Goal: Task Accomplishment & Management: Use online tool/utility

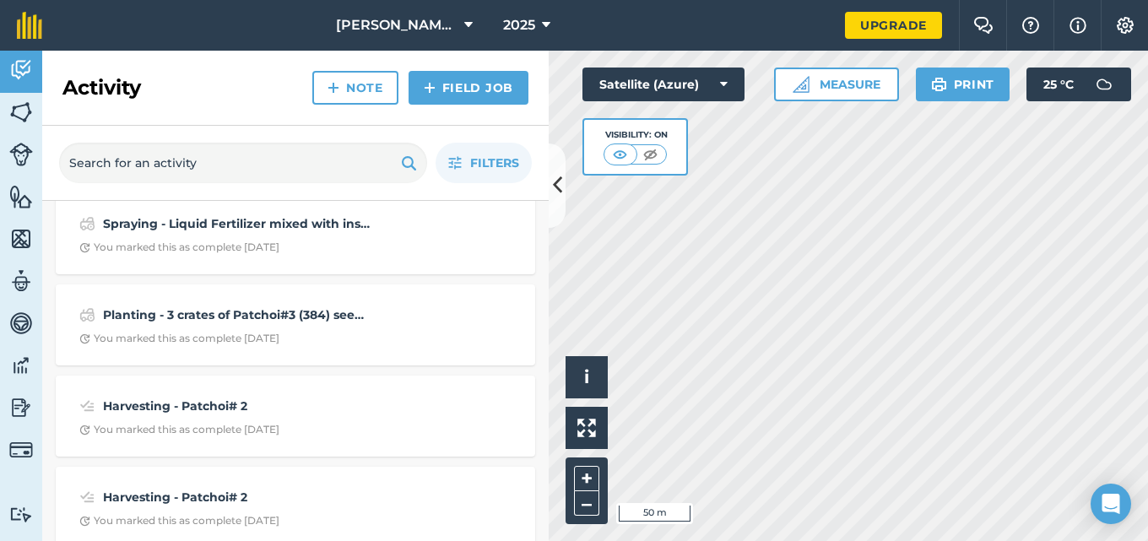
scroll to position [247, 0]
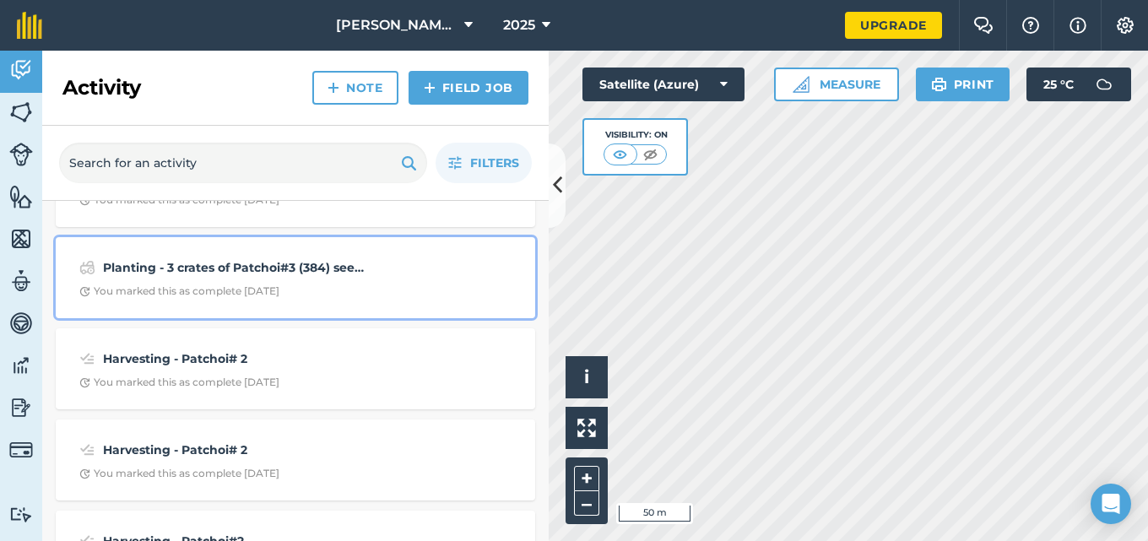
click at [336, 291] on span "You marked this as complete [DATE]" at bounding box center [295, 292] width 432 height 14
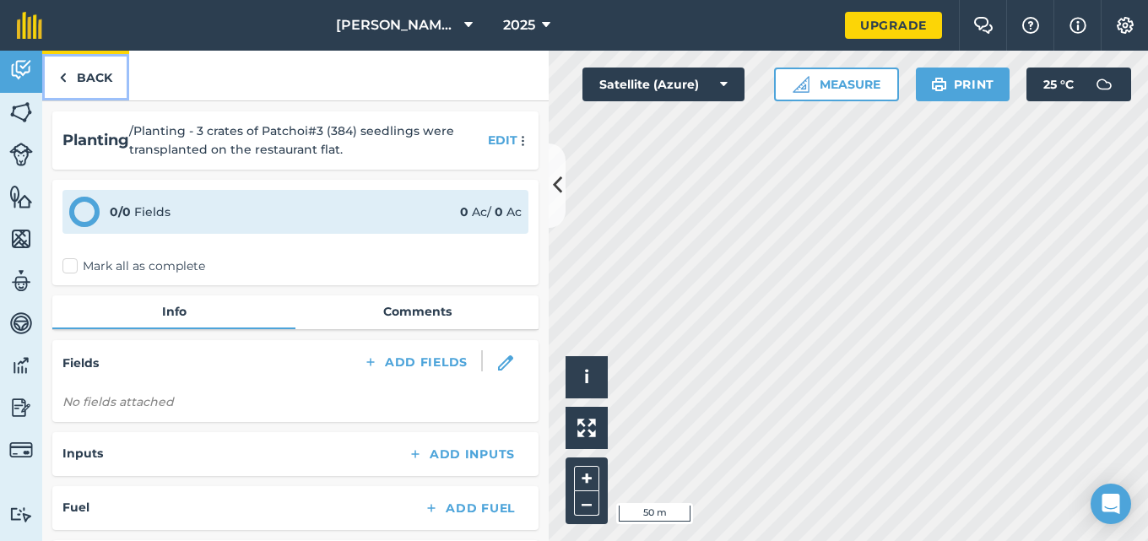
click at [85, 74] on link "Back" at bounding box center [85, 76] width 87 height 50
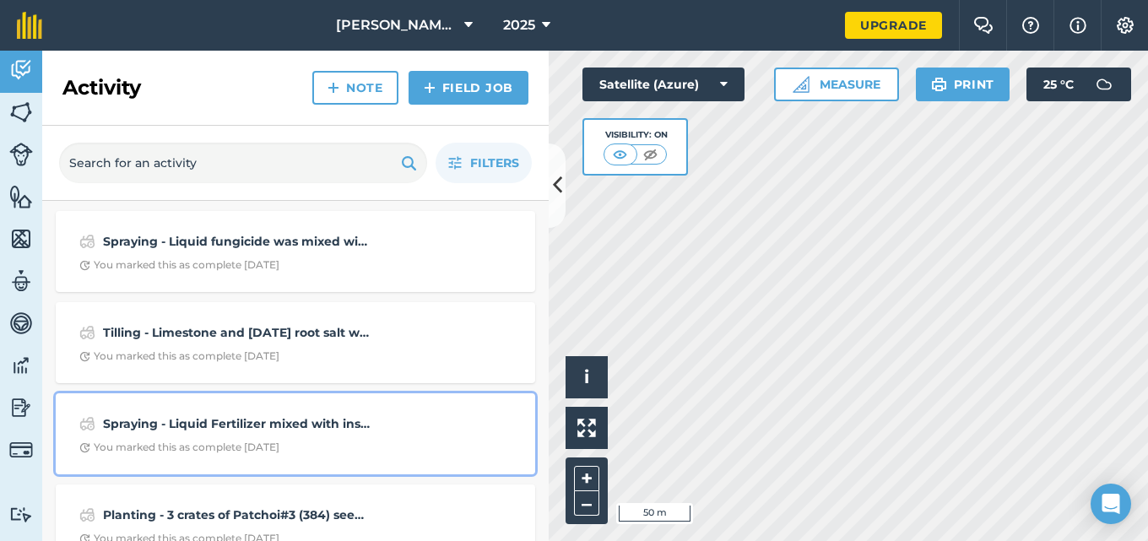
click at [269, 442] on div "You marked this as complete [DATE]" at bounding box center [179, 448] width 200 height 14
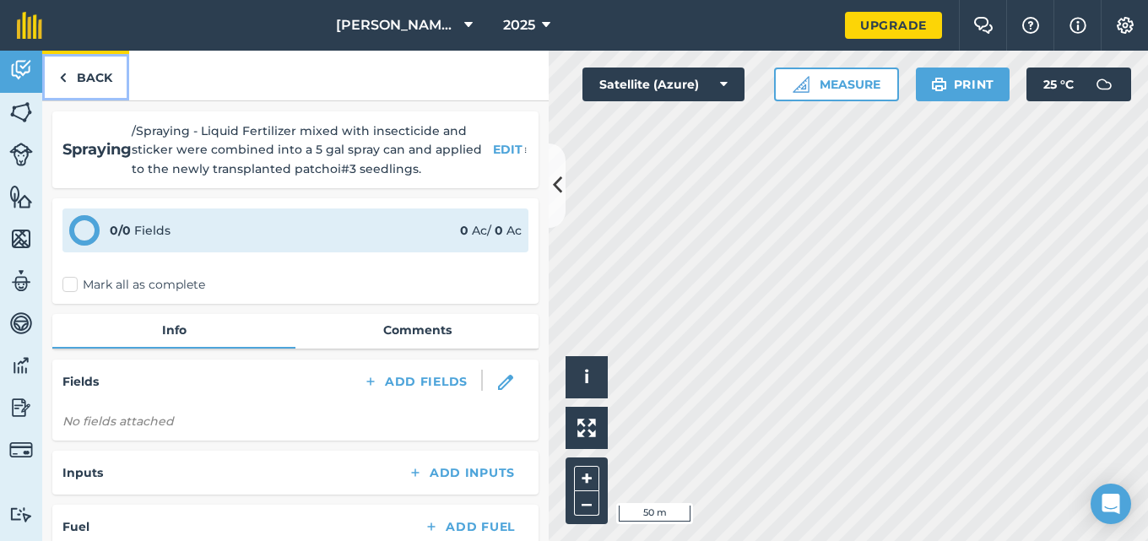
click at [89, 77] on link "Back" at bounding box center [85, 76] width 87 height 50
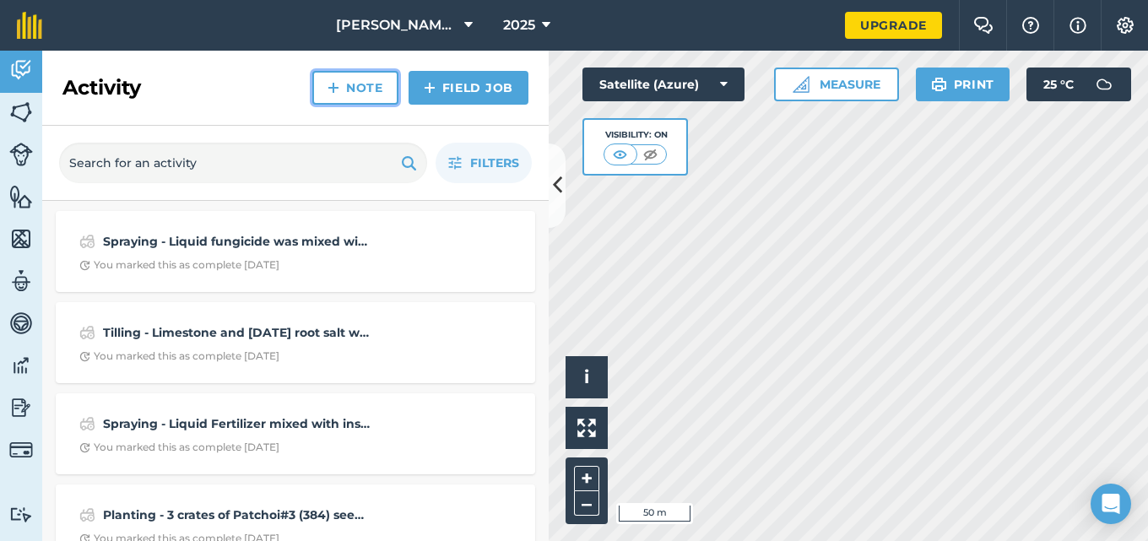
click at [361, 95] on link "Note" at bounding box center [355, 88] width 86 height 34
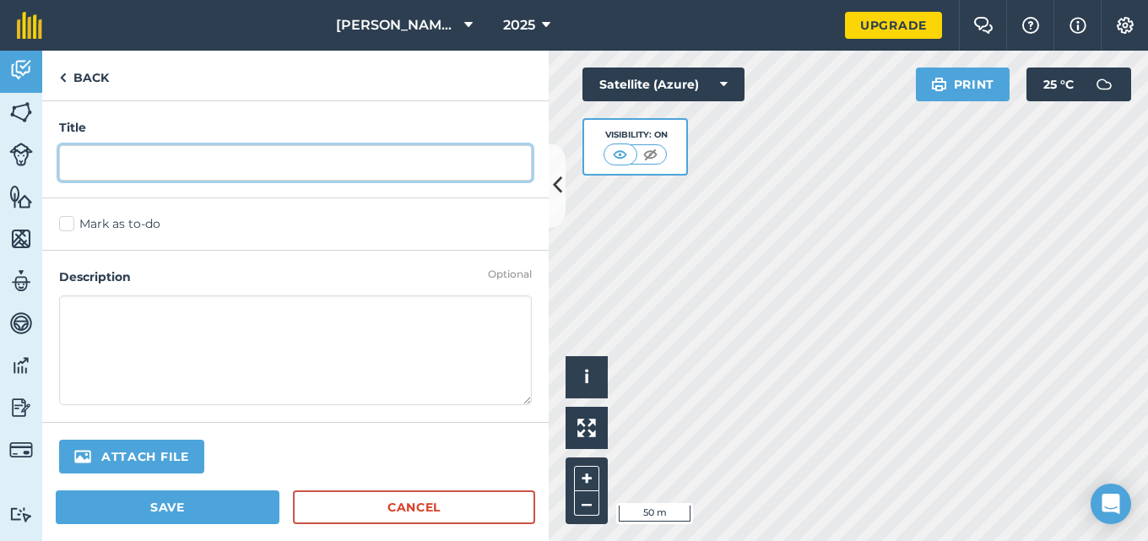
click at [310, 172] on input "text" at bounding box center [295, 162] width 473 height 35
type input "Purchasing of Patchoi (4) seedlings"
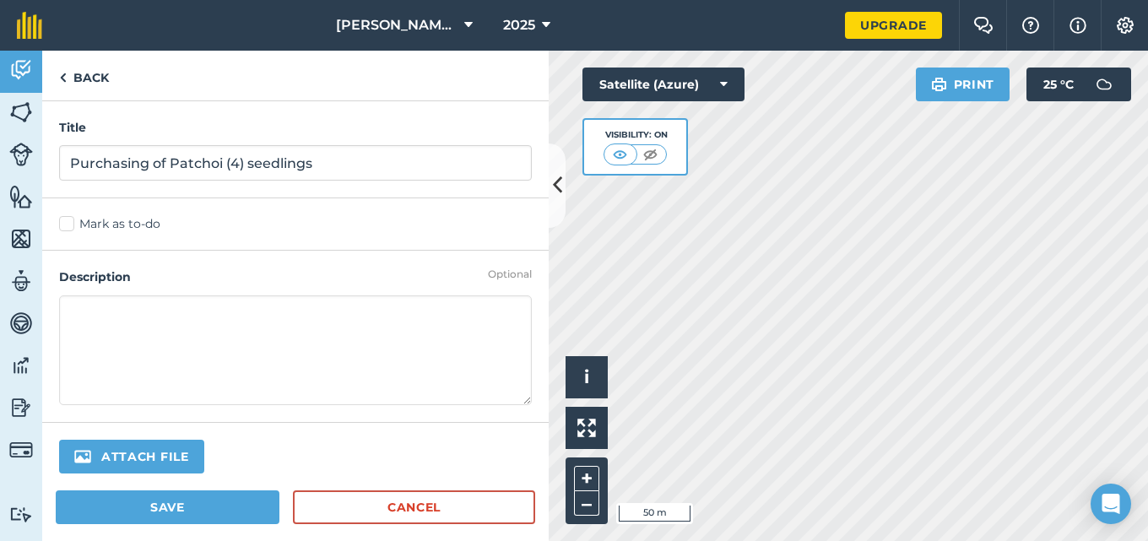
click at [223, 324] on textarea at bounding box center [295, 351] width 473 height 110
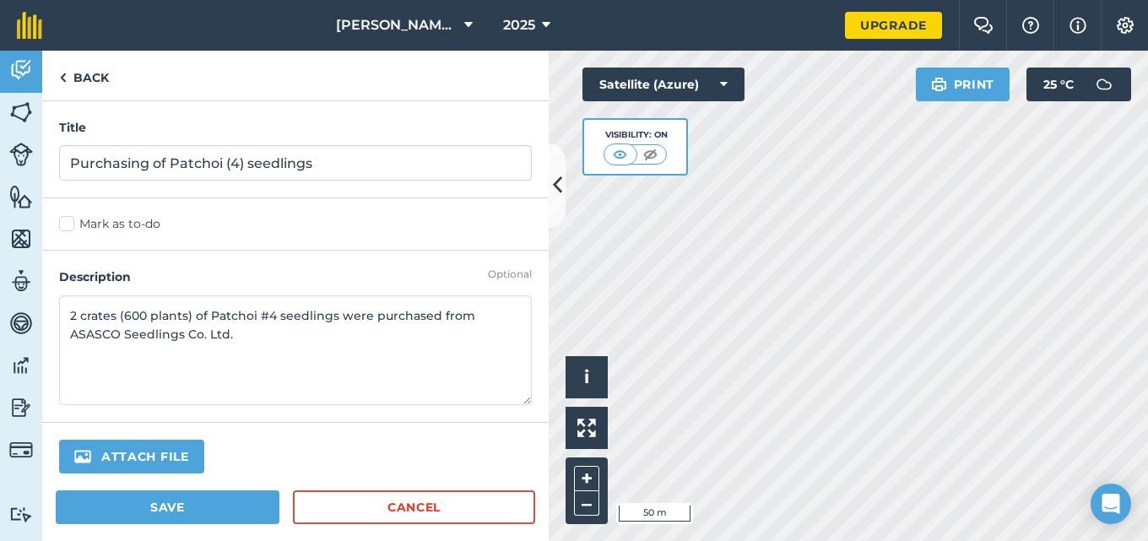
type textarea "2 crates (600 plants) of Patchoi #4 seedlings were purchased from ASASCO Seedli…"
click at [72, 220] on label "Mark as to-do" at bounding box center [295, 224] width 473 height 18
click at [70, 220] on input "Mark as to-do" at bounding box center [64, 220] width 11 height 11
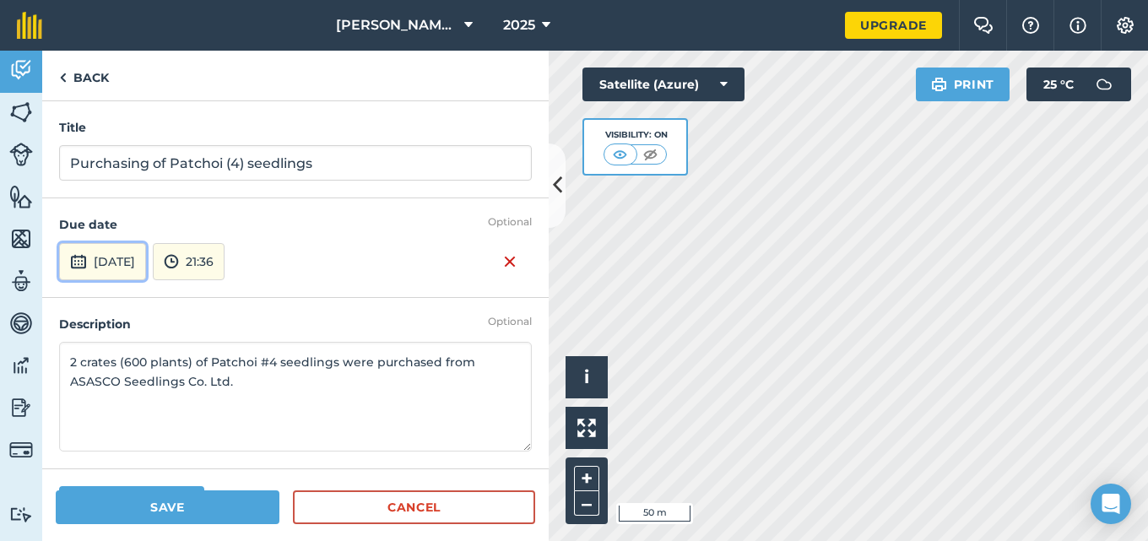
click at [115, 256] on button "[DATE]" at bounding box center [102, 261] width 87 height 37
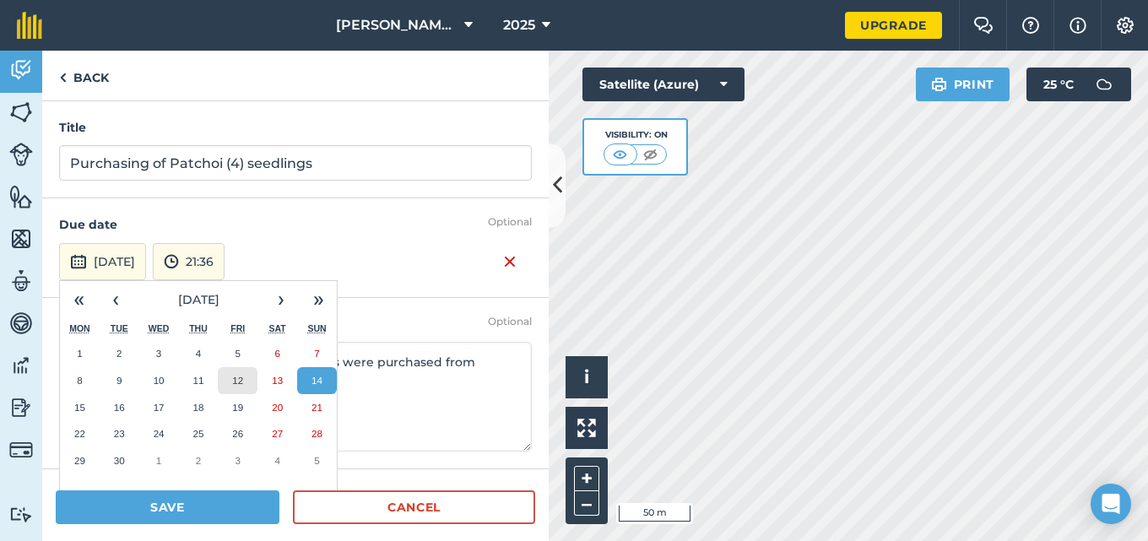
click at [236, 388] on button "12" at bounding box center [238, 380] width 40 height 27
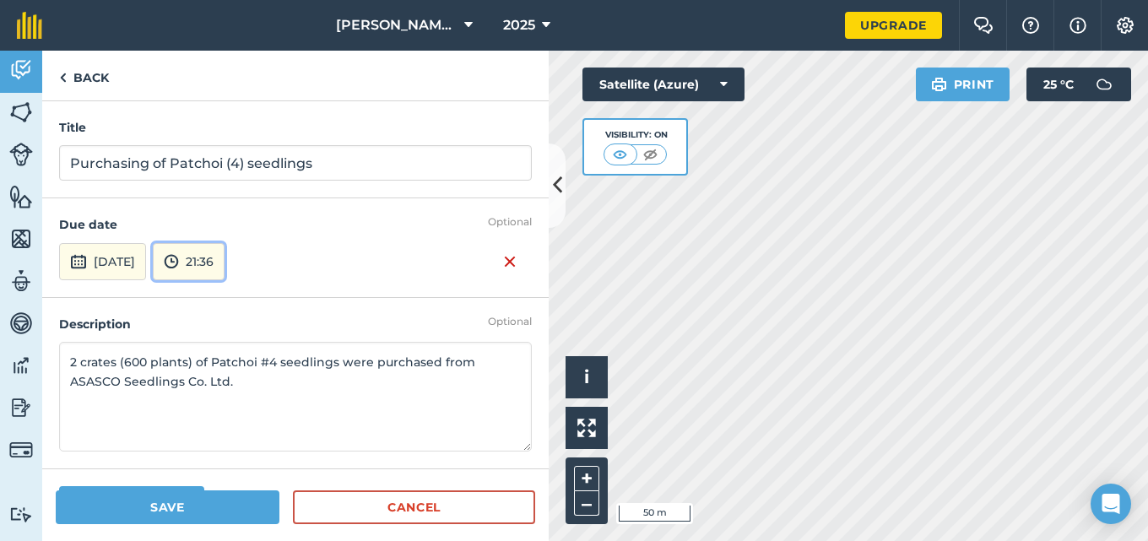
click at [225, 263] on button "21:36" at bounding box center [189, 261] width 72 height 37
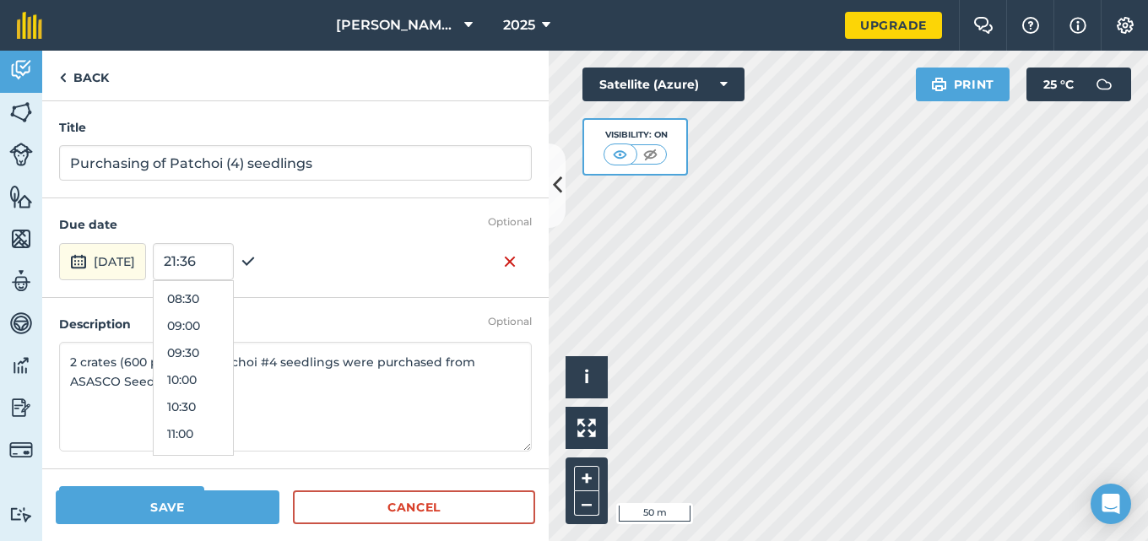
scroll to position [443, 0]
click at [233, 441] on button "11:00" at bounding box center [193, 445] width 79 height 27
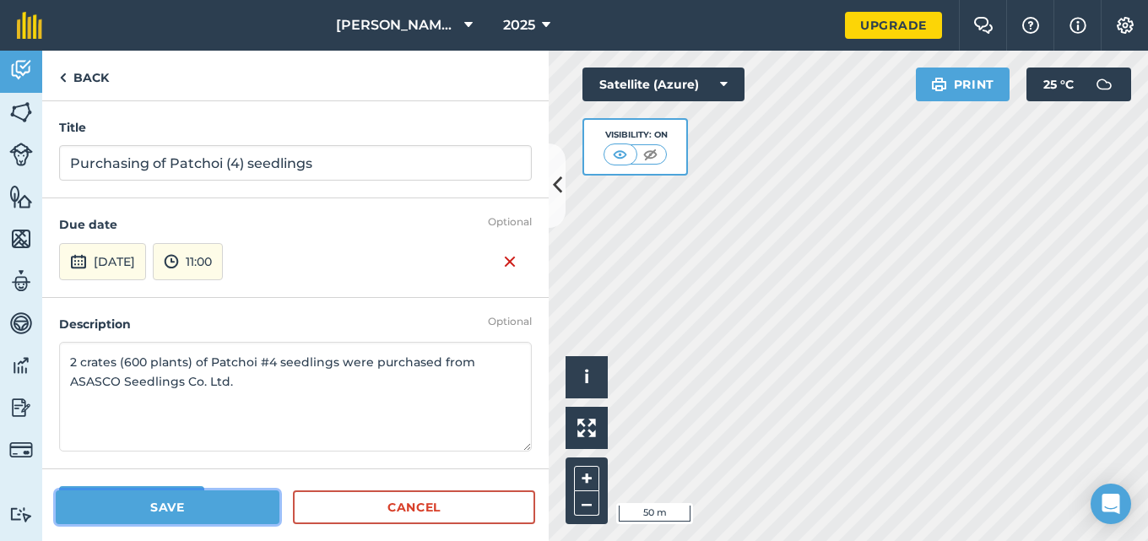
click at [228, 499] on button "Save" at bounding box center [168, 508] width 224 height 34
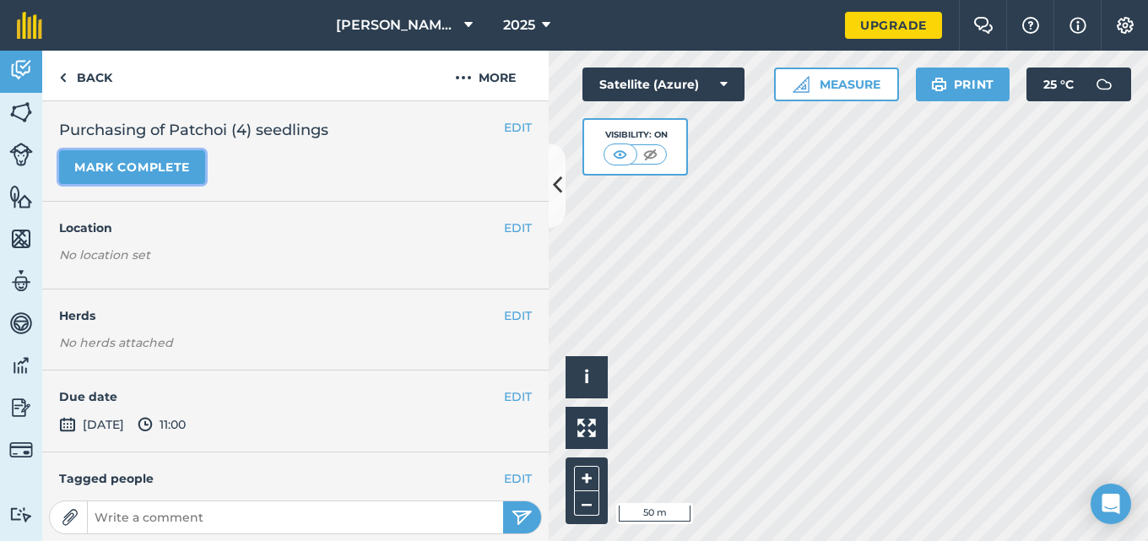
click at [186, 166] on button "Mark complete" at bounding box center [132, 167] width 146 height 34
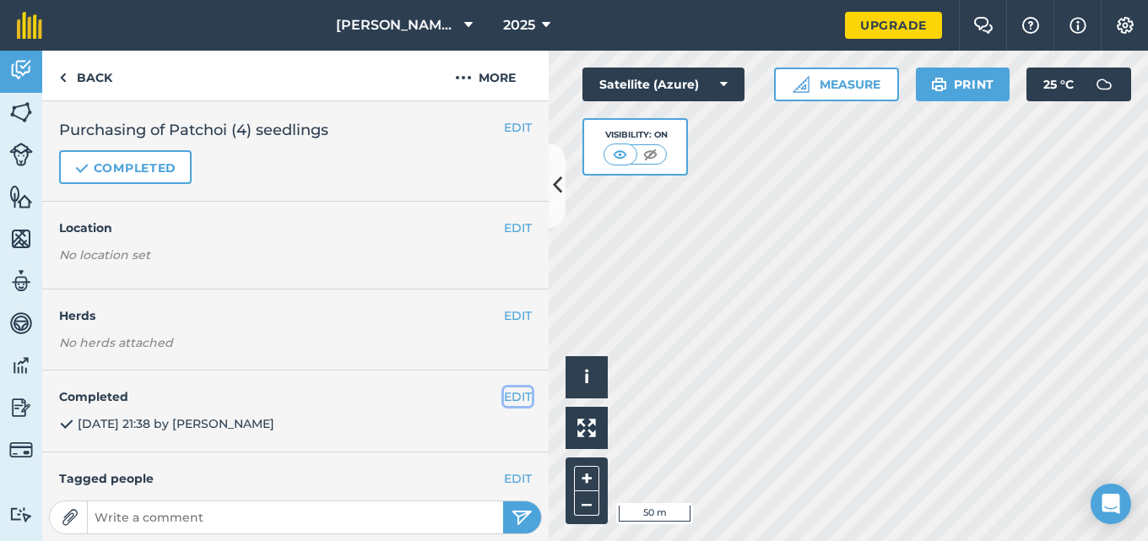
click at [508, 394] on button "EDIT" at bounding box center [518, 397] width 28 height 19
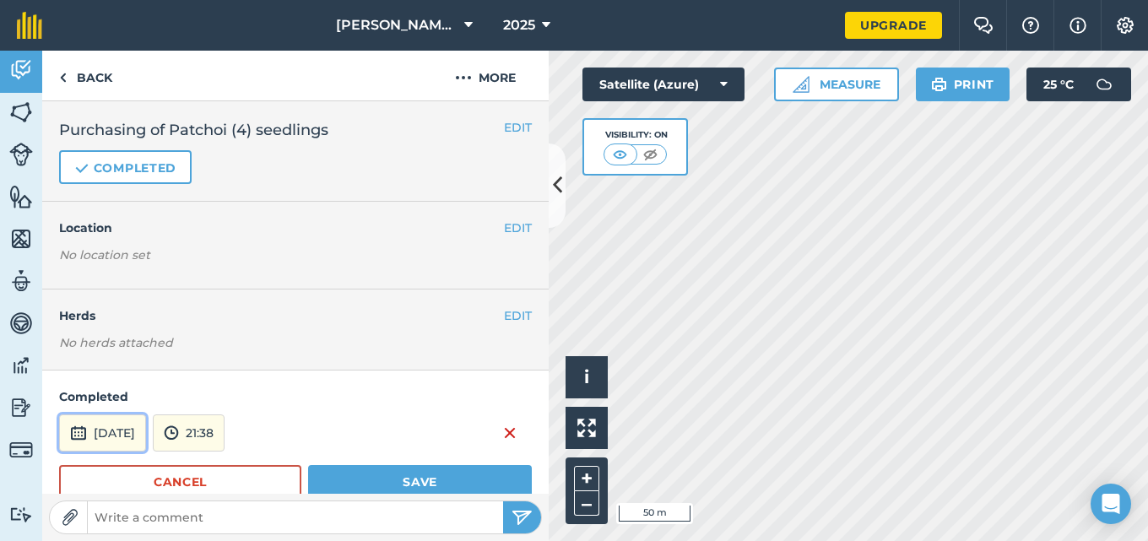
click at [146, 430] on button "[DATE]" at bounding box center [102, 433] width 87 height 37
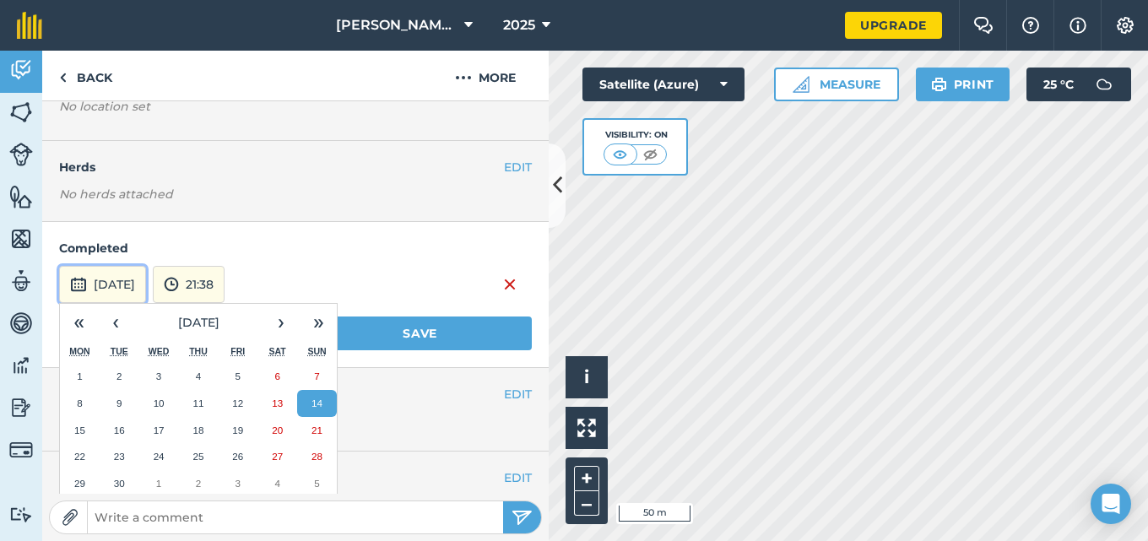
scroll to position [152, 0]
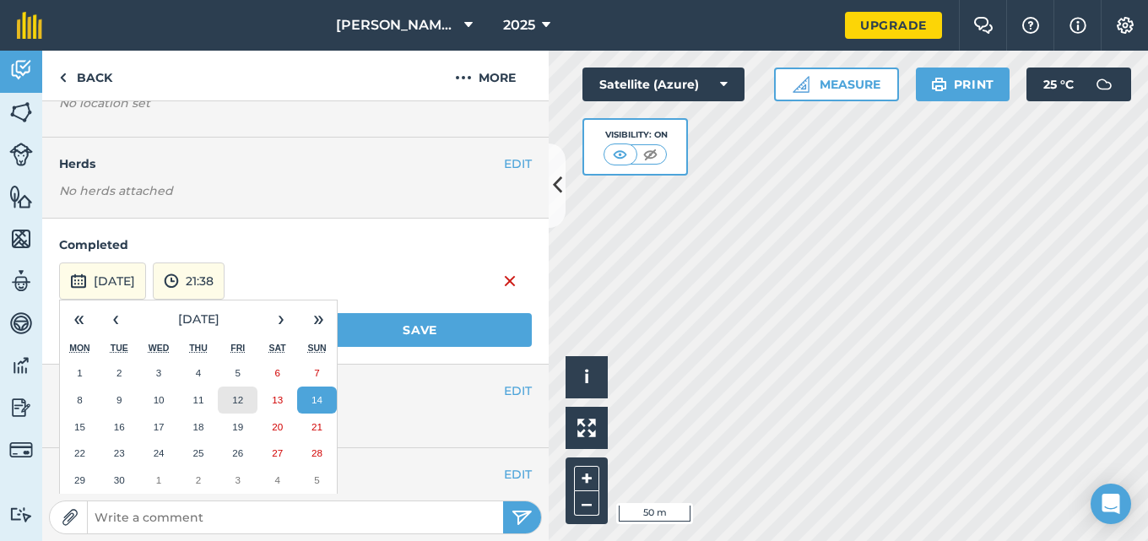
click at [234, 397] on abbr "12" at bounding box center [237, 399] width 11 height 11
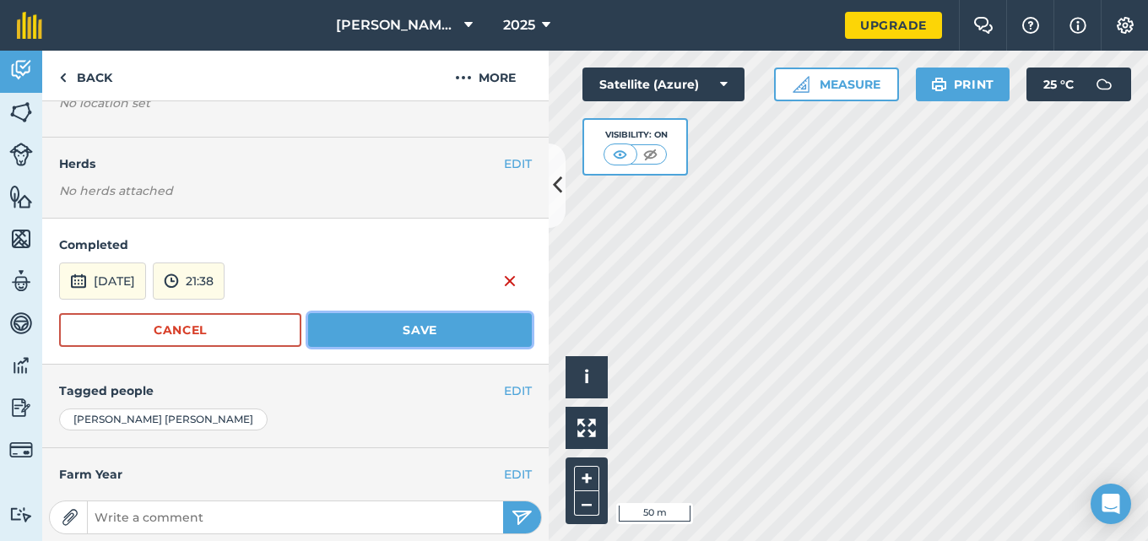
click at [383, 336] on button "Save" at bounding box center [420, 330] width 224 height 34
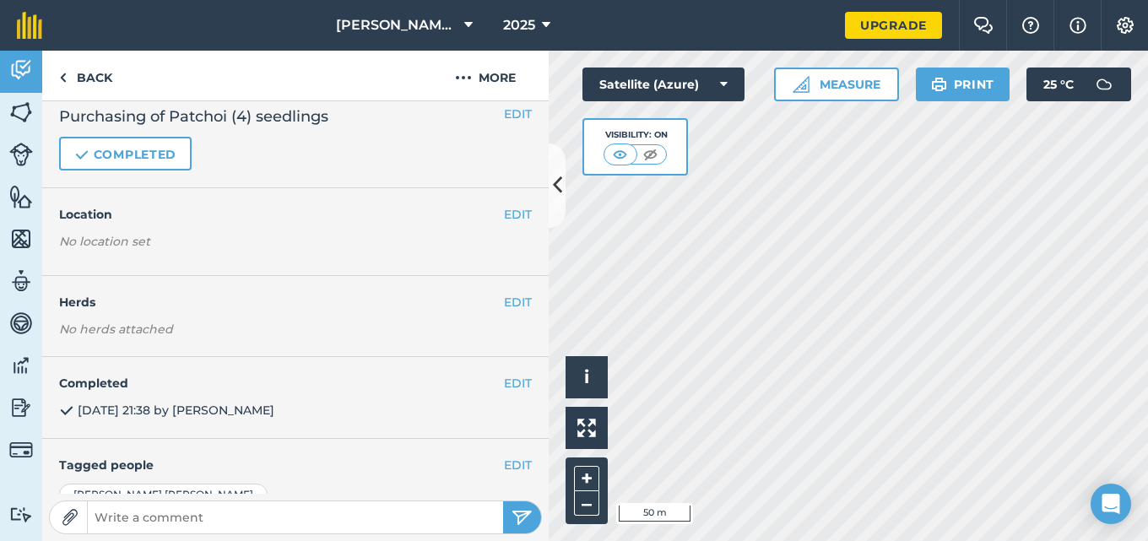
scroll to position [0, 0]
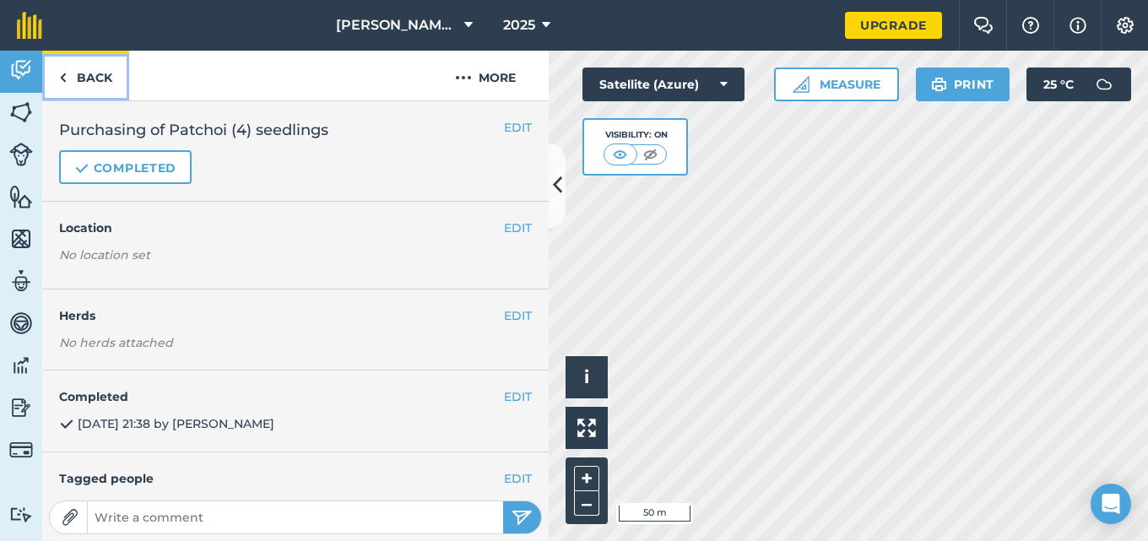
click at [88, 70] on link "Back" at bounding box center [85, 76] width 87 height 50
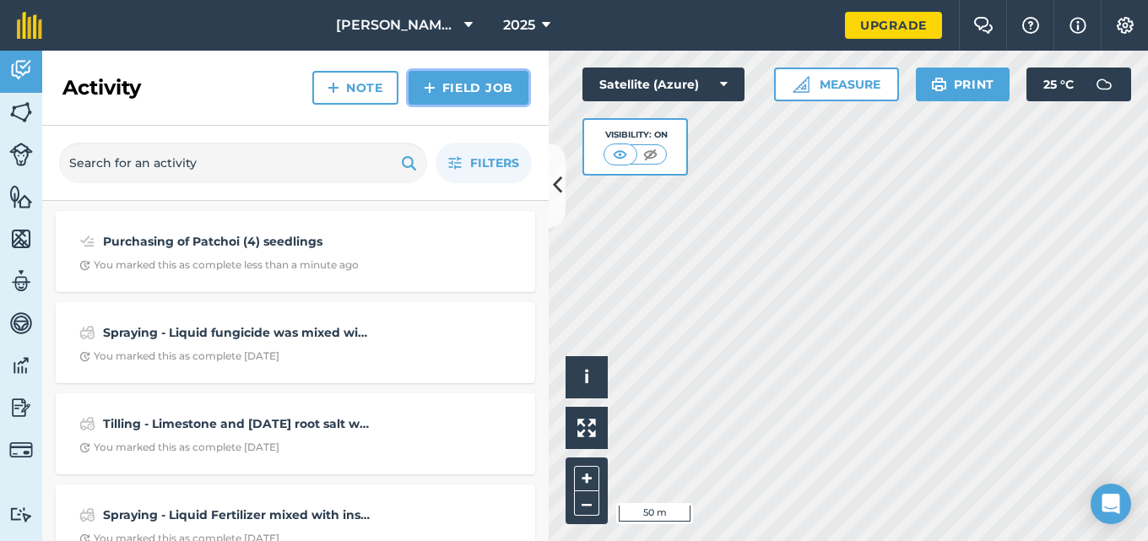
click at [471, 91] on link "Field Job" at bounding box center [469, 88] width 120 height 34
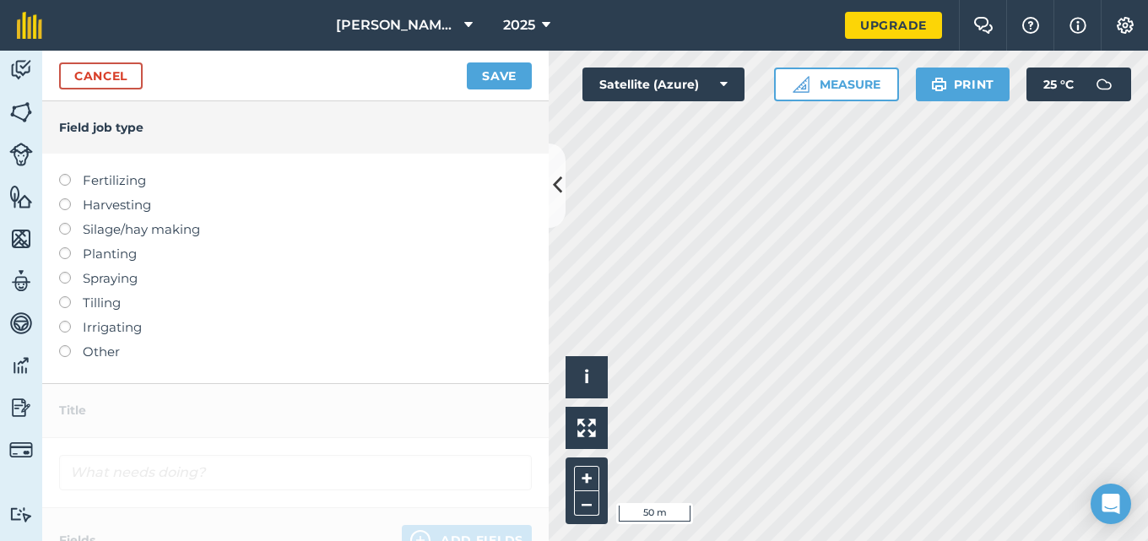
click at [62, 247] on label at bounding box center [71, 247] width 24 height 0
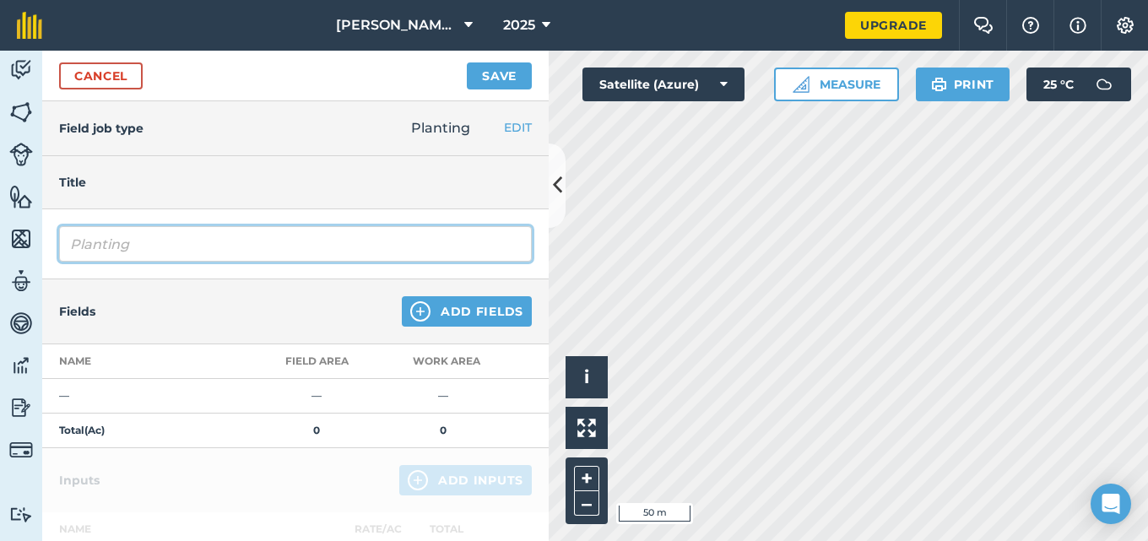
click at [149, 247] on input "Planting" at bounding box center [295, 243] width 473 height 35
type input "Planting (Patchoi #4) - 2 crates (600 plants) of Patchoi seedlings were transpl…"
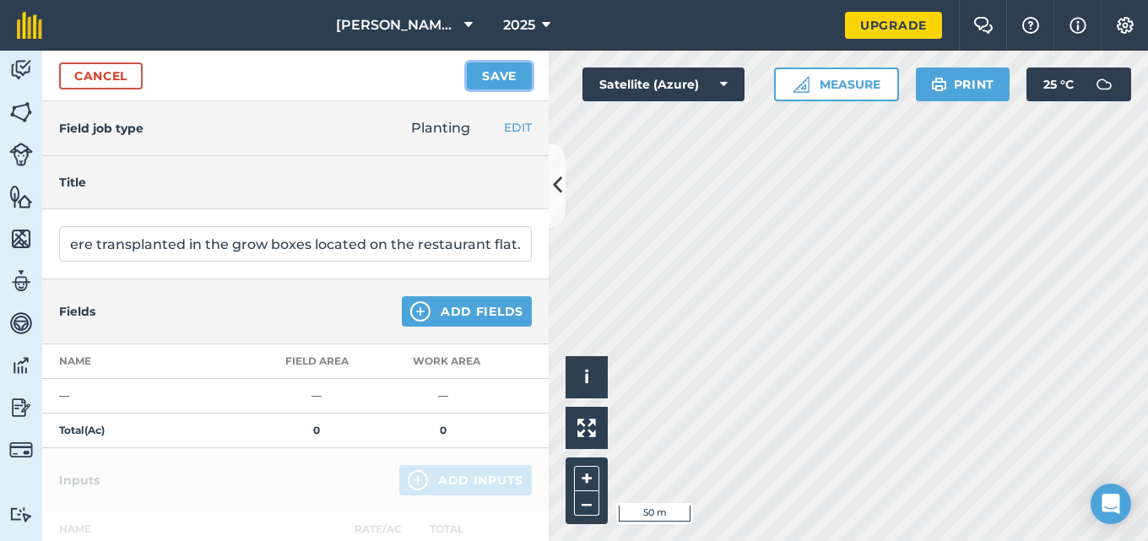
click at [495, 73] on button "Save" at bounding box center [499, 75] width 65 height 27
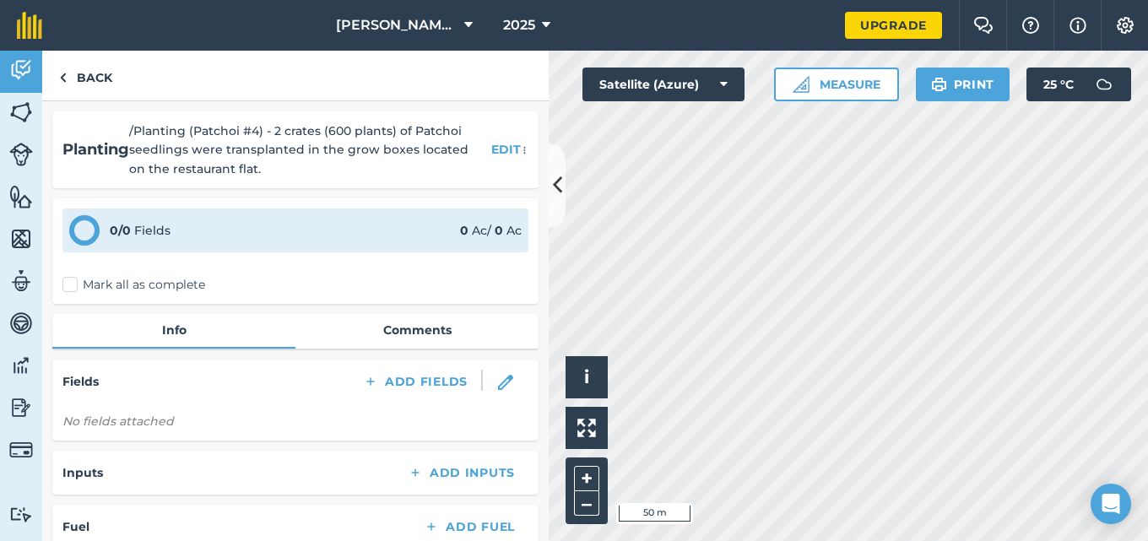
click at [70, 287] on label "Mark all as complete" at bounding box center [133, 285] width 143 height 18
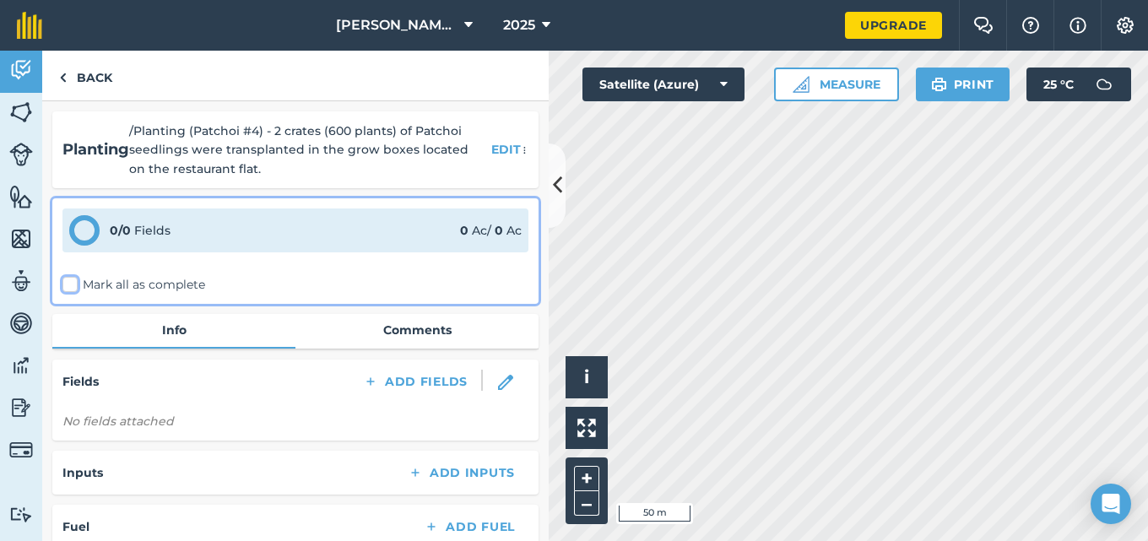
click at [70, 287] on input "Mark all as complete" at bounding box center [67, 281] width 11 height 11
checkbox input "false"
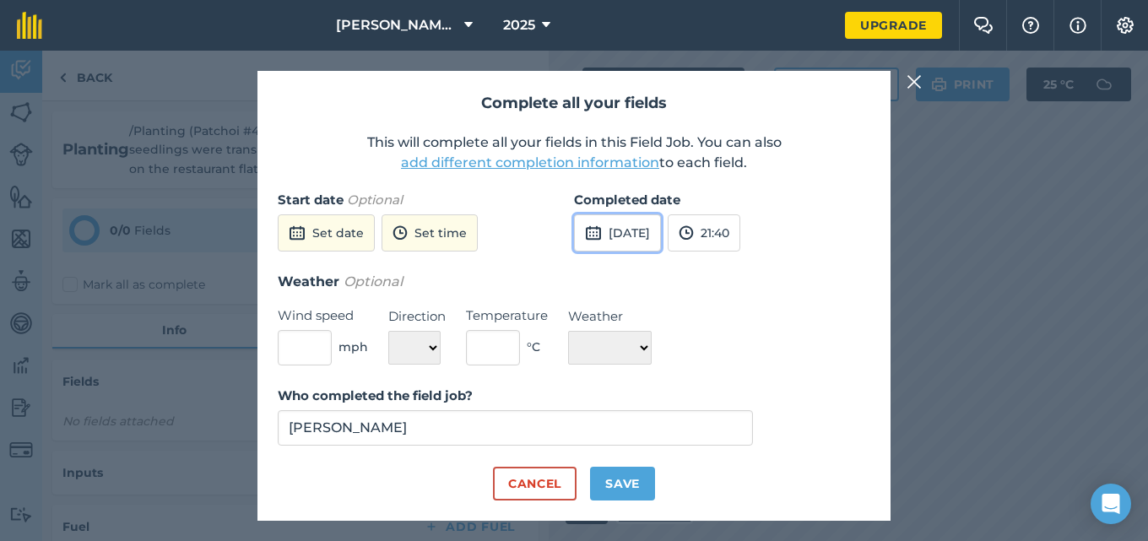
click at [644, 233] on button "[DATE]" at bounding box center [617, 232] width 87 height 37
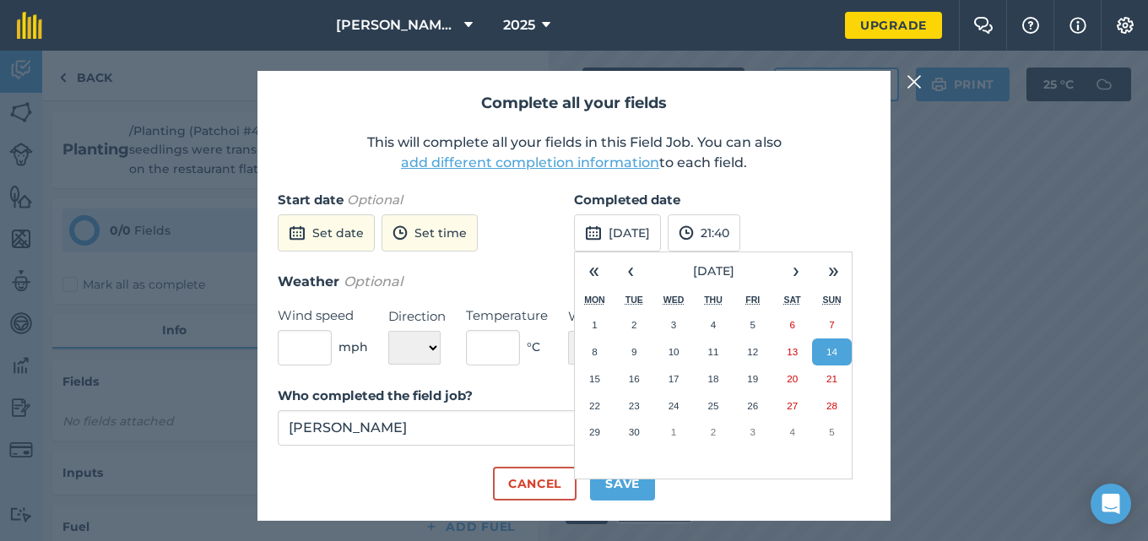
click at [530, 231] on div "Start date Optional Set date Set time" at bounding box center [426, 230] width 296 height 81
click at [336, 237] on button "Set date" at bounding box center [326, 232] width 97 height 37
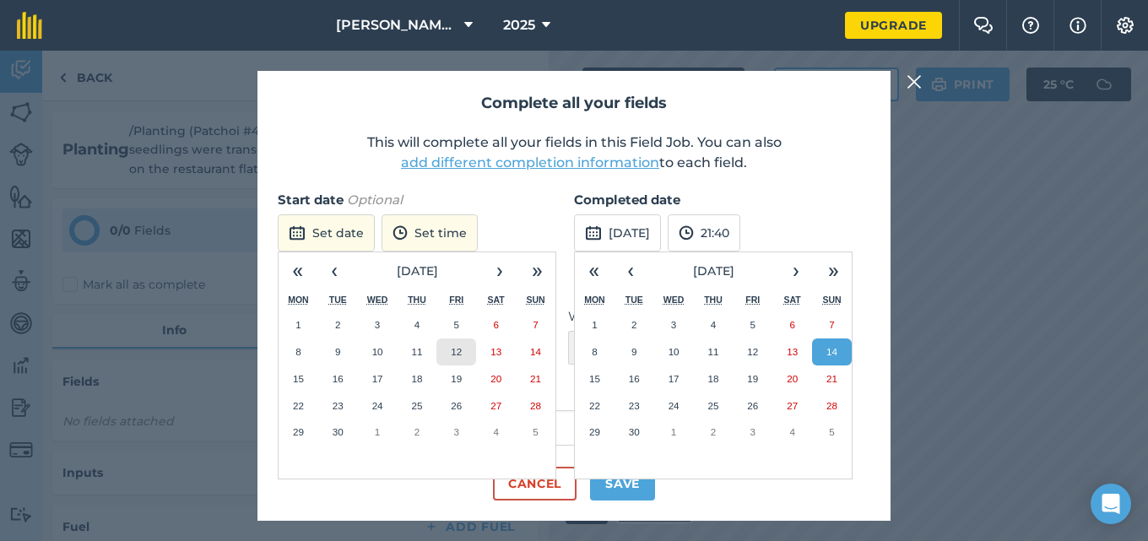
click at [455, 347] on abbr "12" at bounding box center [456, 351] width 11 height 11
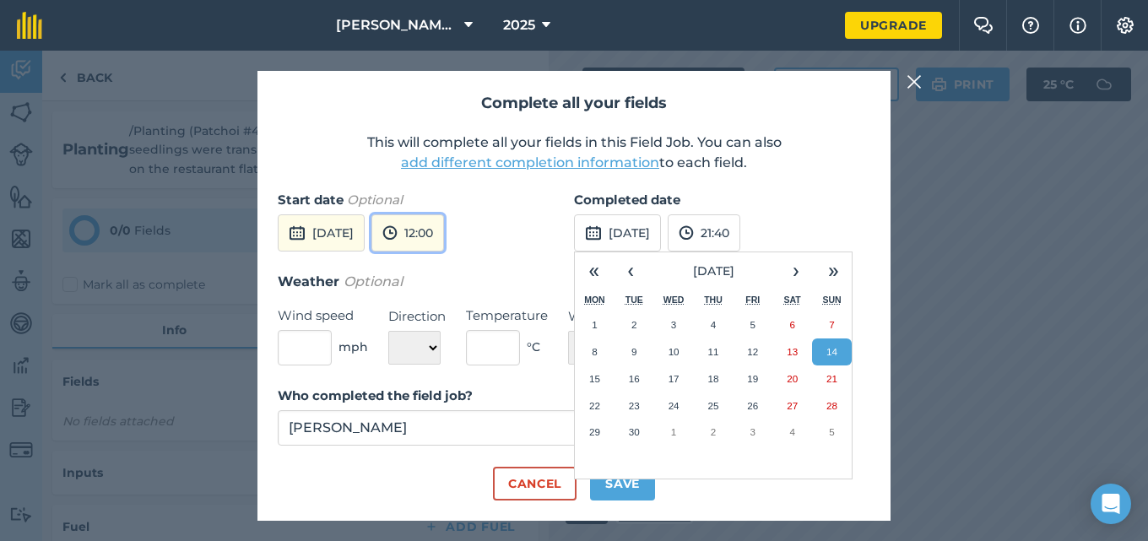
click at [444, 245] on button "12:00" at bounding box center [408, 232] width 73 height 37
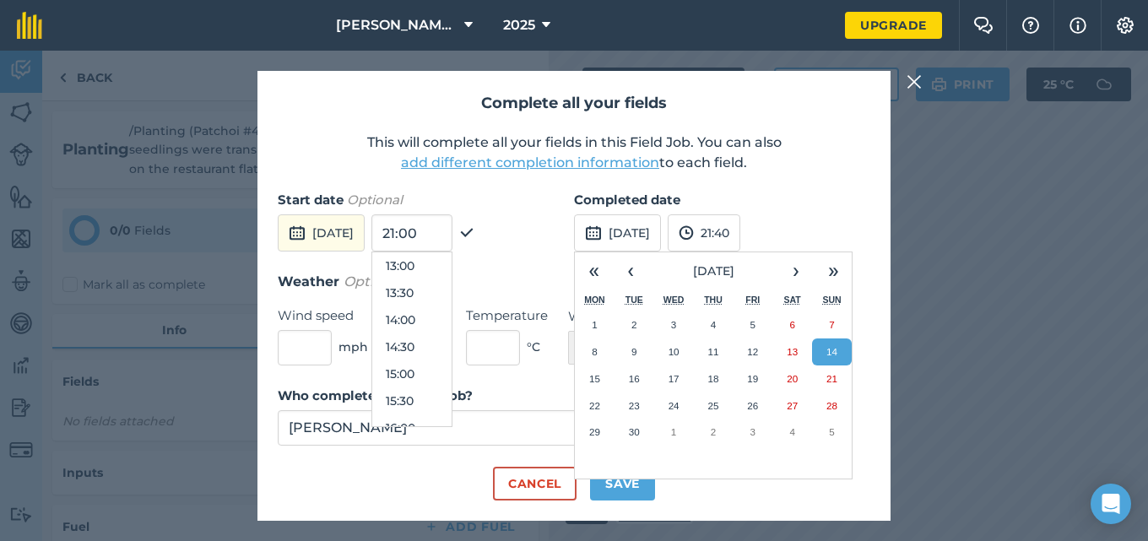
scroll to position [736, 0]
click at [452, 399] on button "16:00" at bounding box center [411, 394] width 79 height 27
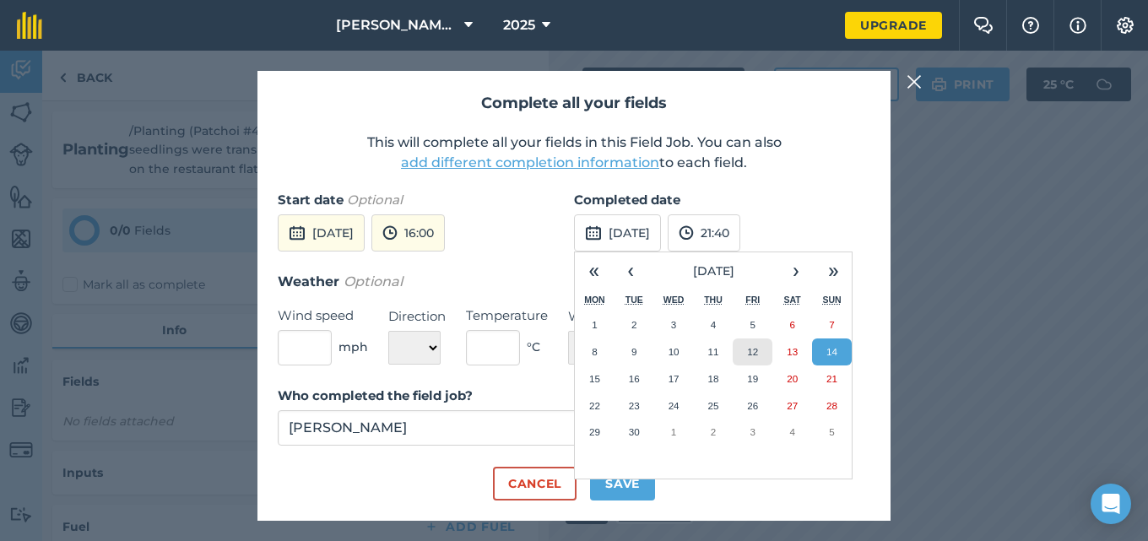
click at [752, 346] on abbr "12" at bounding box center [752, 351] width 11 height 11
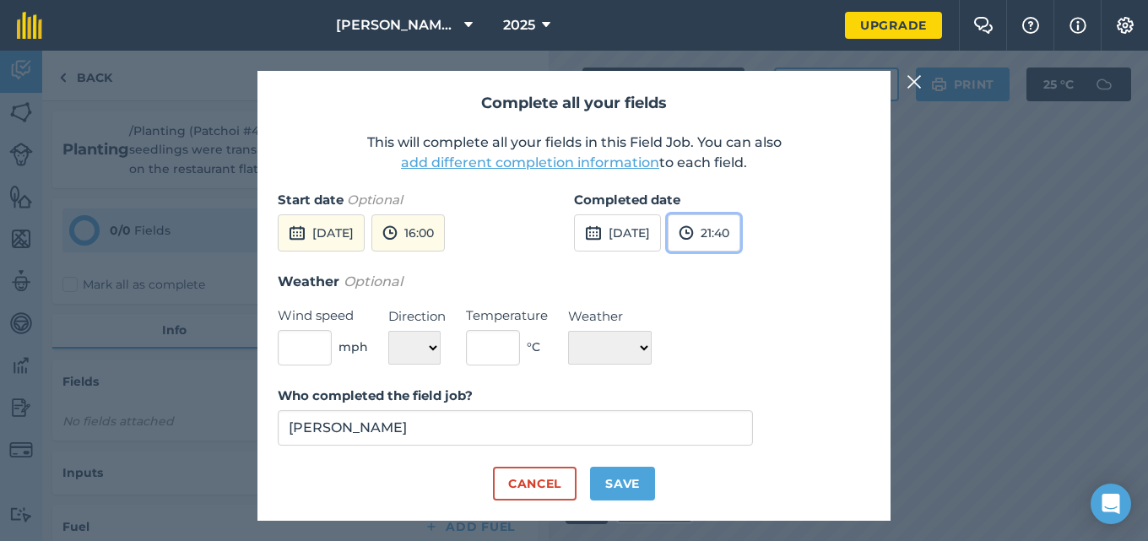
click at [741, 236] on button "21:40" at bounding box center [704, 232] width 73 height 37
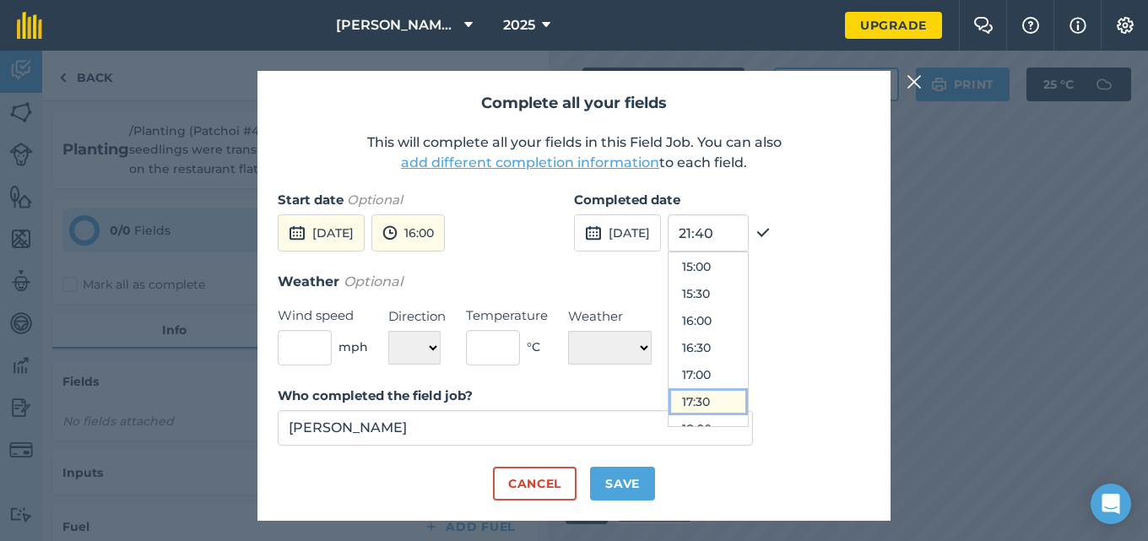
click at [746, 399] on button "17:30" at bounding box center [708, 401] width 79 height 27
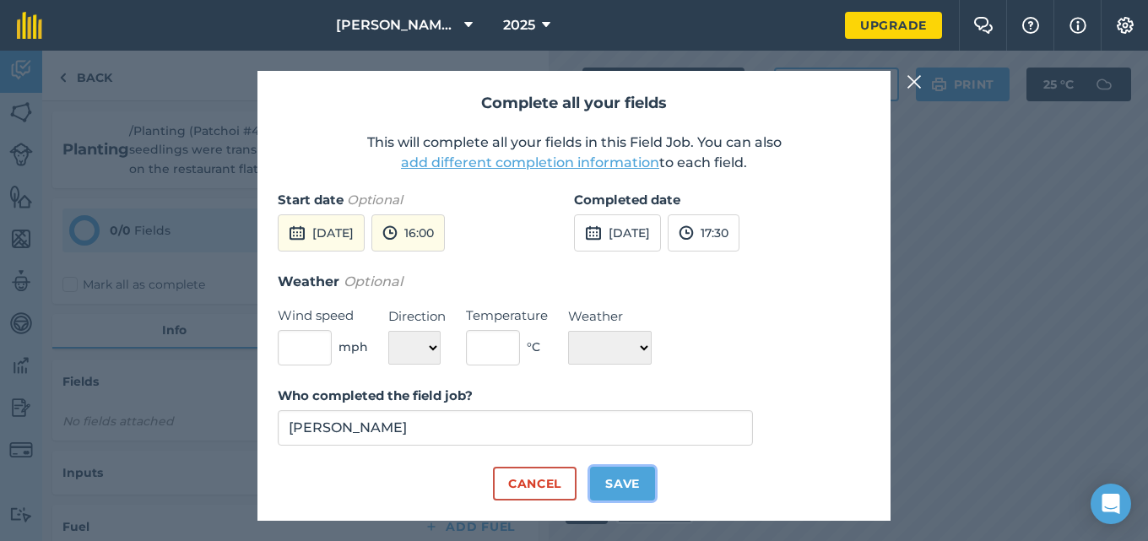
click at [631, 489] on button "Save" at bounding box center [622, 484] width 65 height 34
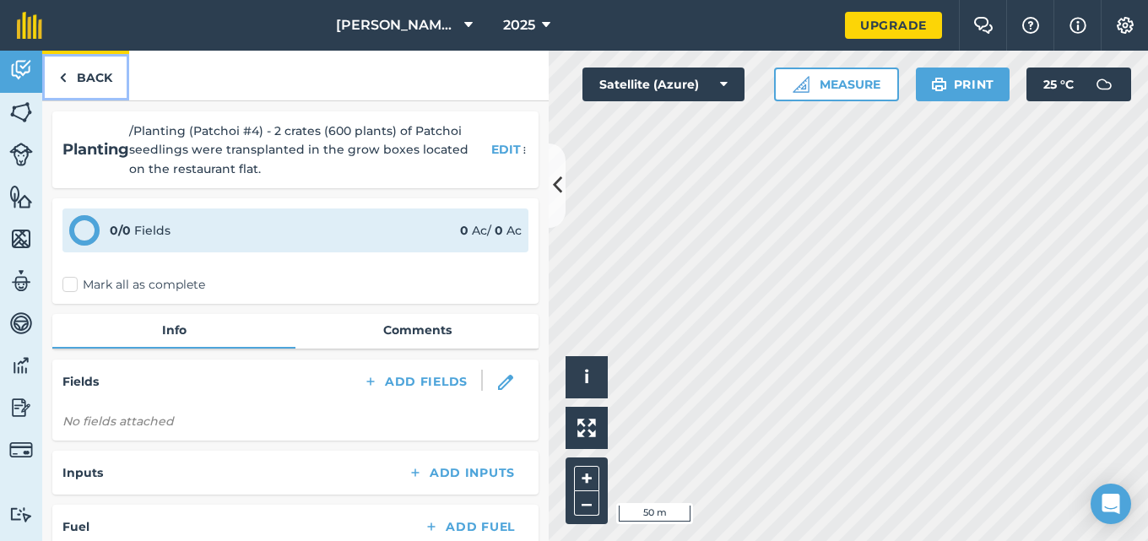
click at [80, 71] on link "Back" at bounding box center [85, 76] width 87 height 50
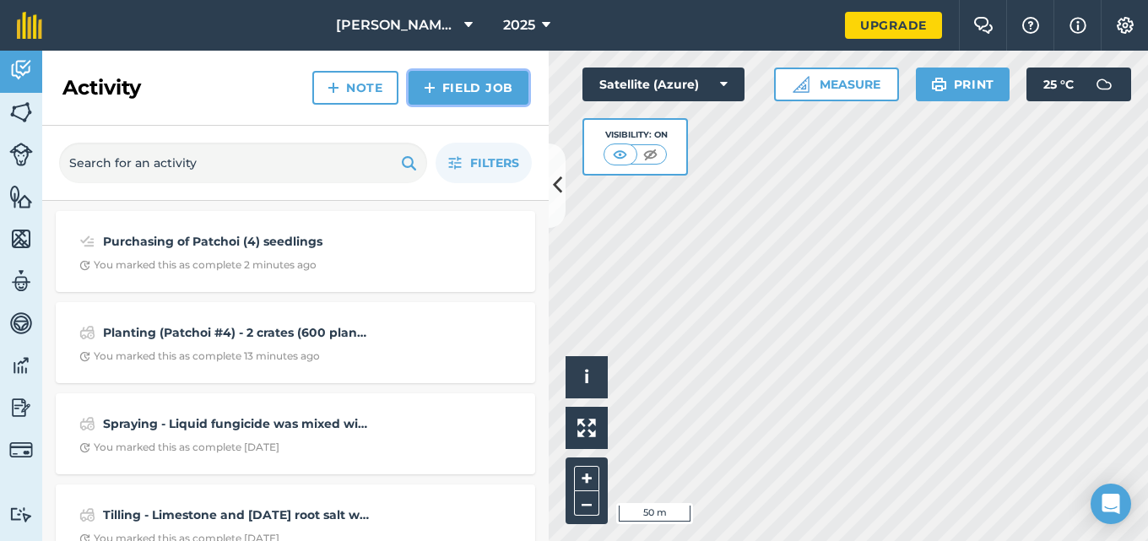
click at [450, 90] on link "Field Job" at bounding box center [469, 88] width 120 height 34
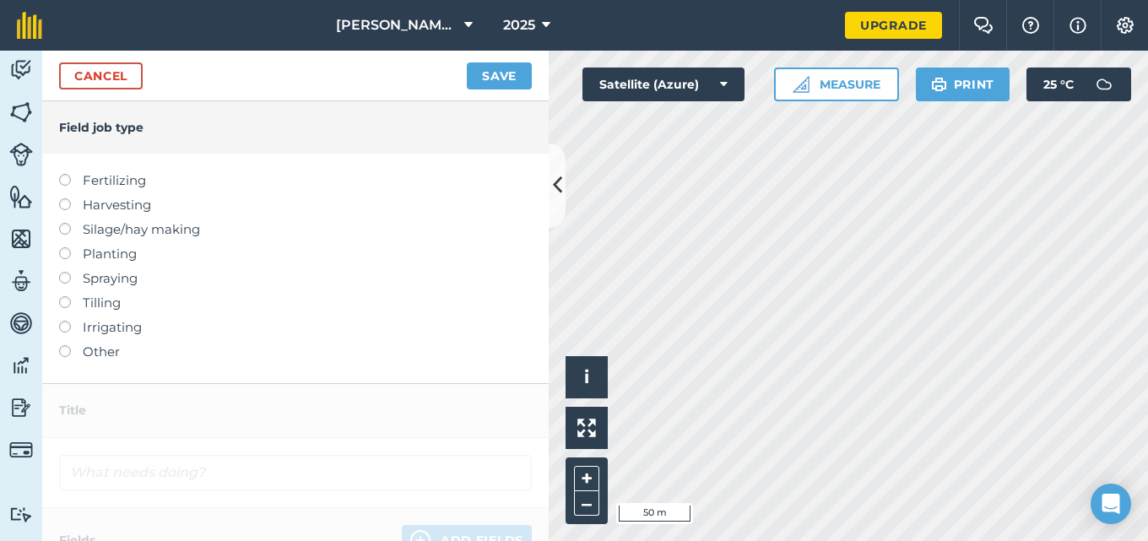
click at [66, 272] on label at bounding box center [71, 272] width 24 height 0
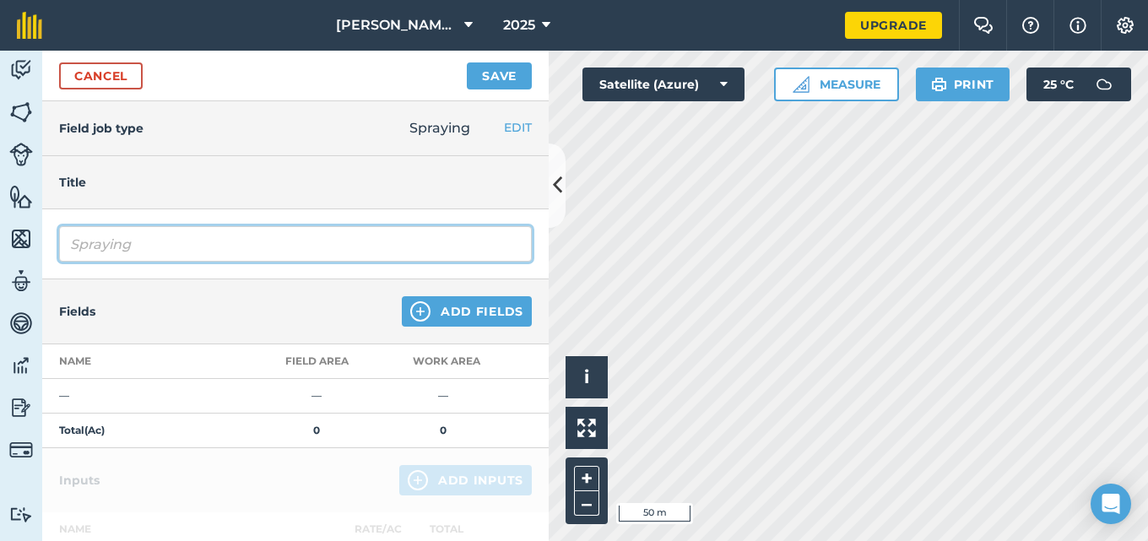
click at [252, 250] on input "Spraying" at bounding box center [295, 243] width 473 height 35
type input "Spraying - Liquid fertilizers, pesticides and agricultural sticker were combine…"
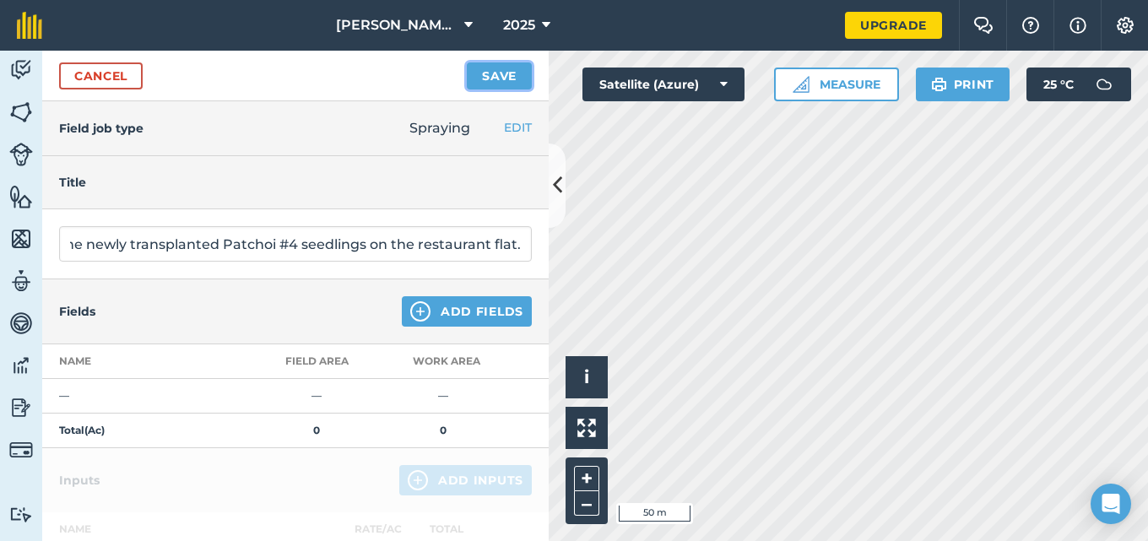
click at [490, 68] on button "Save" at bounding box center [499, 75] width 65 height 27
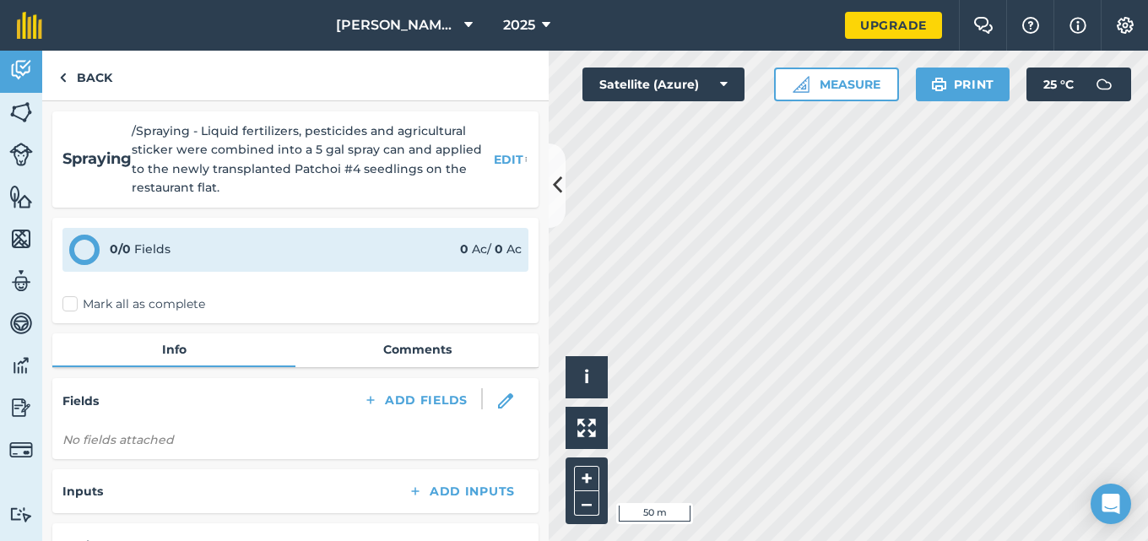
click at [67, 303] on label "Mark all as complete" at bounding box center [133, 305] width 143 height 18
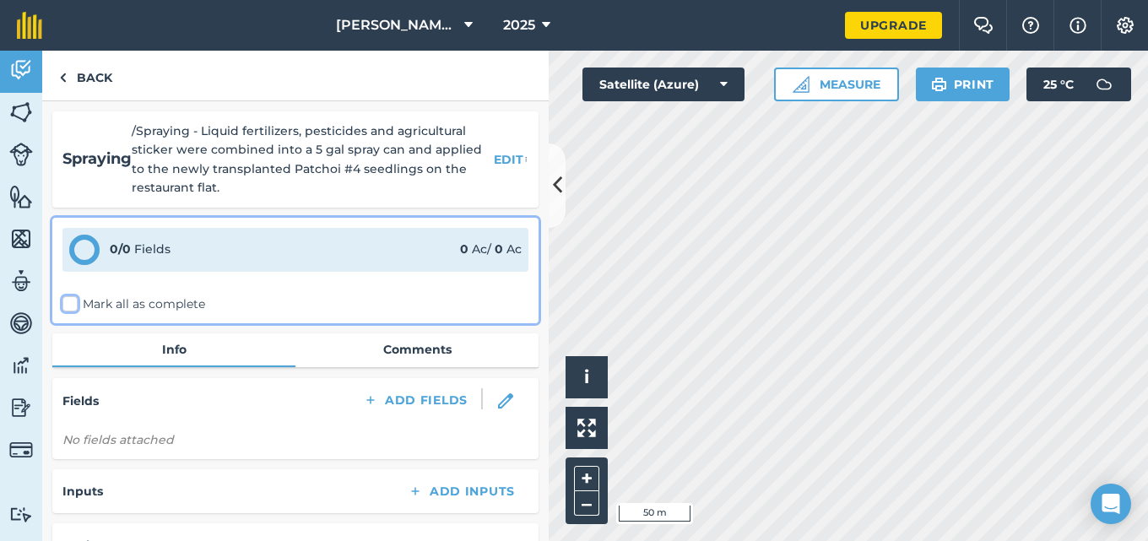
click at [67, 303] on input "Mark all as complete" at bounding box center [67, 301] width 11 height 11
checkbox input "false"
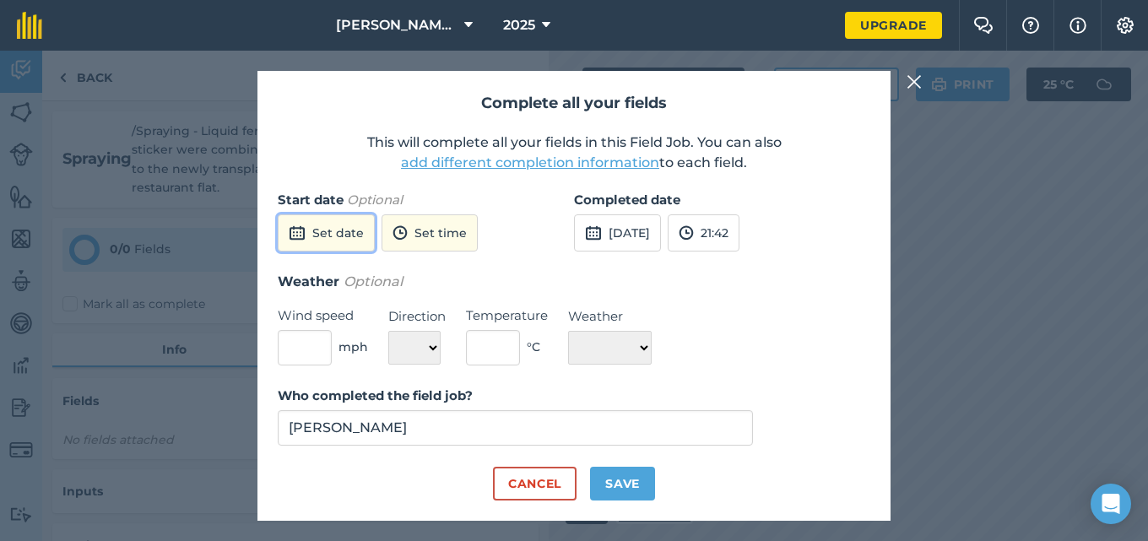
click at [337, 238] on button "Set date" at bounding box center [326, 232] width 97 height 37
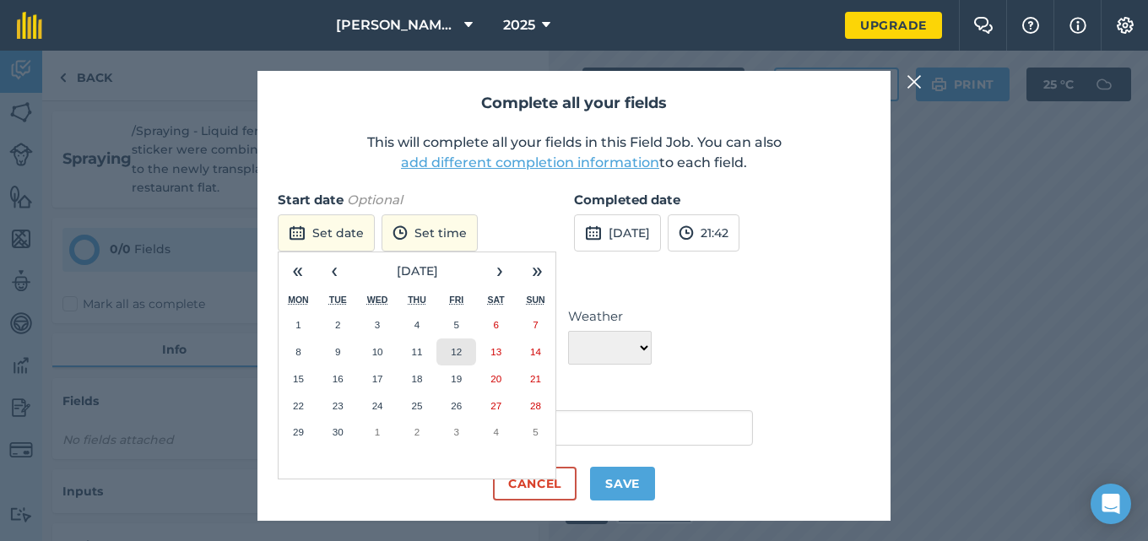
click at [450, 347] on button "12" at bounding box center [457, 352] width 40 height 27
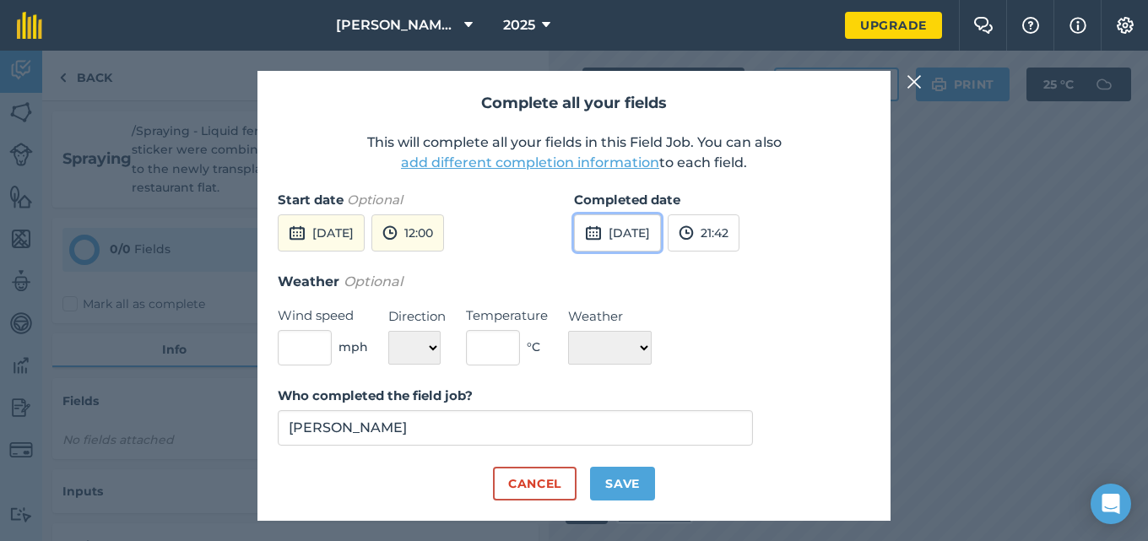
click at [661, 238] on button "[DATE]" at bounding box center [617, 232] width 87 height 37
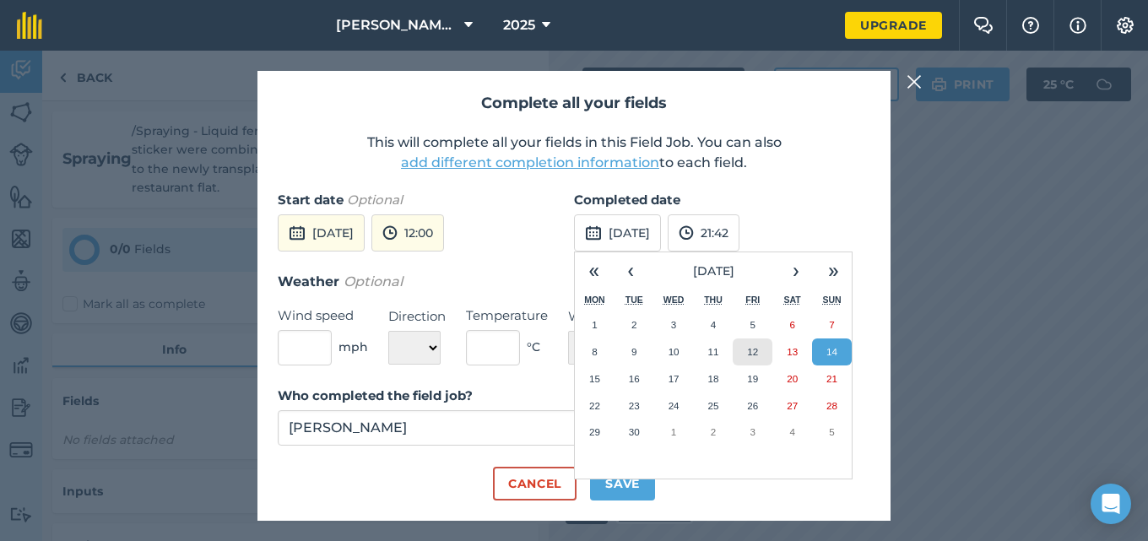
click at [763, 350] on button "12" at bounding box center [753, 352] width 40 height 27
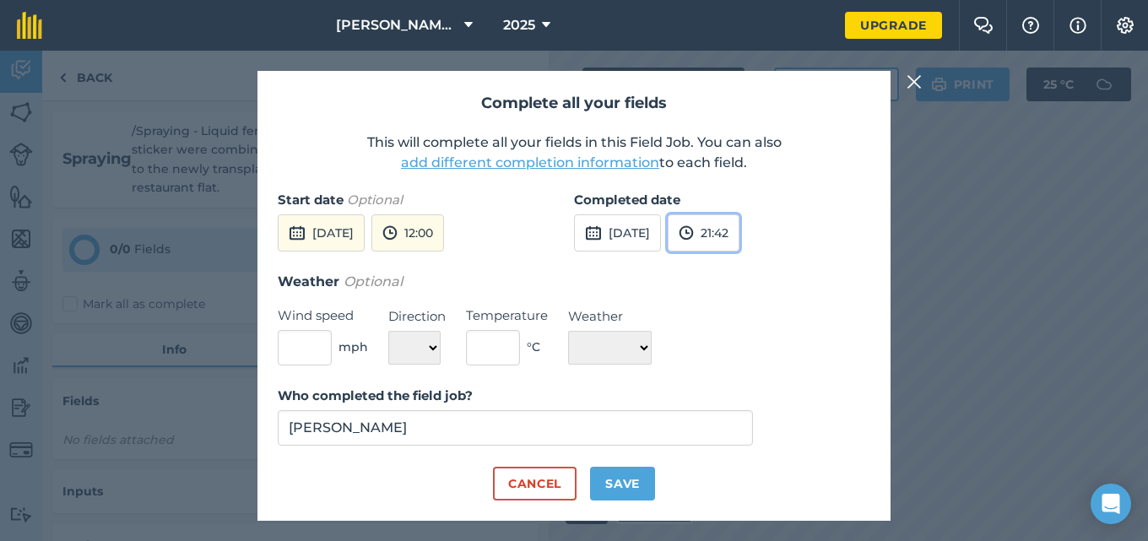
click at [740, 237] on button "21:42" at bounding box center [704, 232] width 72 height 37
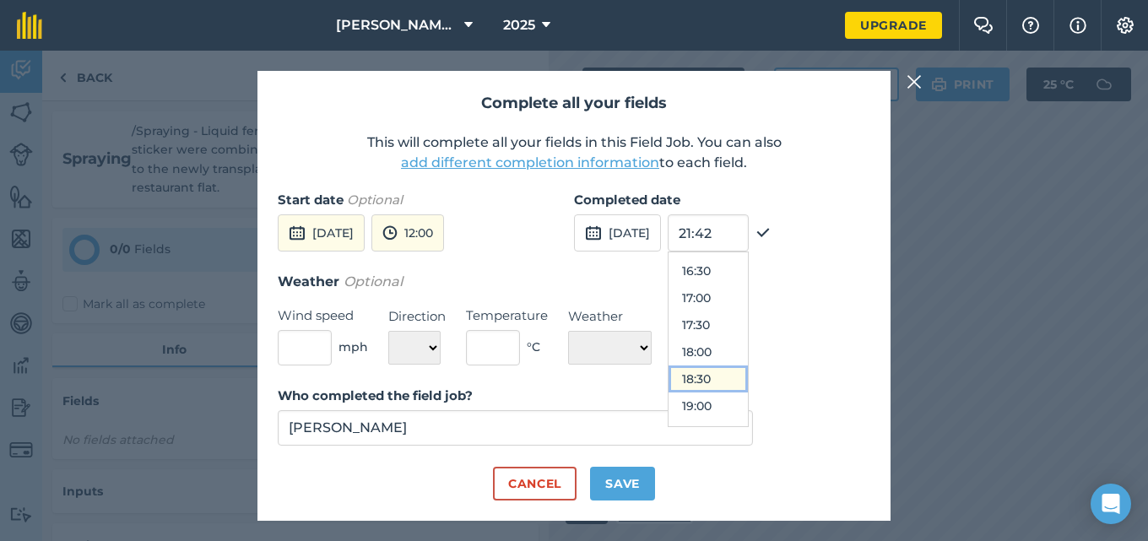
click at [748, 379] on button "18:30" at bounding box center [708, 379] width 79 height 27
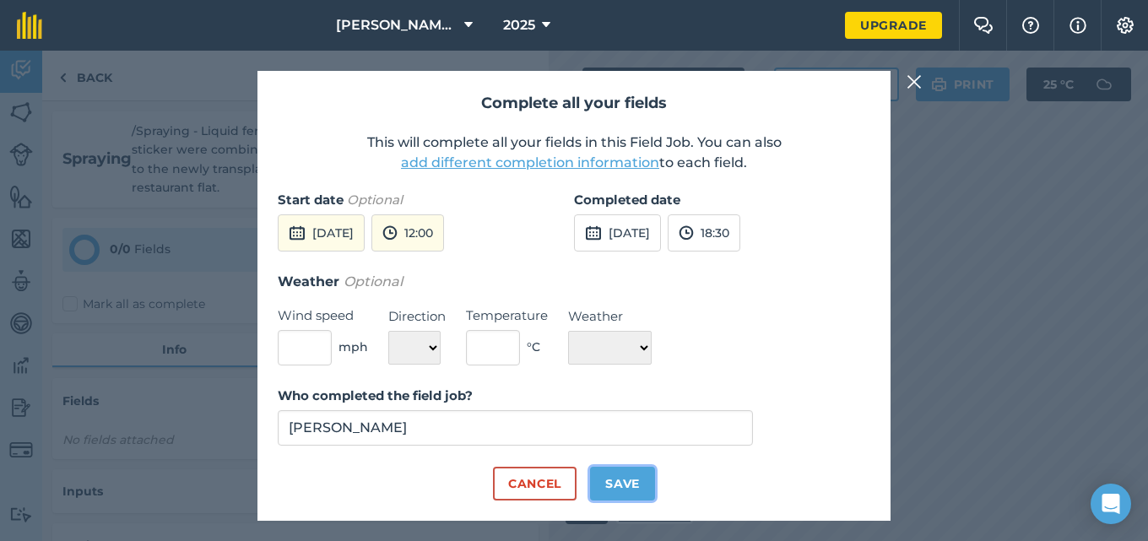
click at [638, 478] on button "Save" at bounding box center [622, 484] width 65 height 34
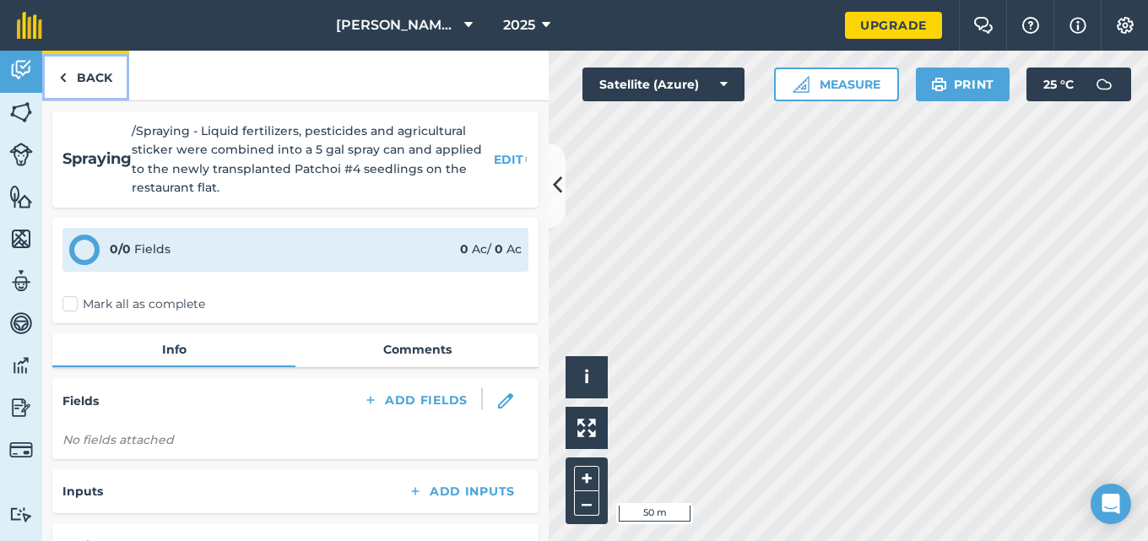
click at [93, 83] on link "Back" at bounding box center [85, 76] width 87 height 50
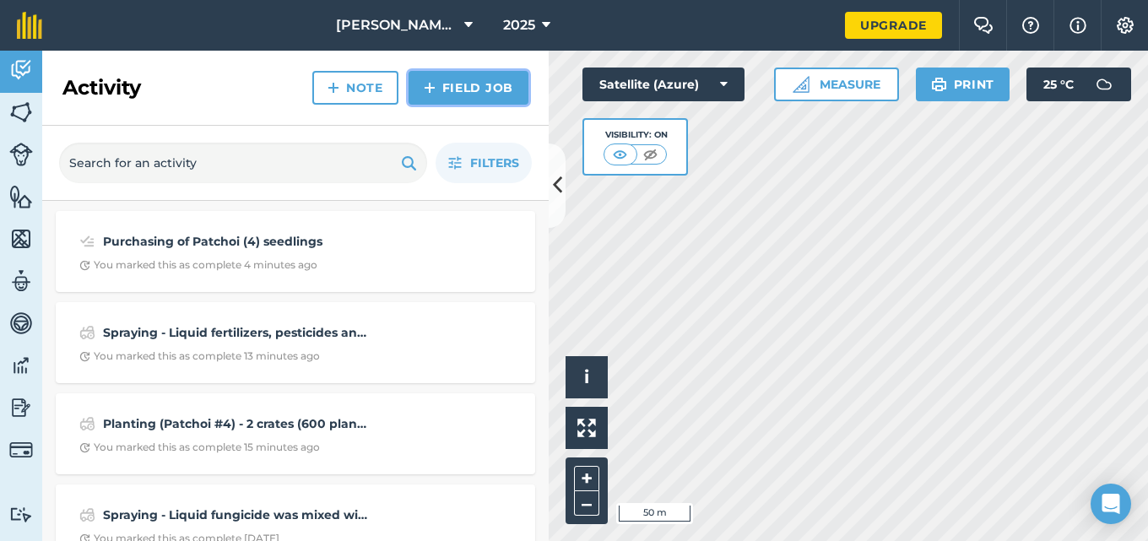
click at [440, 85] on link "Field Job" at bounding box center [469, 88] width 120 height 34
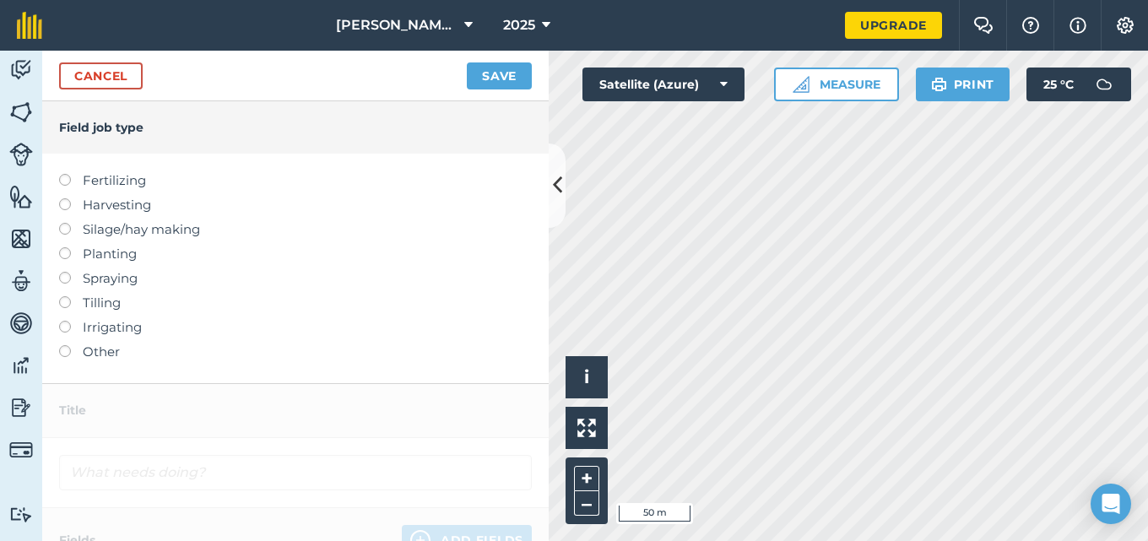
click at [62, 296] on label at bounding box center [71, 296] width 24 height 0
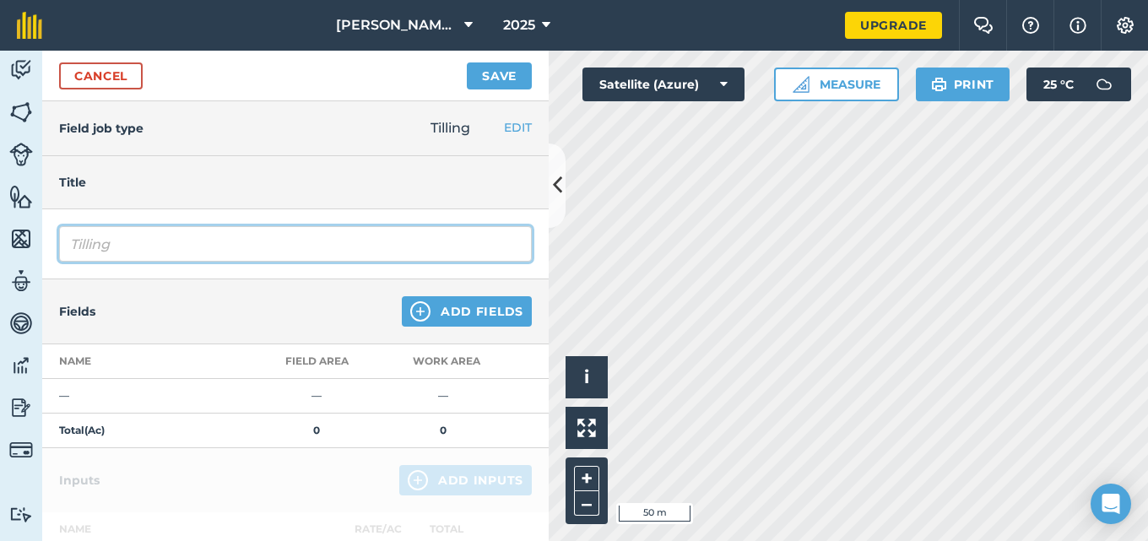
click at [125, 249] on input "Tilling" at bounding box center [295, 243] width 473 height 35
type input "Tilling - Limestone and [DATE] root salt were applied to the grow boxes in prep…"
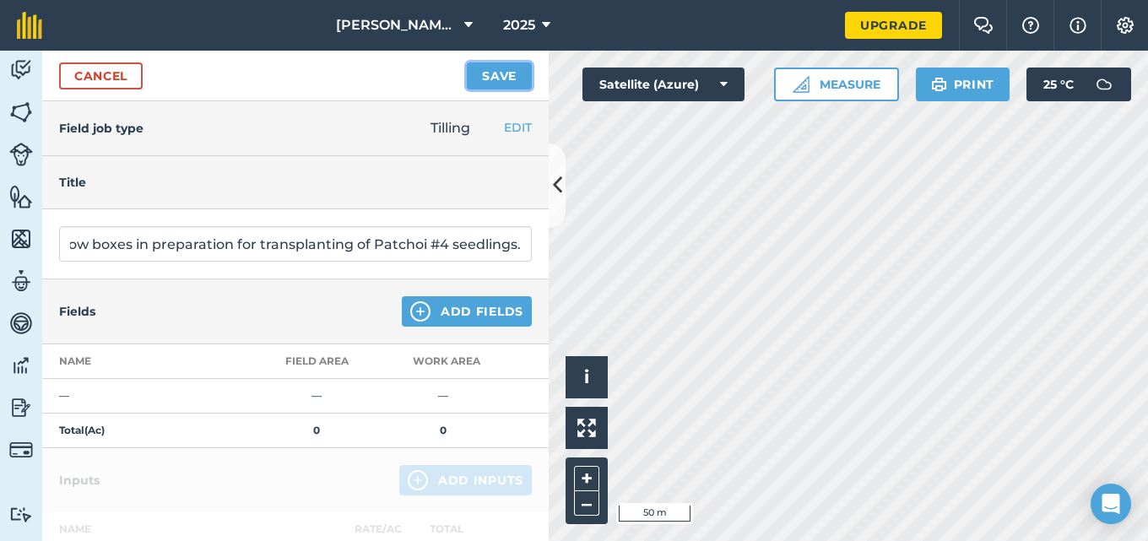
click at [481, 76] on button "Save" at bounding box center [499, 75] width 65 height 27
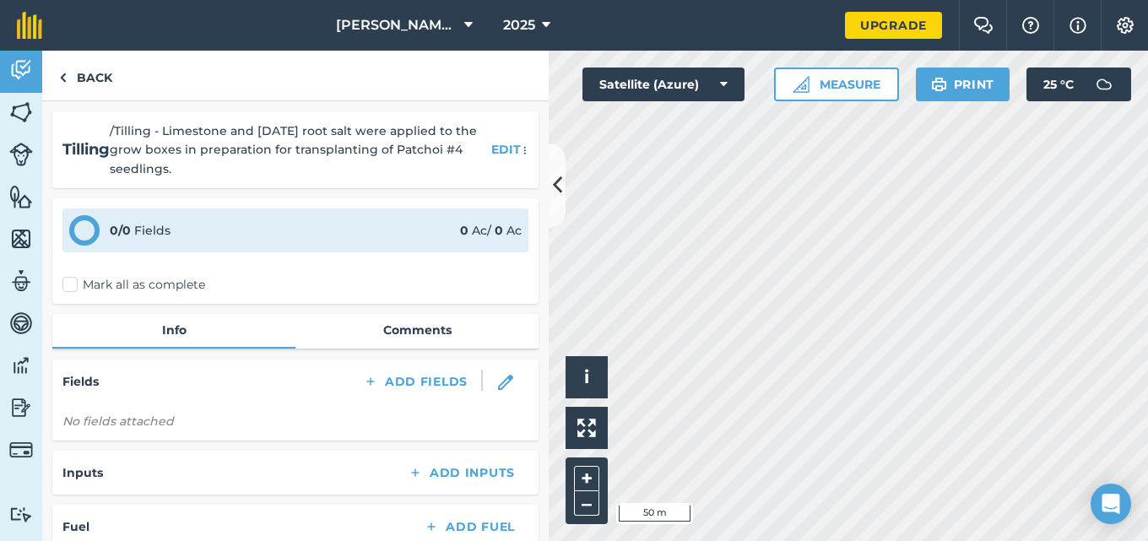
click at [73, 282] on label "Mark all as complete" at bounding box center [133, 285] width 143 height 18
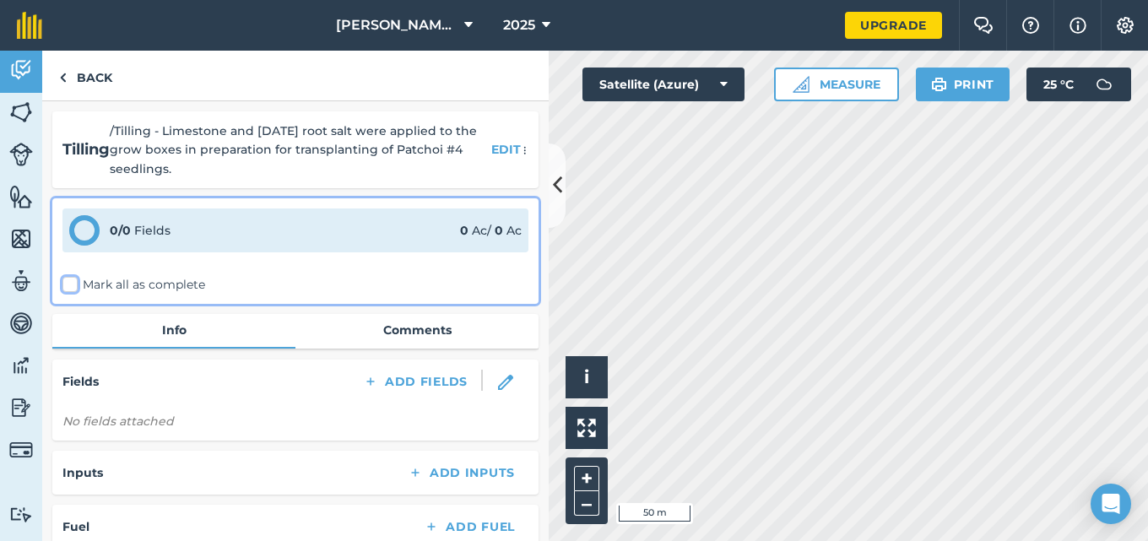
click at [73, 282] on input "Mark all as complete" at bounding box center [67, 281] width 11 height 11
checkbox input "false"
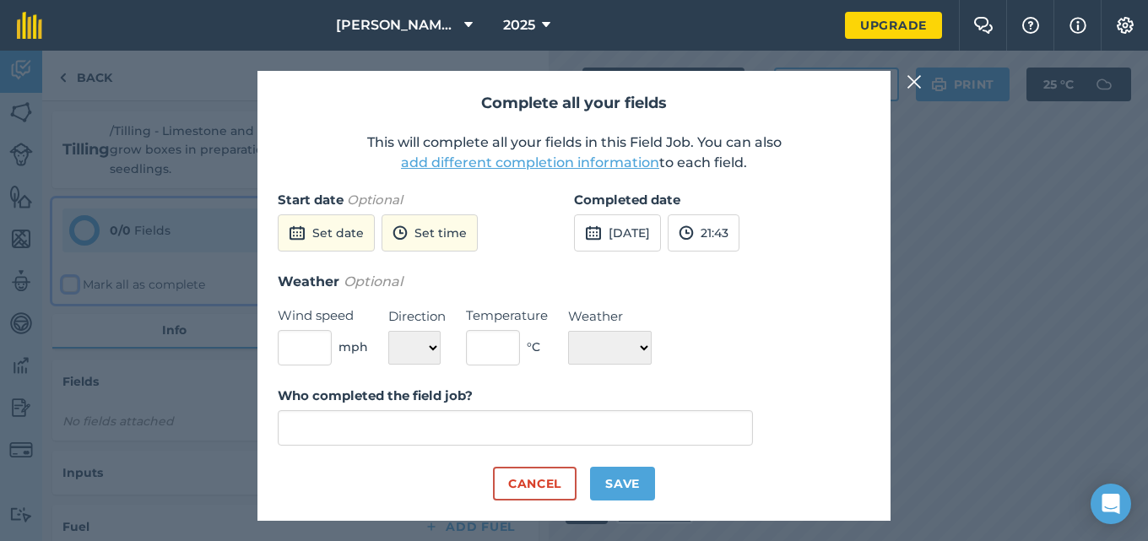
type input "[PERSON_NAME]"
click at [321, 230] on button "Set date" at bounding box center [326, 232] width 97 height 37
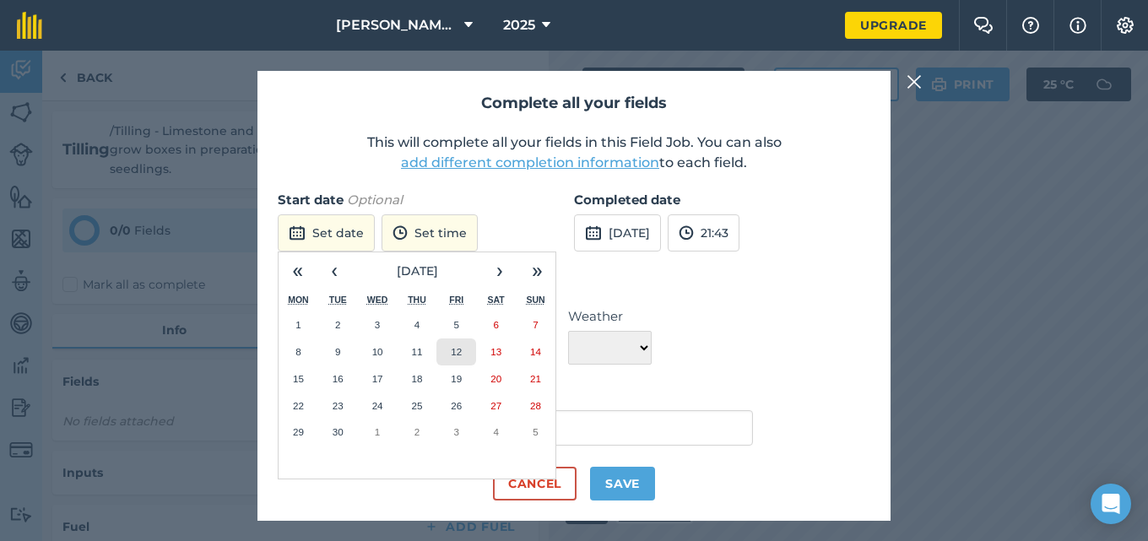
click at [464, 352] on button "12" at bounding box center [457, 352] width 40 height 27
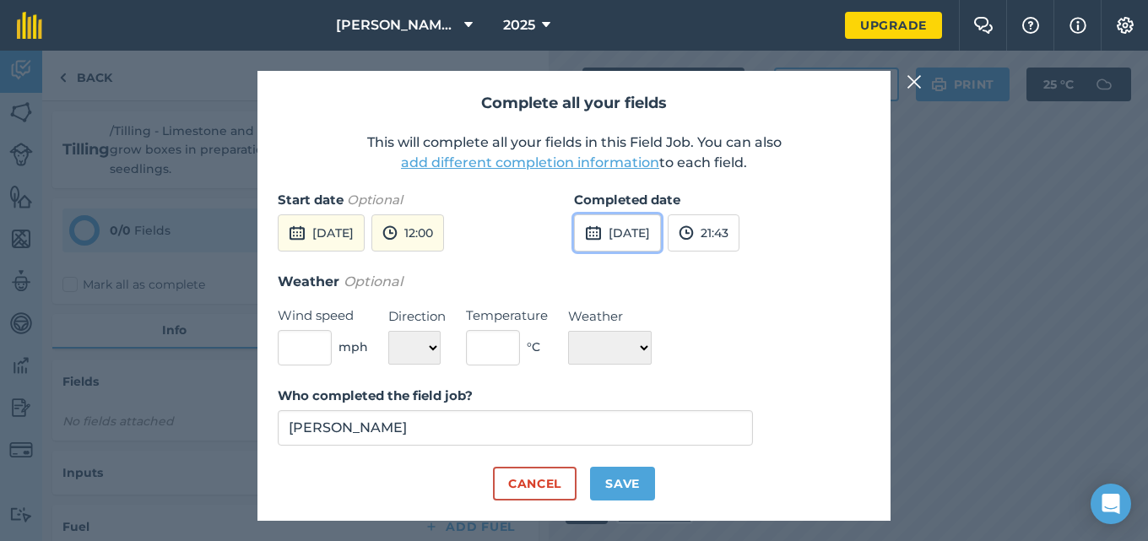
click at [639, 242] on button "[DATE]" at bounding box center [617, 232] width 87 height 37
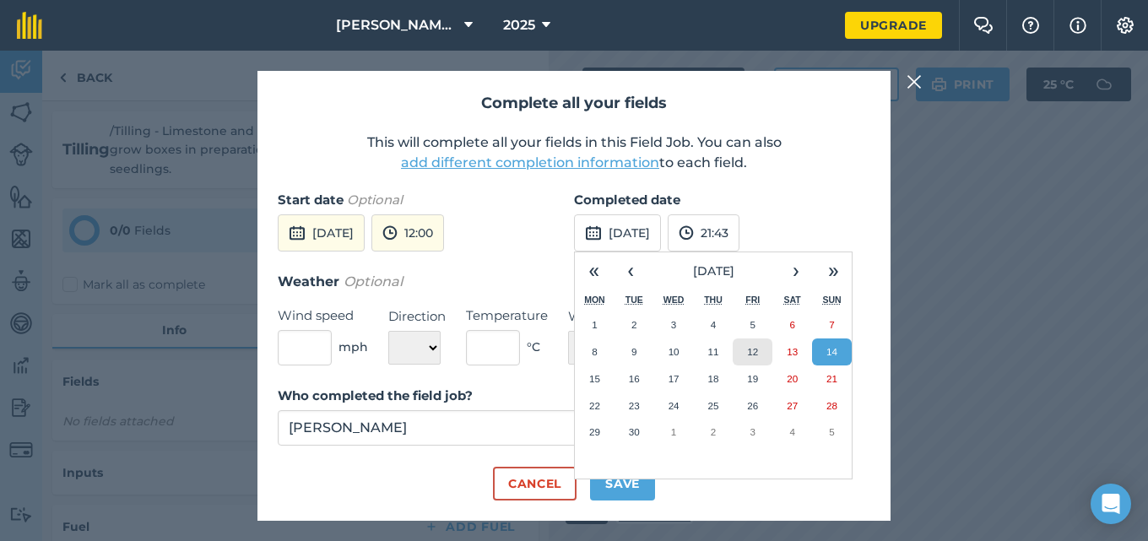
click at [752, 347] on abbr "12" at bounding box center [752, 351] width 11 height 11
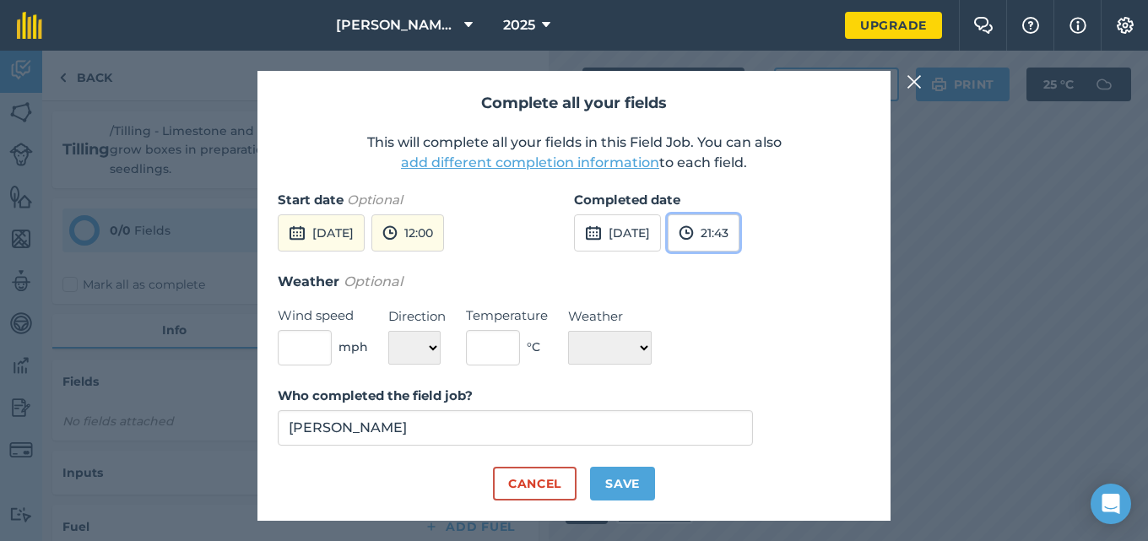
click at [740, 241] on button "21:43" at bounding box center [704, 232] width 72 height 37
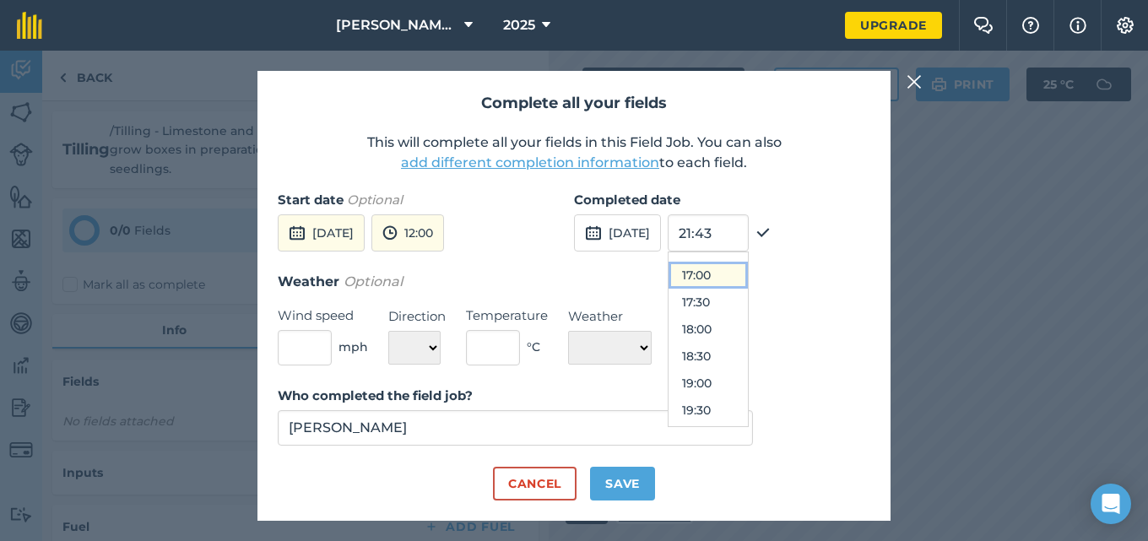
click at [743, 280] on button "17:00" at bounding box center [708, 275] width 79 height 27
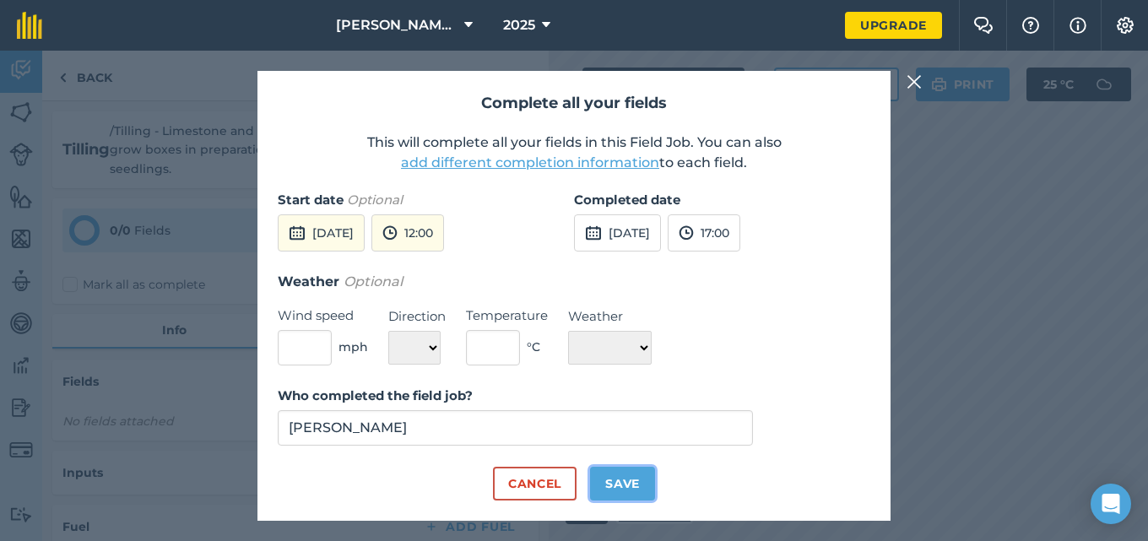
click at [630, 479] on button "Save" at bounding box center [622, 484] width 65 height 34
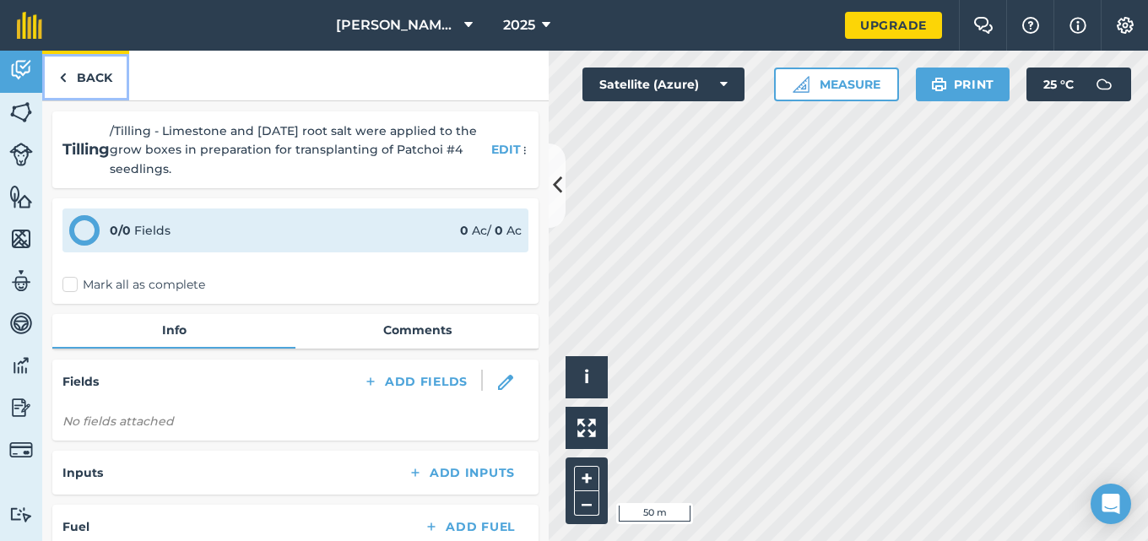
click at [84, 74] on link "Back" at bounding box center [85, 76] width 87 height 50
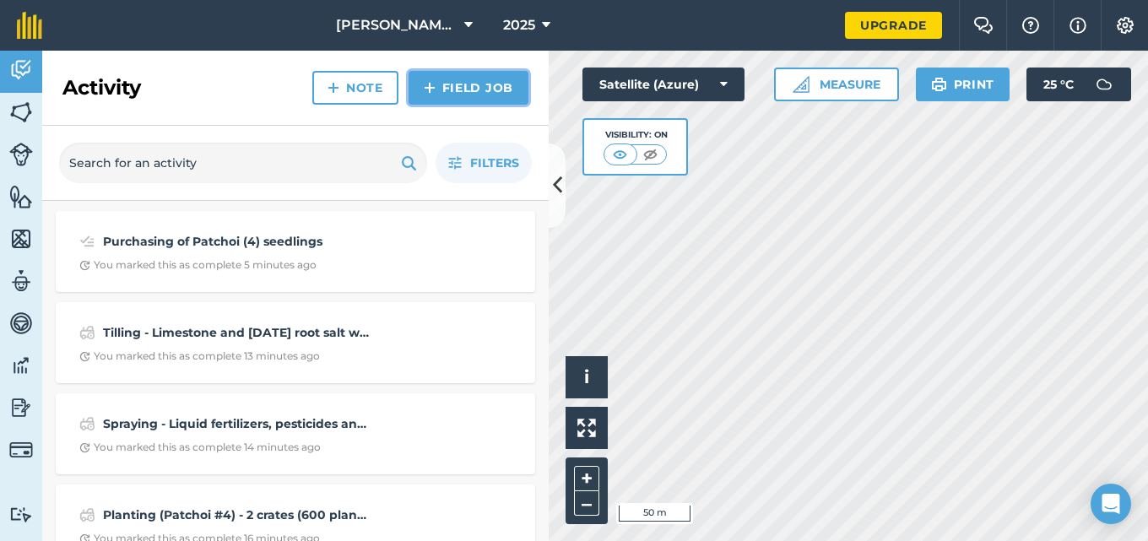
click at [463, 95] on link "Field Job" at bounding box center [469, 88] width 120 height 34
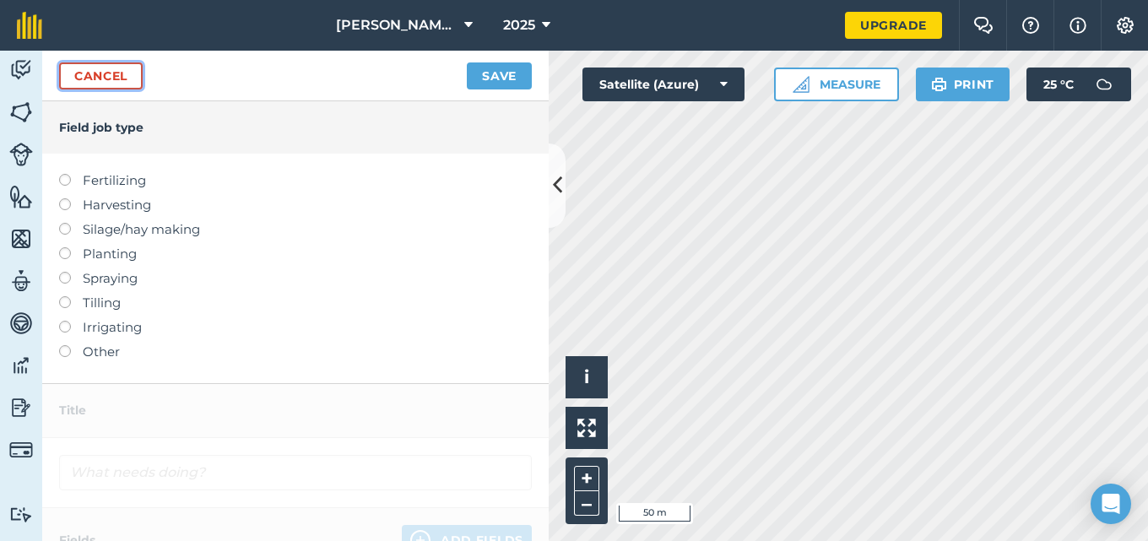
click at [121, 73] on link "Cancel" at bounding box center [101, 75] width 84 height 27
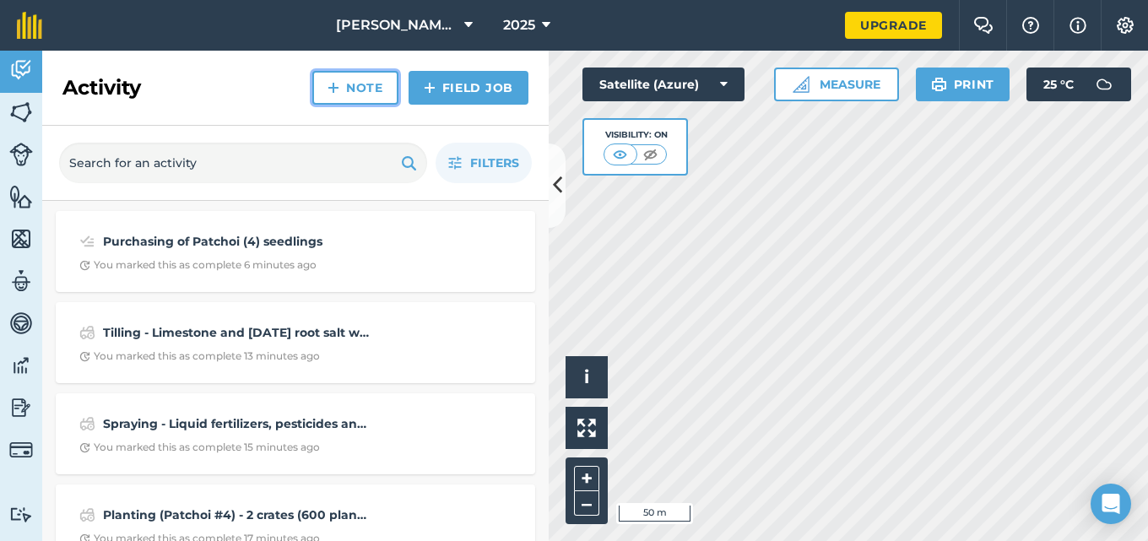
click at [370, 87] on link "Note" at bounding box center [355, 88] width 86 height 34
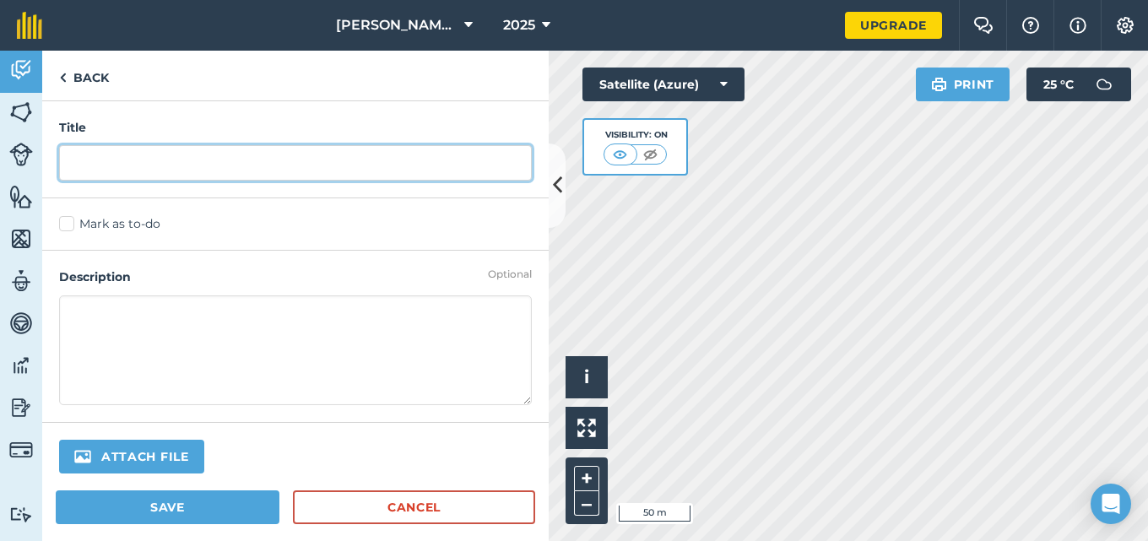
click at [296, 152] on input "text" at bounding box center [295, 162] width 473 height 35
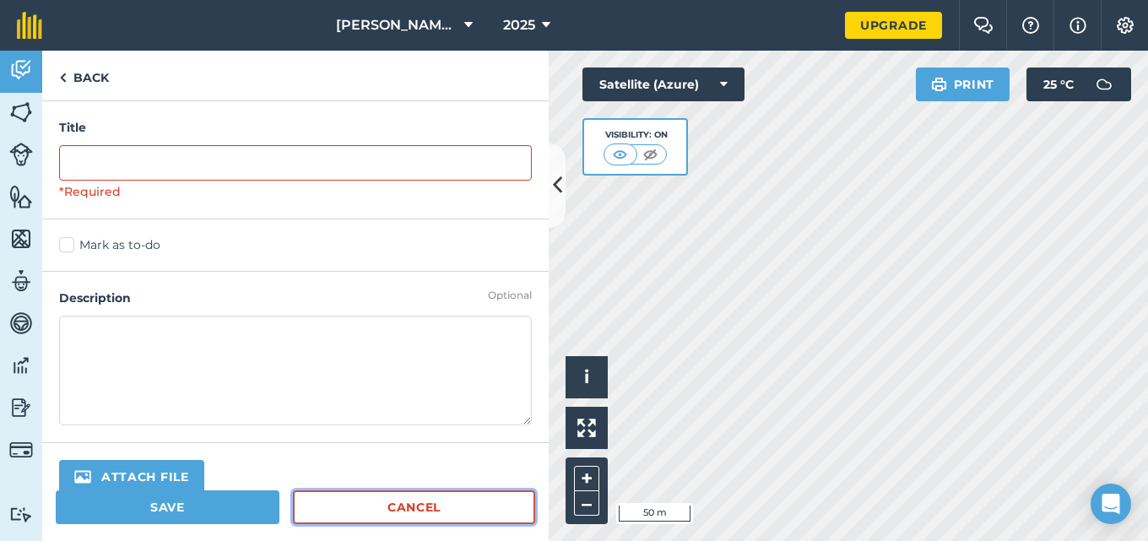
click at [395, 501] on link "Cancel" at bounding box center [414, 508] width 242 height 34
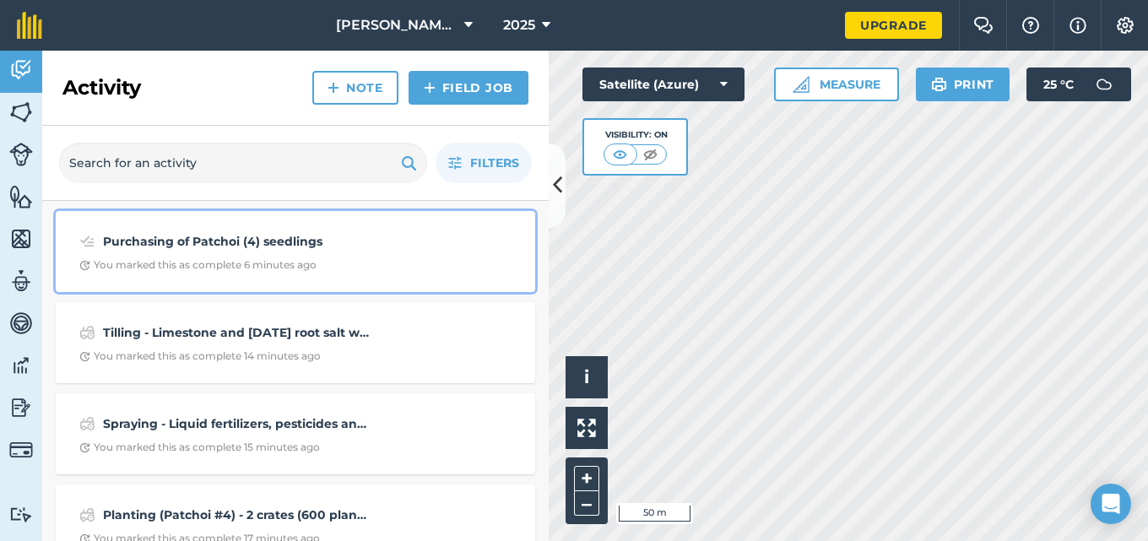
click at [394, 250] on div "Purchasing of Patchoi (4) seedlings" at bounding box center [295, 241] width 432 height 20
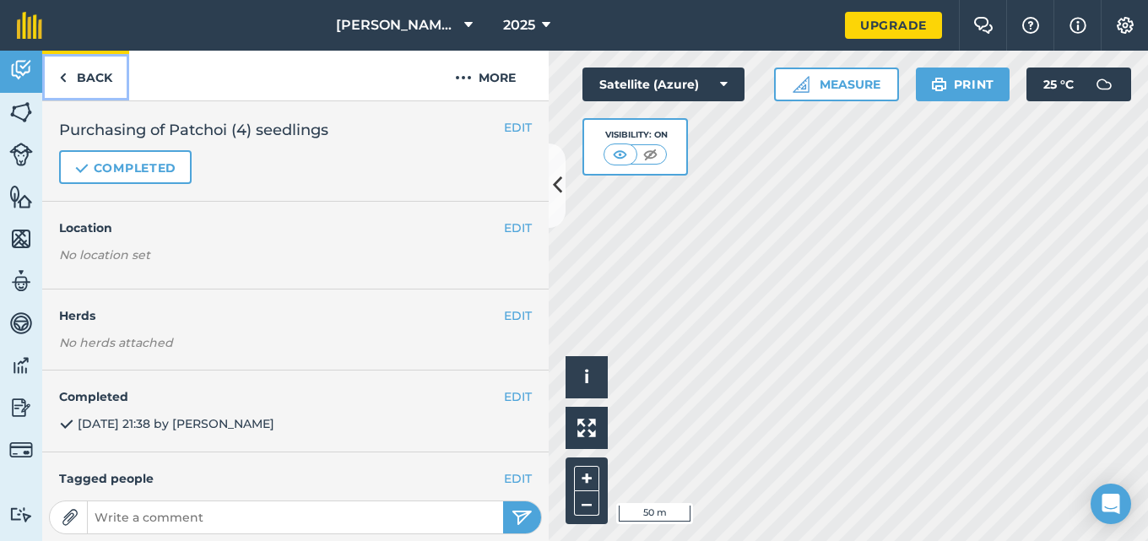
click at [75, 79] on link "Back" at bounding box center [85, 76] width 87 height 50
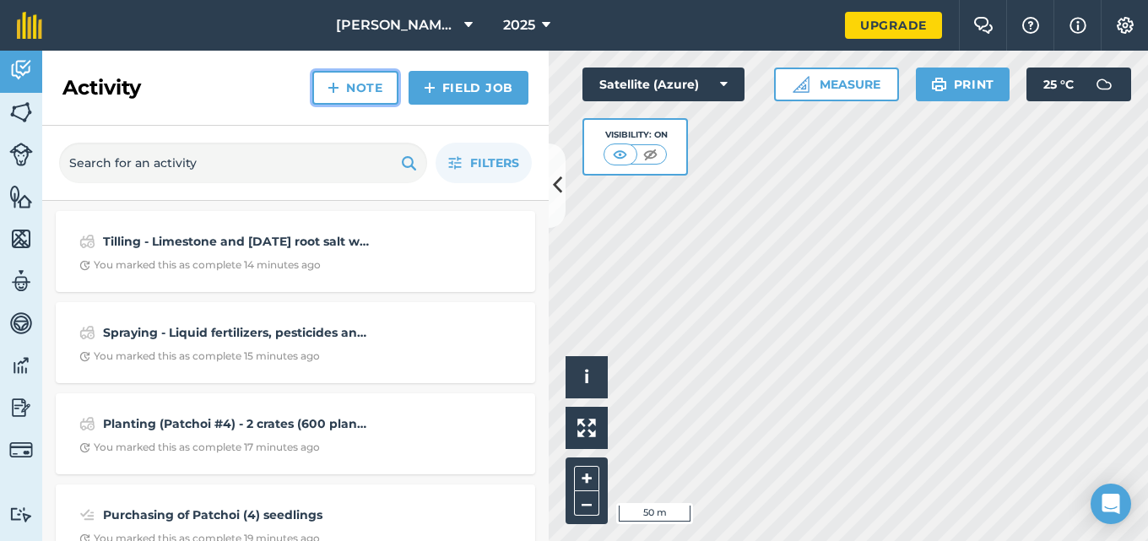
click at [364, 86] on link "Note" at bounding box center [355, 88] width 86 height 34
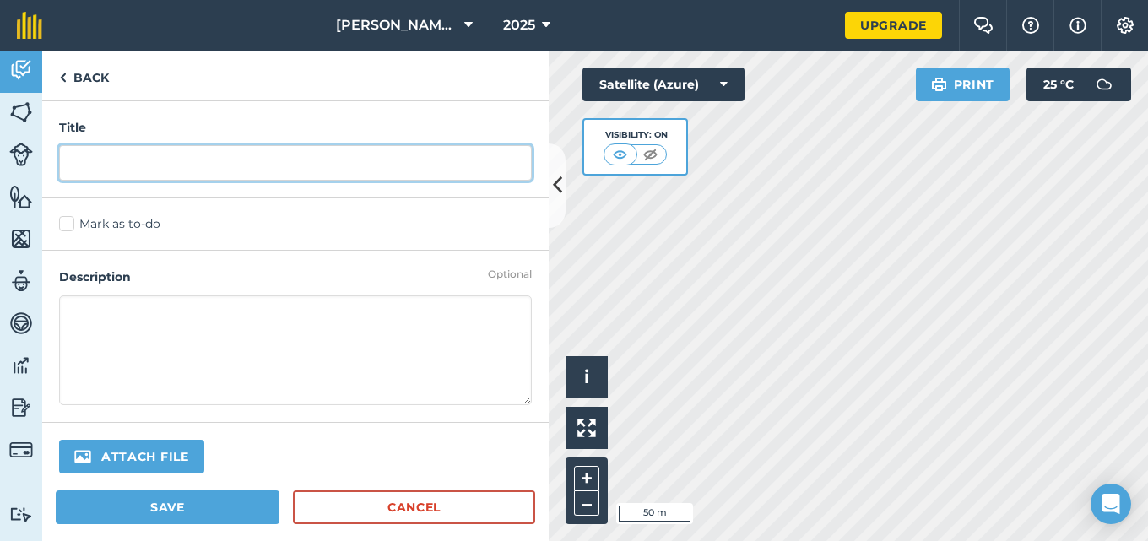
click at [285, 151] on input "text" at bounding box center [295, 162] width 473 height 35
type input "j"
type input "Purchasing of Patchoi#4 seedlings"
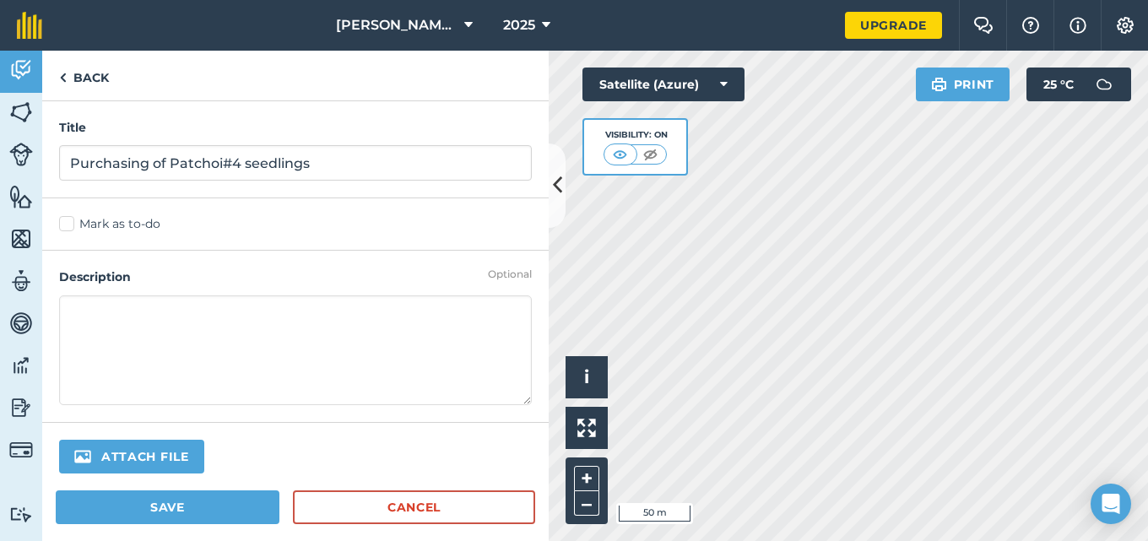
click at [182, 307] on textarea at bounding box center [295, 351] width 473 height 110
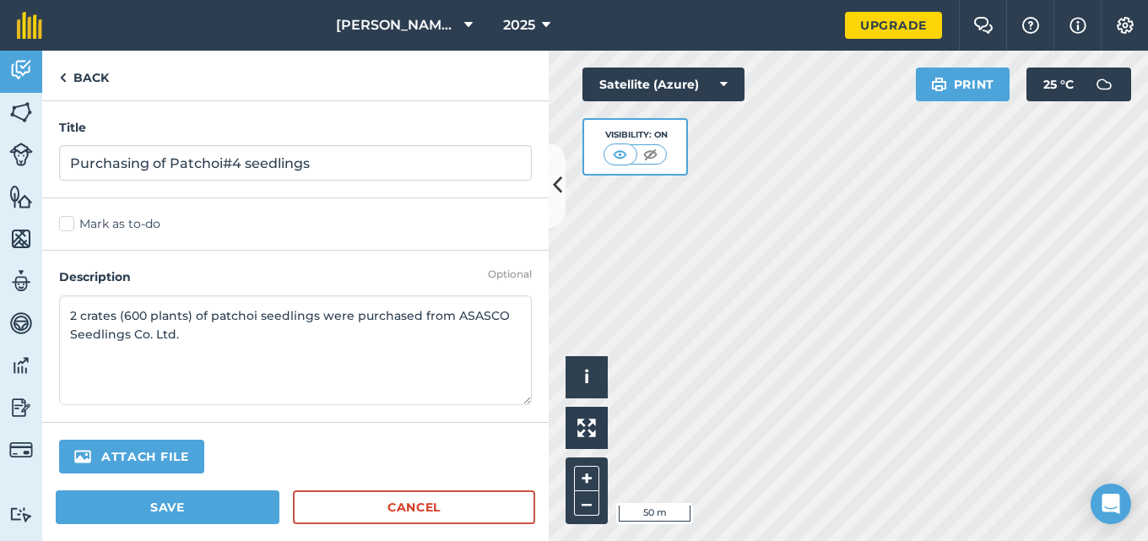
type textarea "2 crates (600 plants) of patchoi seedlings were purchased from ASASCO Seedlings…"
click at [148, 503] on button "Save" at bounding box center [168, 508] width 224 height 34
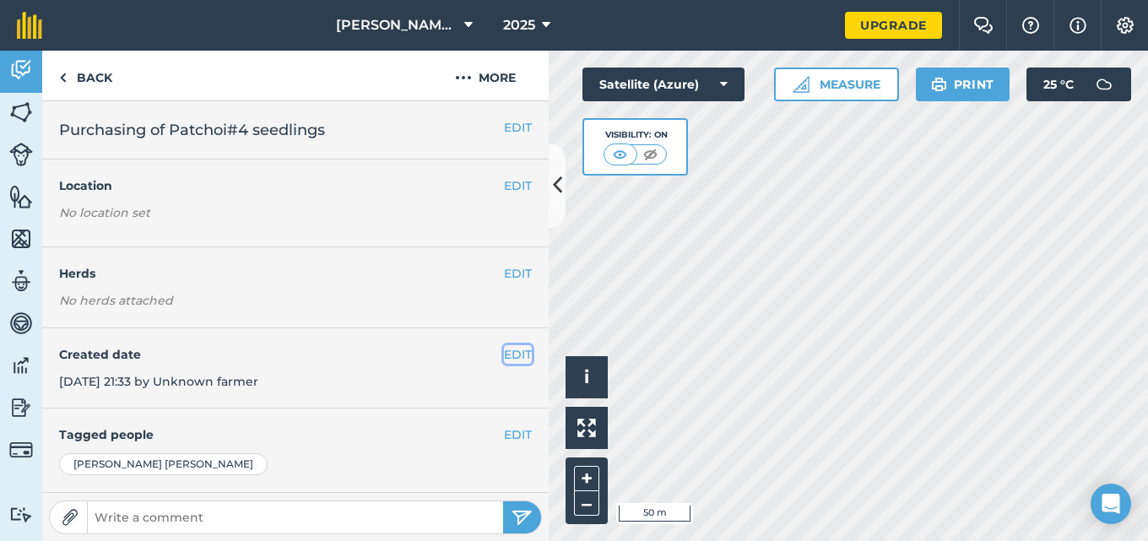
click at [506, 352] on button "EDIT" at bounding box center [518, 354] width 28 height 19
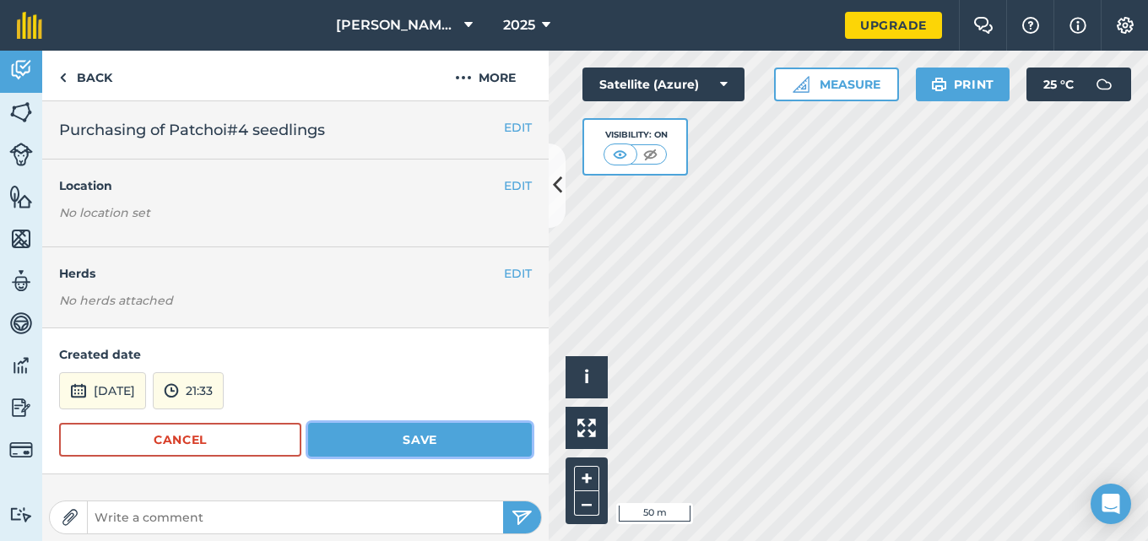
click at [404, 441] on button "Save" at bounding box center [420, 440] width 224 height 34
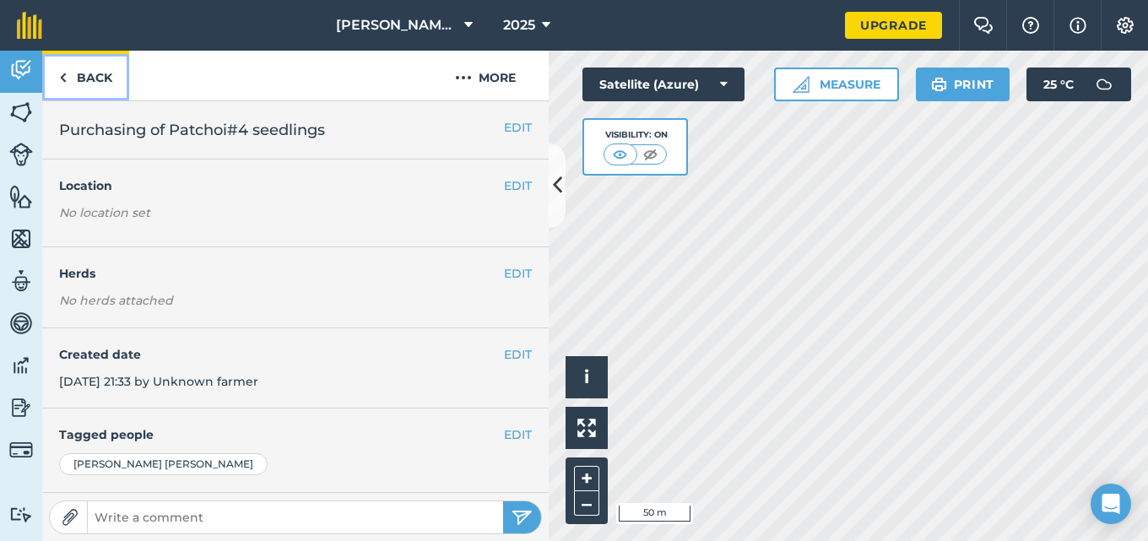
click at [92, 77] on link "Back" at bounding box center [85, 76] width 87 height 50
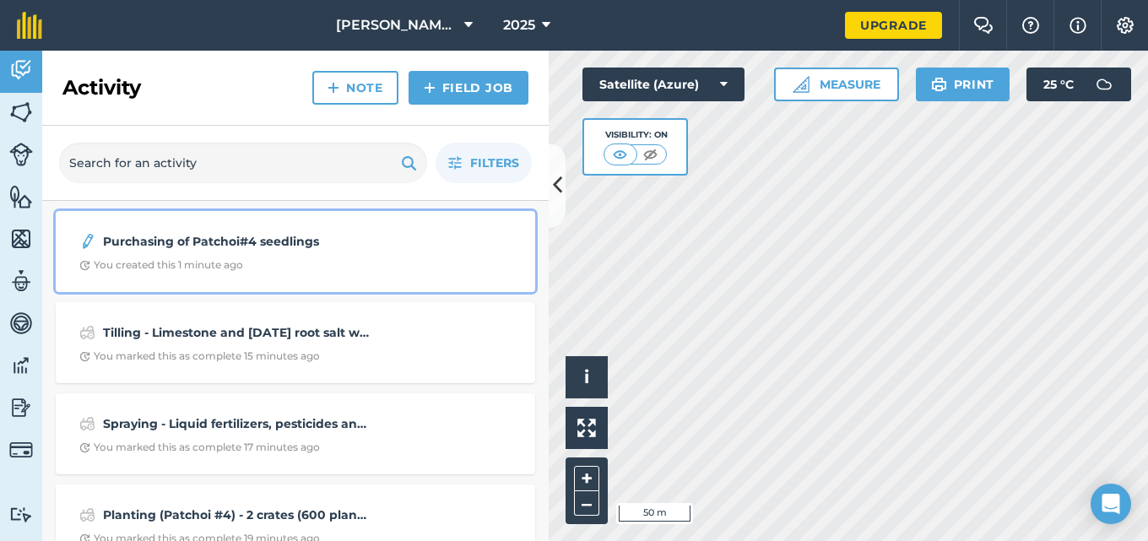
click at [269, 248] on strong "Purchasing of Patchoi#4 seedlings" at bounding box center [237, 241] width 268 height 19
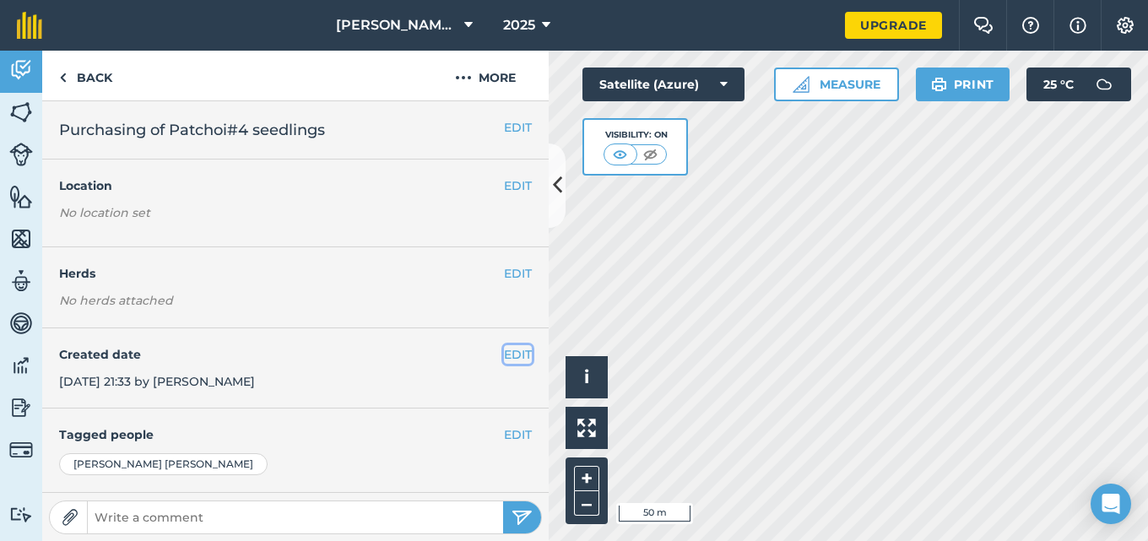
click at [509, 351] on button "EDIT" at bounding box center [518, 354] width 28 height 19
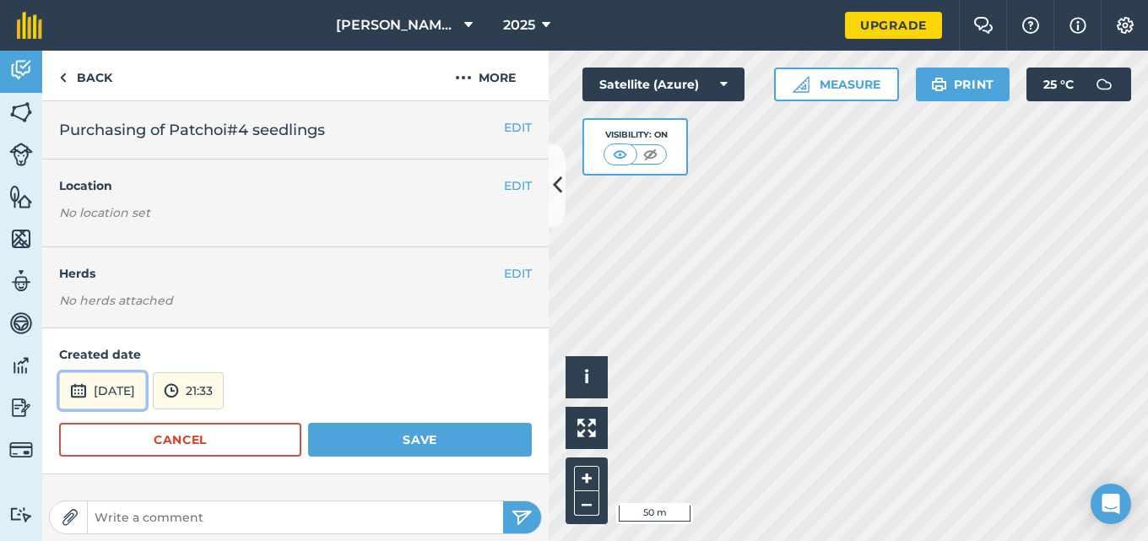
click at [139, 399] on button "[DATE]" at bounding box center [102, 390] width 87 height 37
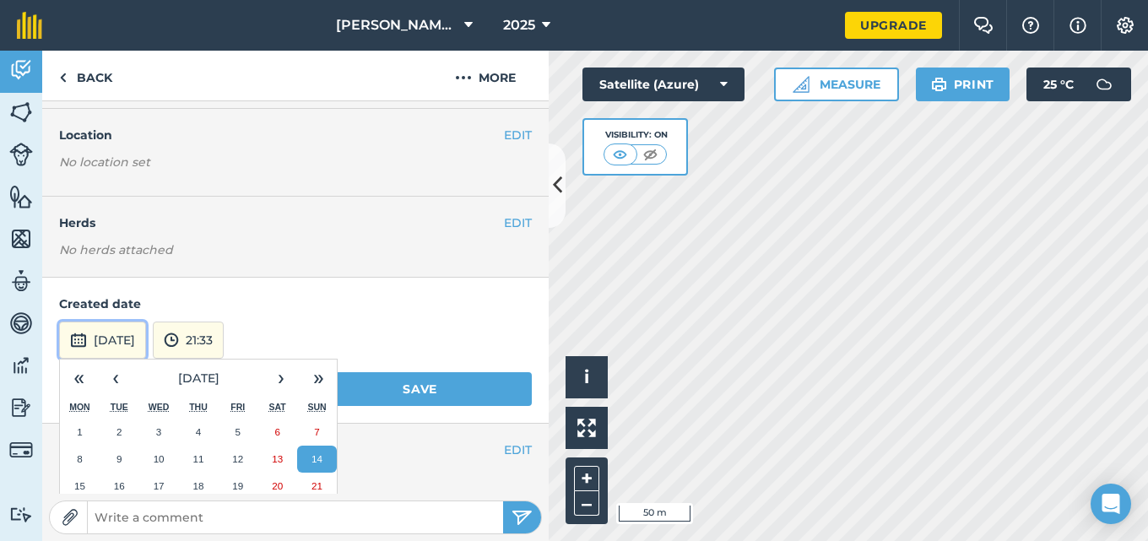
scroll to position [92, 0]
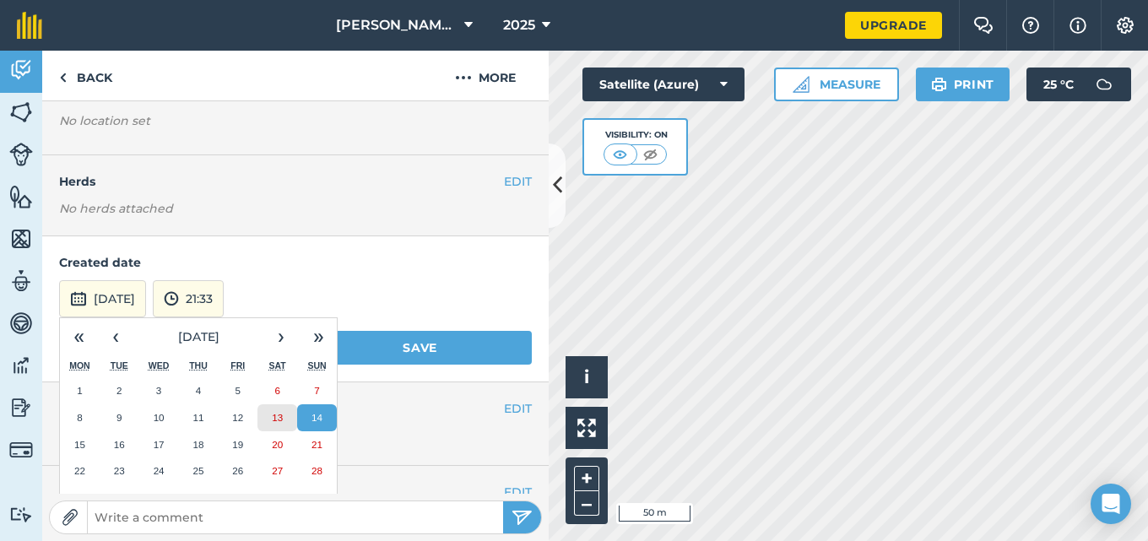
click at [270, 416] on button "13" at bounding box center [278, 417] width 40 height 27
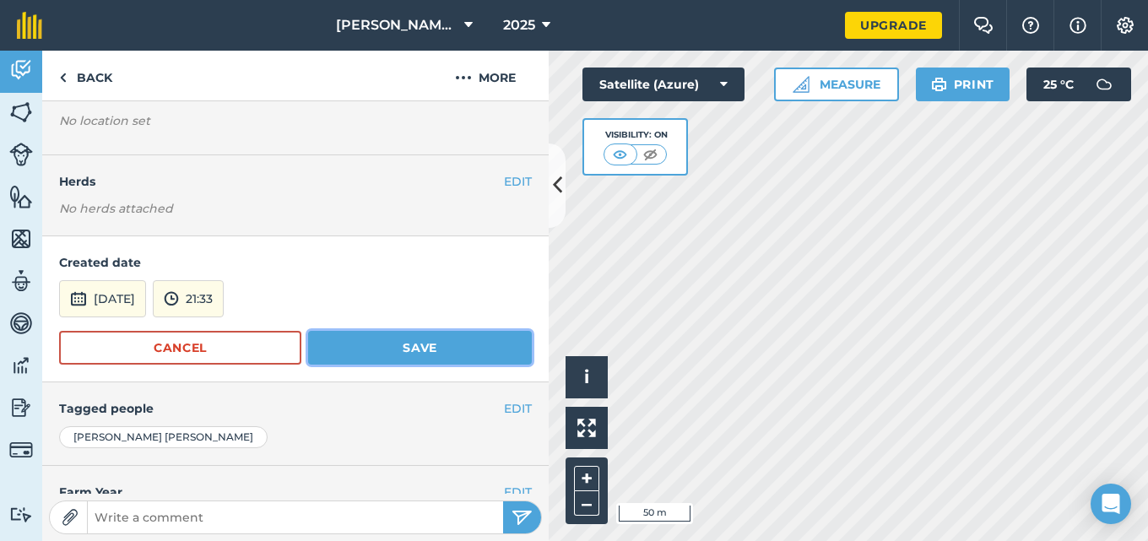
click at [381, 356] on button "Save" at bounding box center [420, 348] width 224 height 34
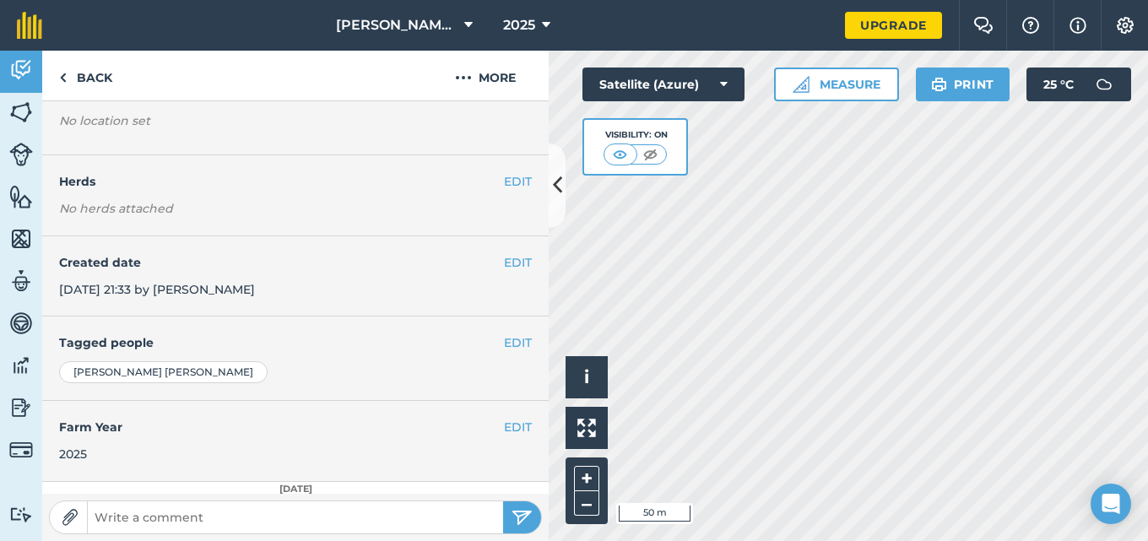
scroll to position [0, 0]
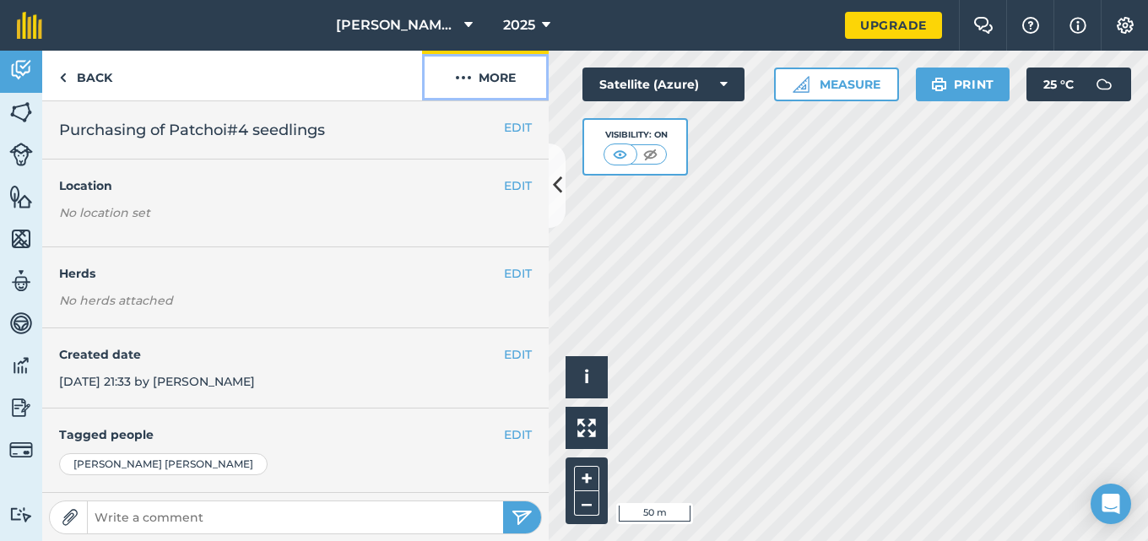
click at [487, 79] on button "More" at bounding box center [485, 76] width 127 height 50
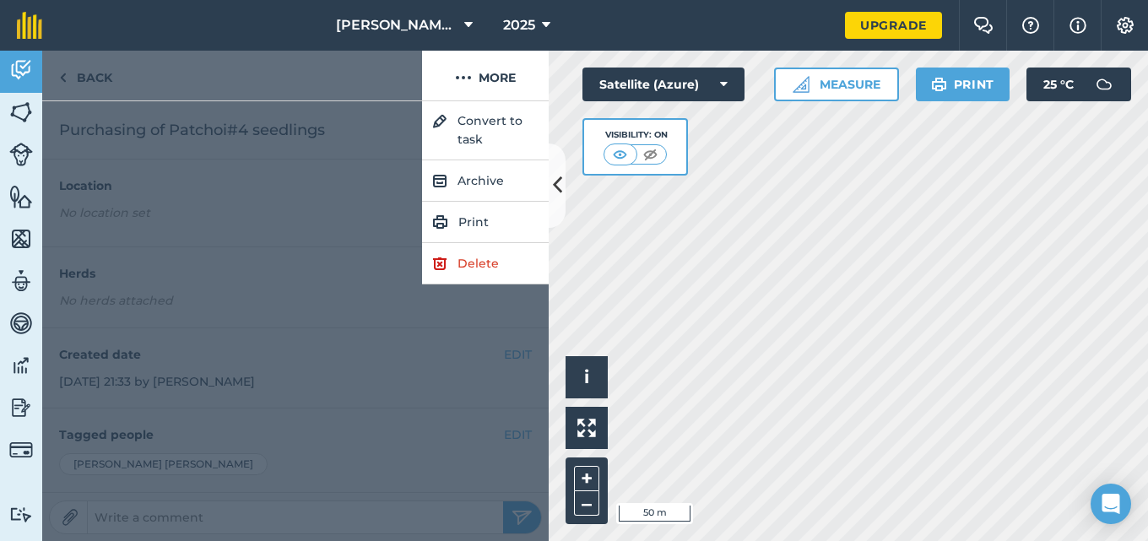
click at [394, 65] on div at bounding box center [232, 76] width 380 height 50
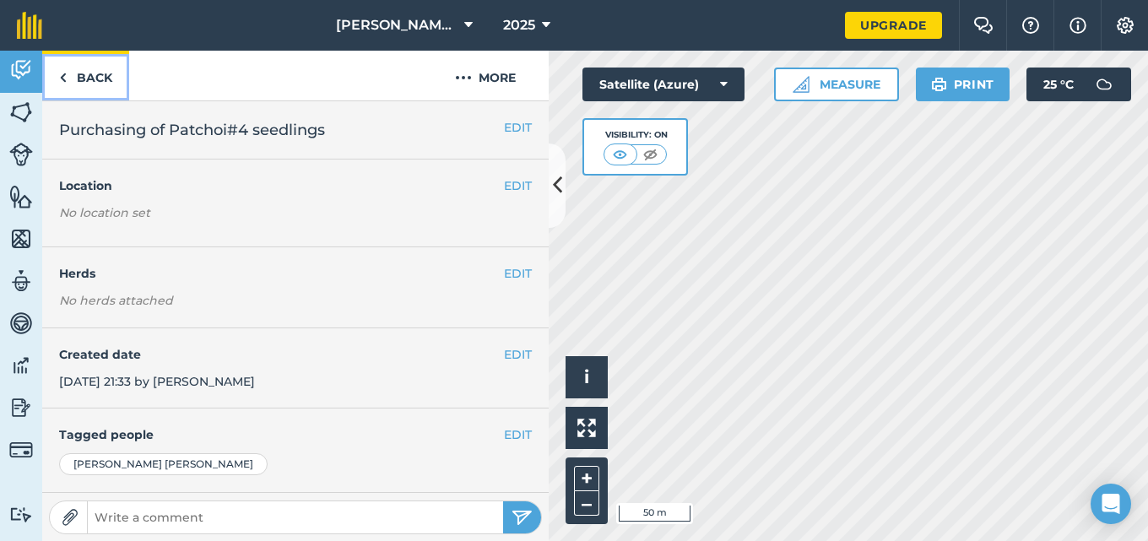
click at [89, 78] on link "Back" at bounding box center [85, 76] width 87 height 50
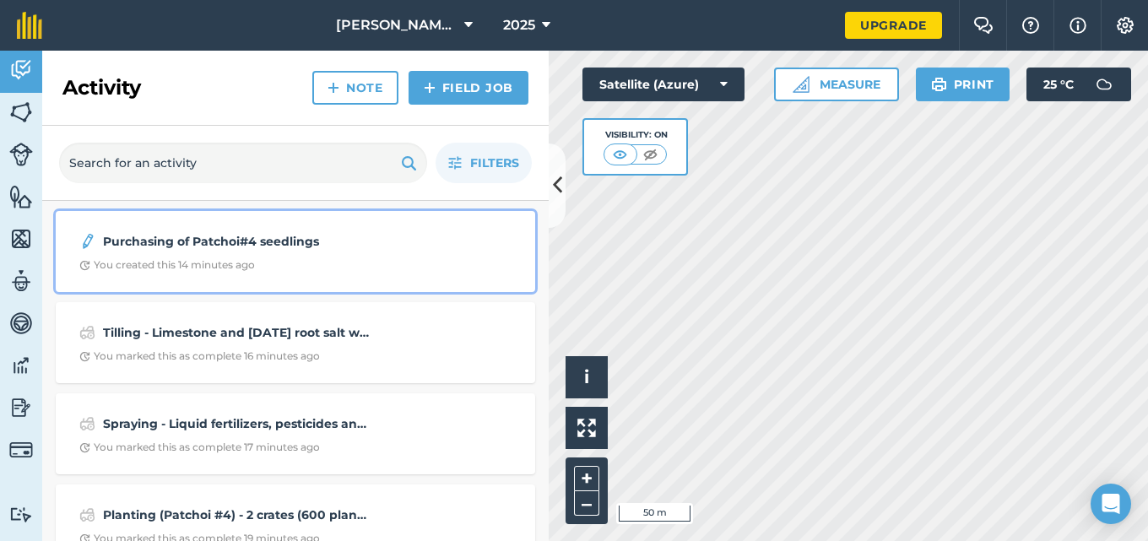
click at [139, 254] on div "Purchasing of Patchoi#4 seedlings You created this 14 minutes ago" at bounding box center [295, 251] width 459 height 61
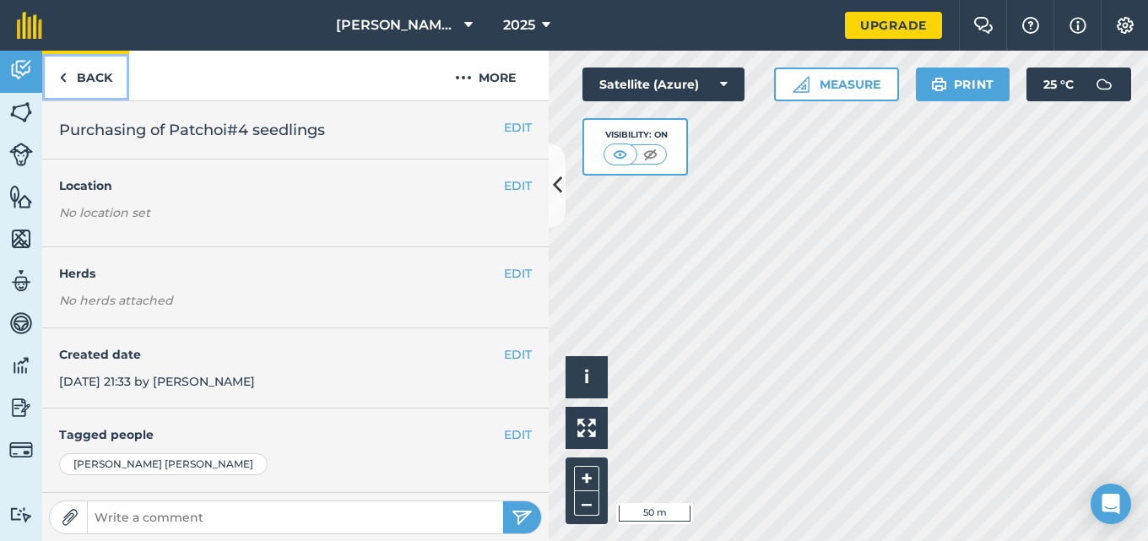
click at [74, 68] on link "Back" at bounding box center [85, 76] width 87 height 50
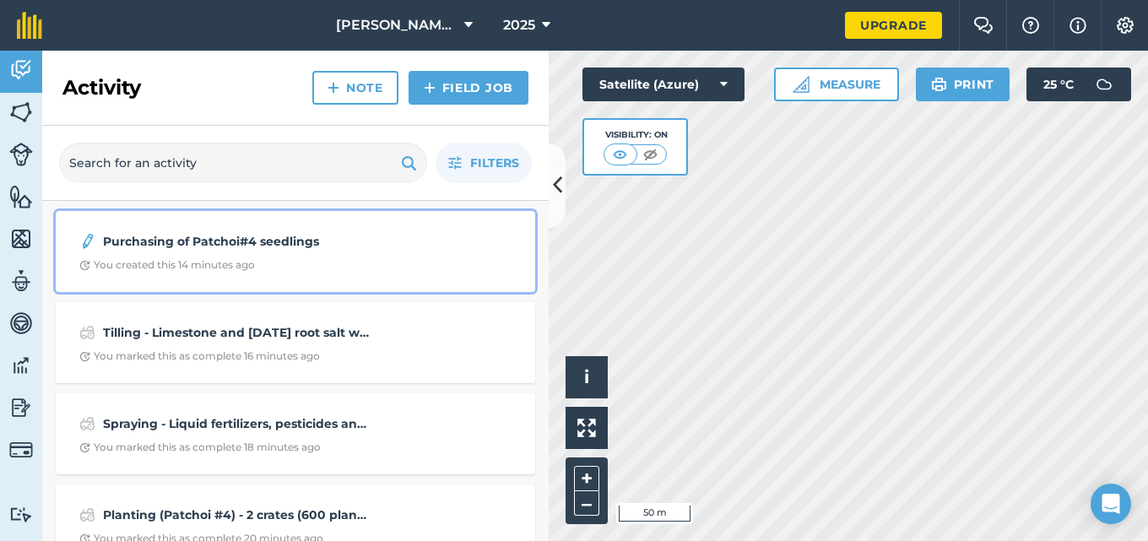
click at [206, 236] on strong "Purchasing of Patchoi#4 seedlings" at bounding box center [237, 241] width 268 height 19
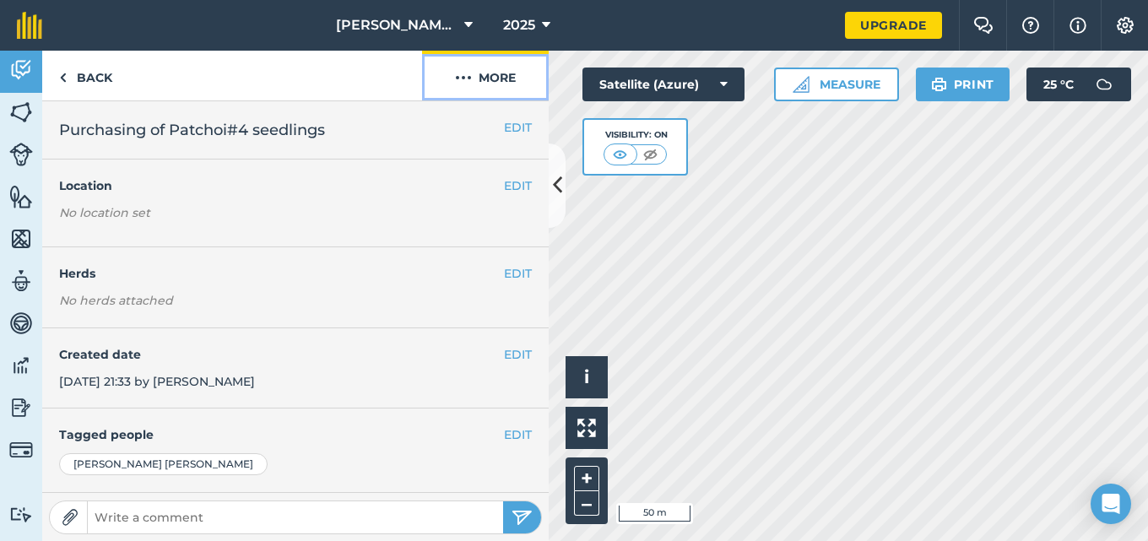
click at [497, 76] on button "More" at bounding box center [485, 76] width 127 height 50
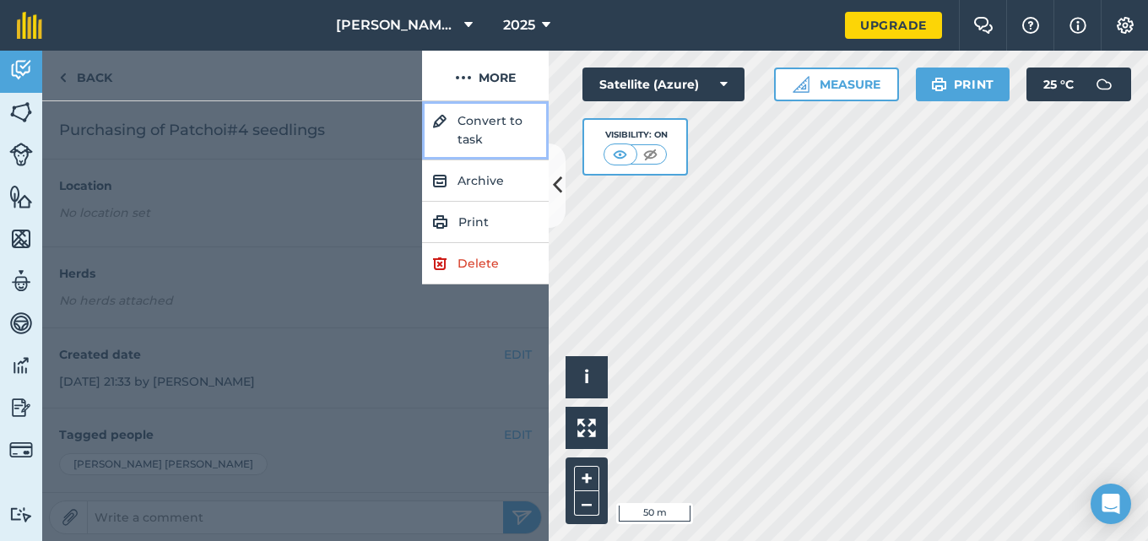
click at [491, 128] on button "Convert to task" at bounding box center [485, 130] width 127 height 59
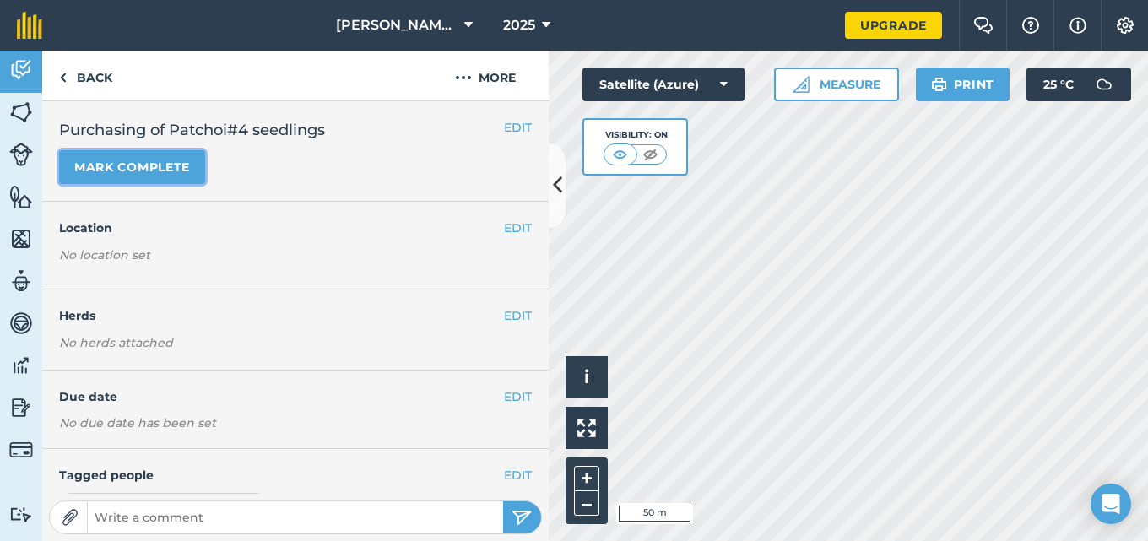
click at [133, 174] on button "Mark complete" at bounding box center [132, 167] width 146 height 34
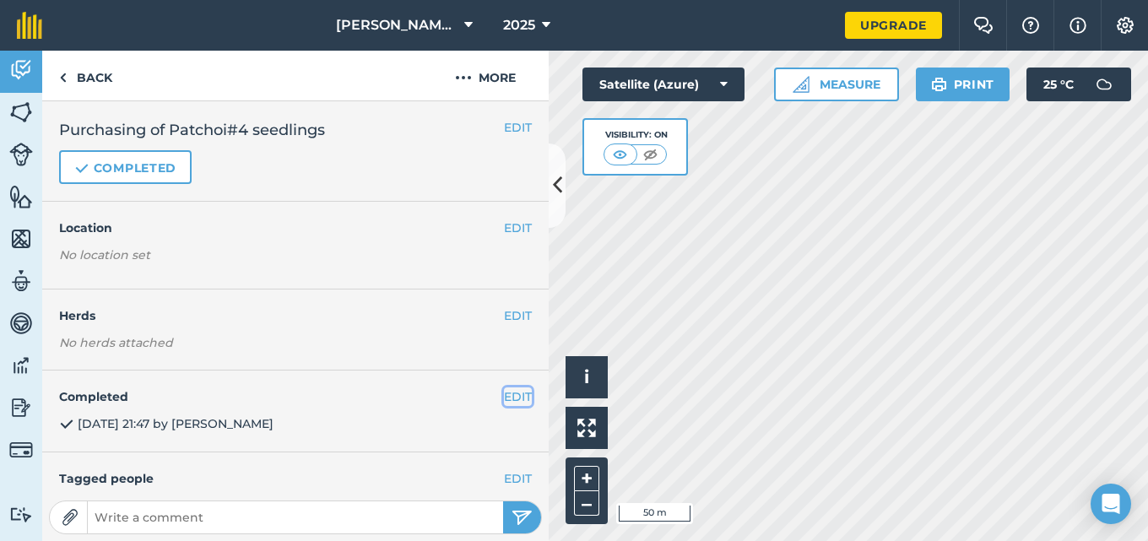
click at [513, 399] on button "EDIT" at bounding box center [518, 397] width 28 height 19
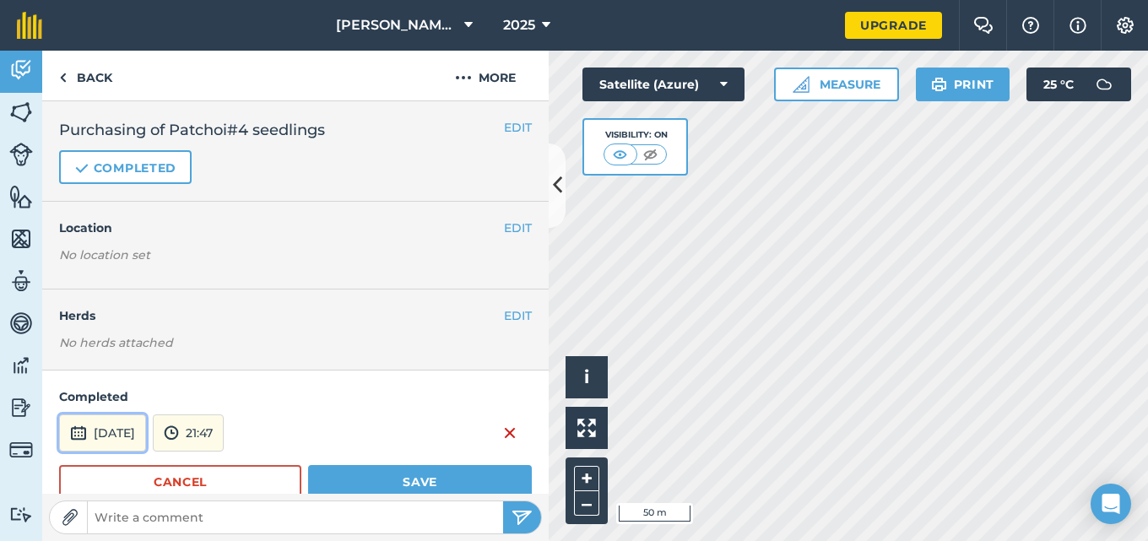
click at [140, 436] on button "[DATE]" at bounding box center [102, 433] width 87 height 37
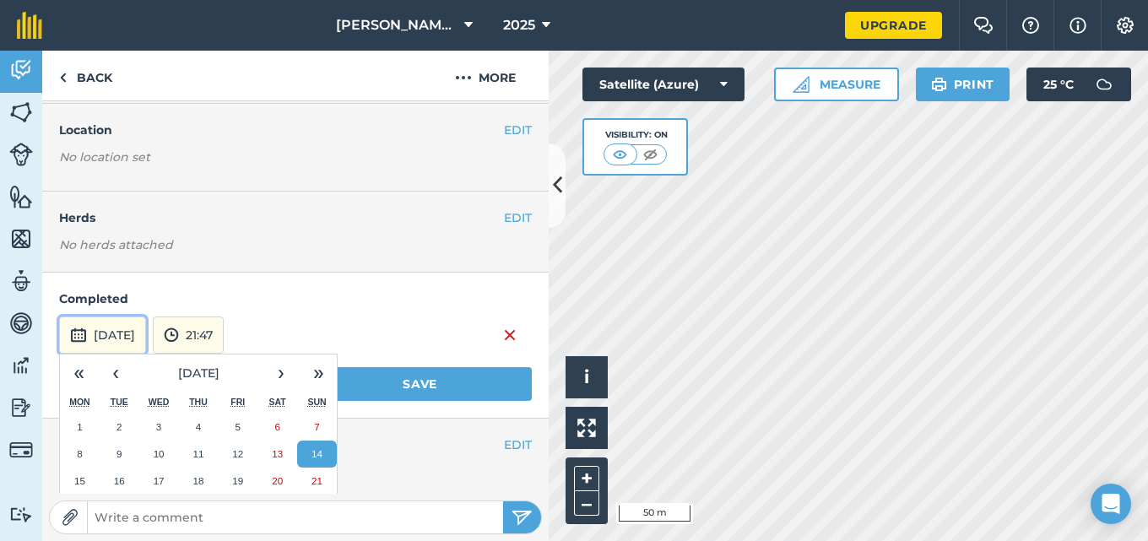
scroll to position [138, 0]
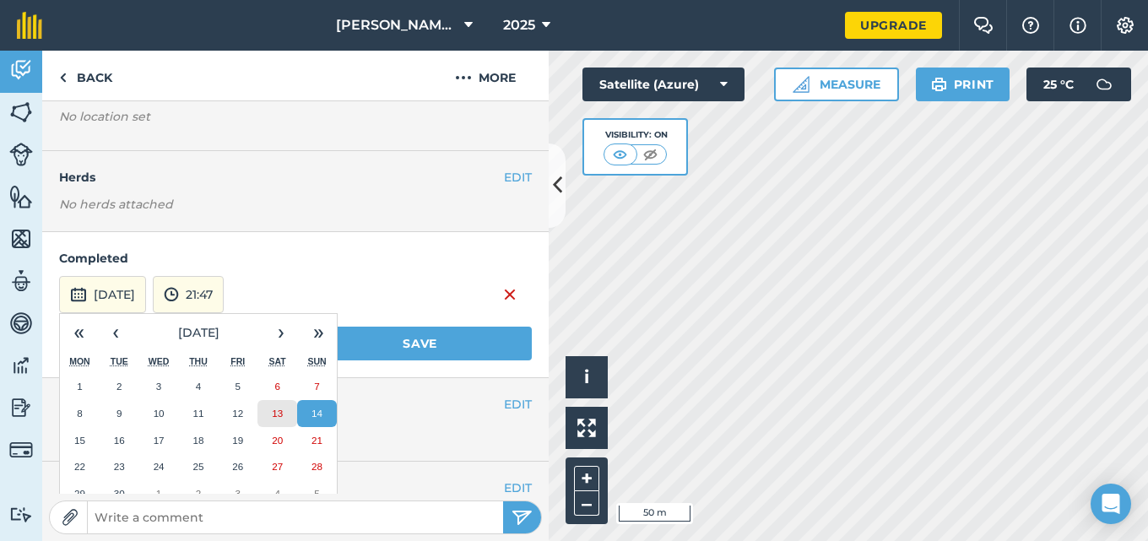
click at [282, 419] on button "13" at bounding box center [278, 413] width 40 height 27
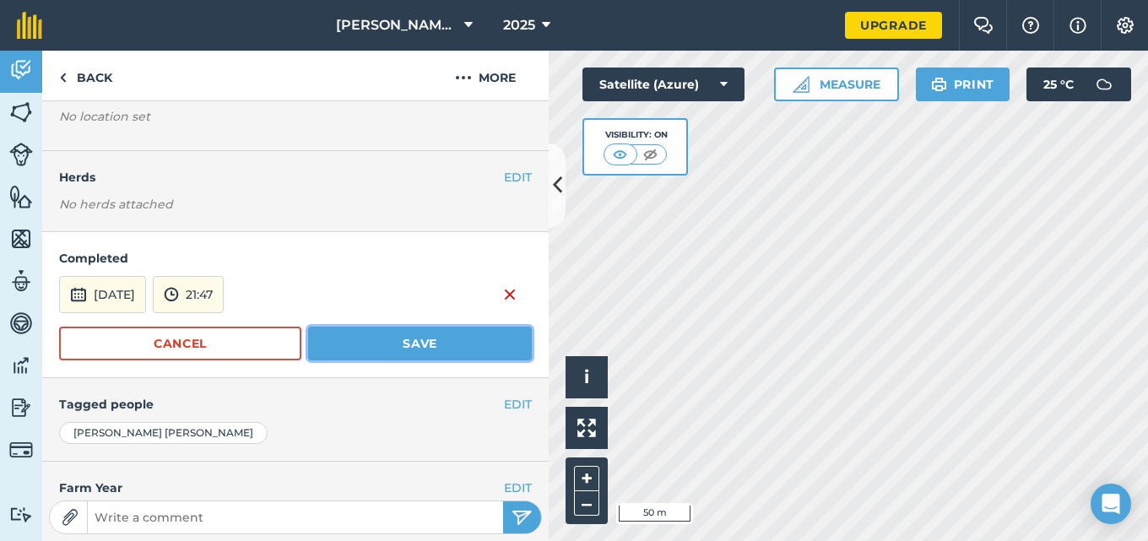
click at [340, 345] on button "Save" at bounding box center [420, 344] width 224 height 34
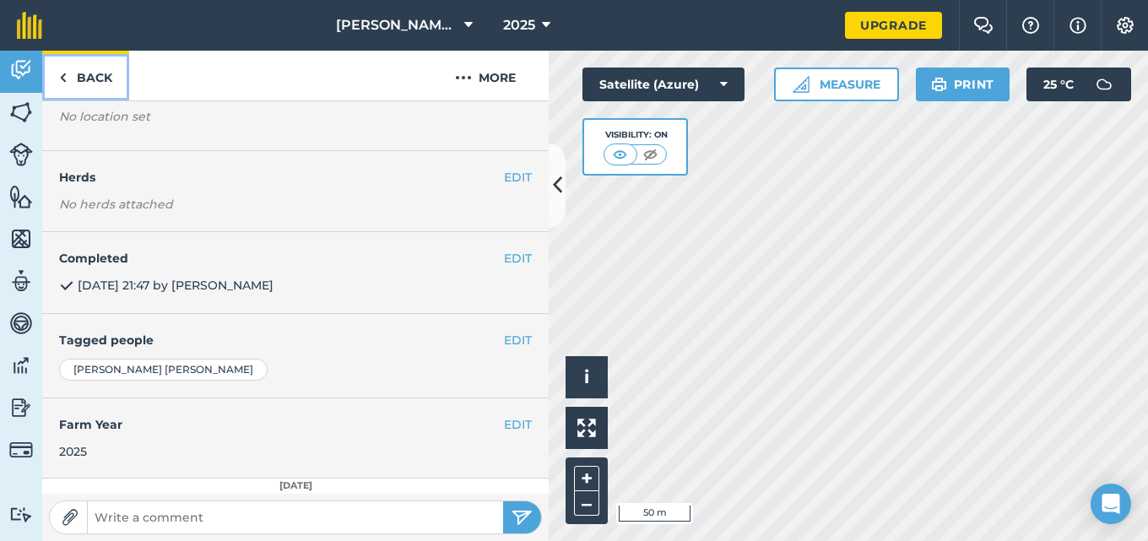
click at [99, 84] on link "Back" at bounding box center [85, 76] width 87 height 50
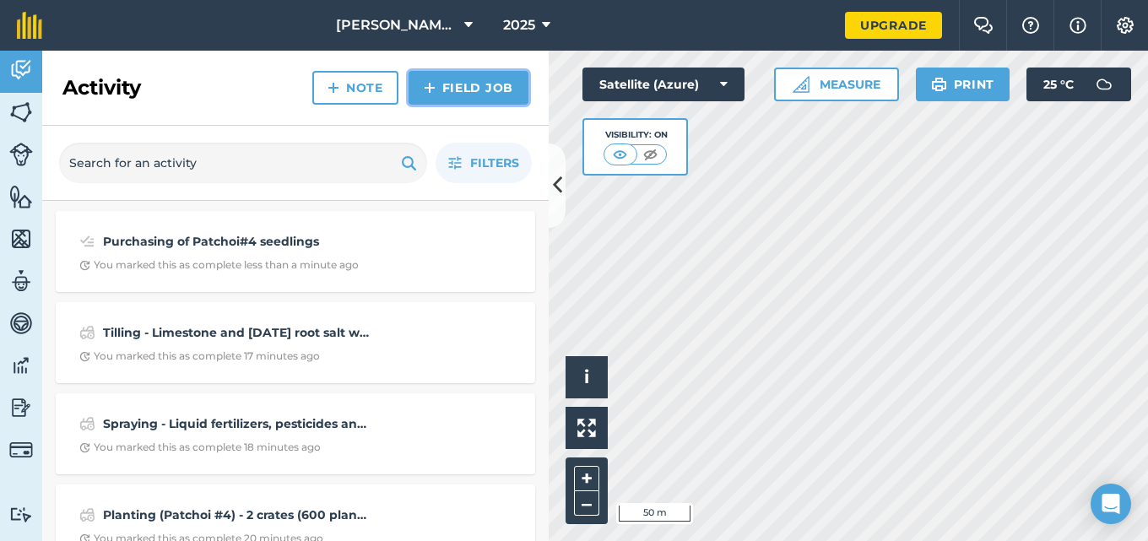
click at [455, 95] on link "Field Job" at bounding box center [469, 88] width 120 height 34
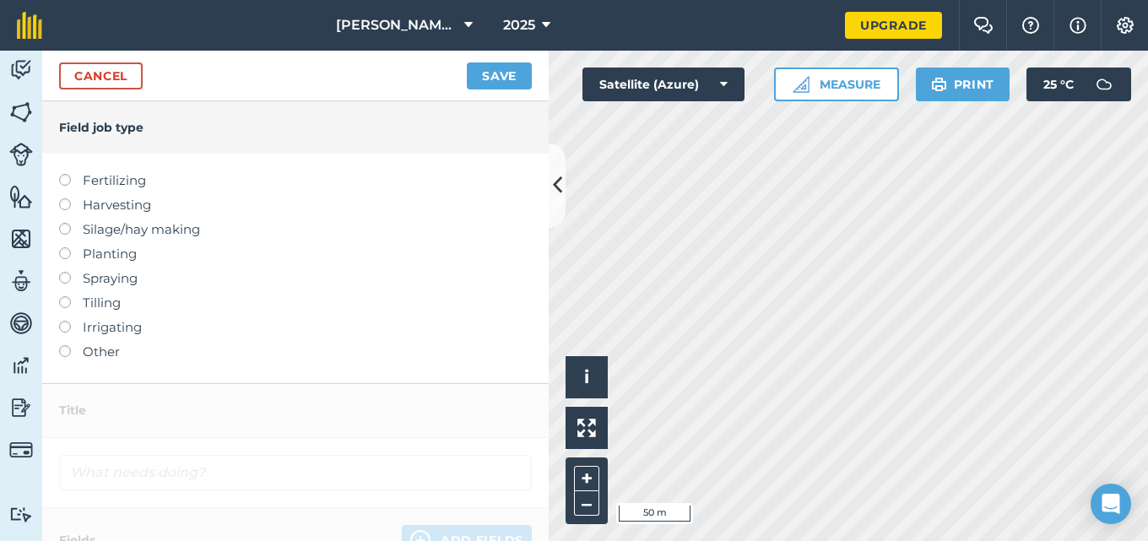
click at [63, 247] on label at bounding box center [71, 247] width 24 height 0
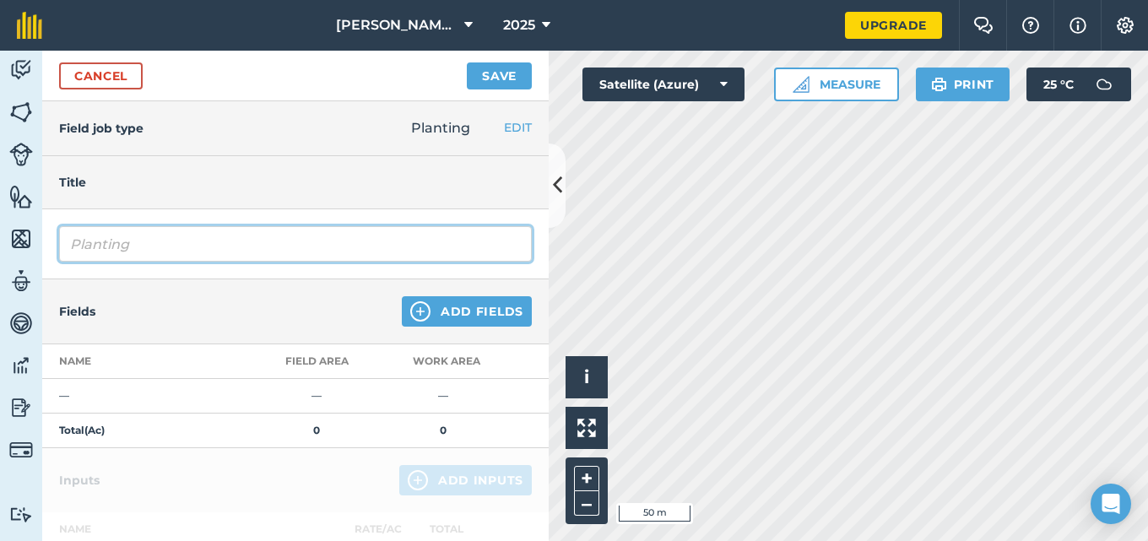
click at [144, 244] on input "Planting" at bounding box center [295, 243] width 473 height 35
type input "Planting (Patchoi#4 seedlings) - 3/4 crates (450 plants) were transplanted in t…"
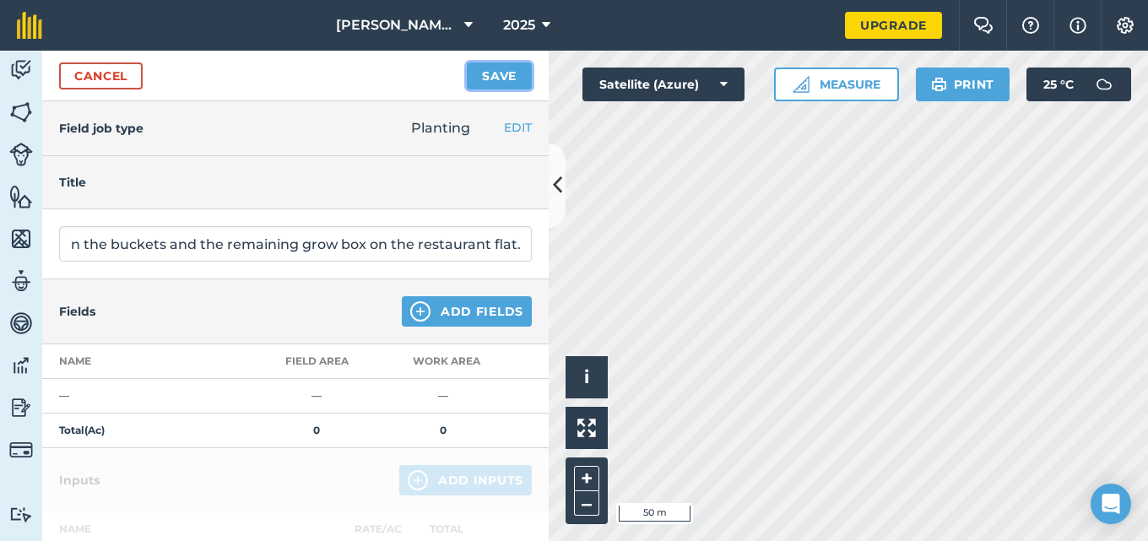
click at [502, 74] on button "Save" at bounding box center [499, 75] width 65 height 27
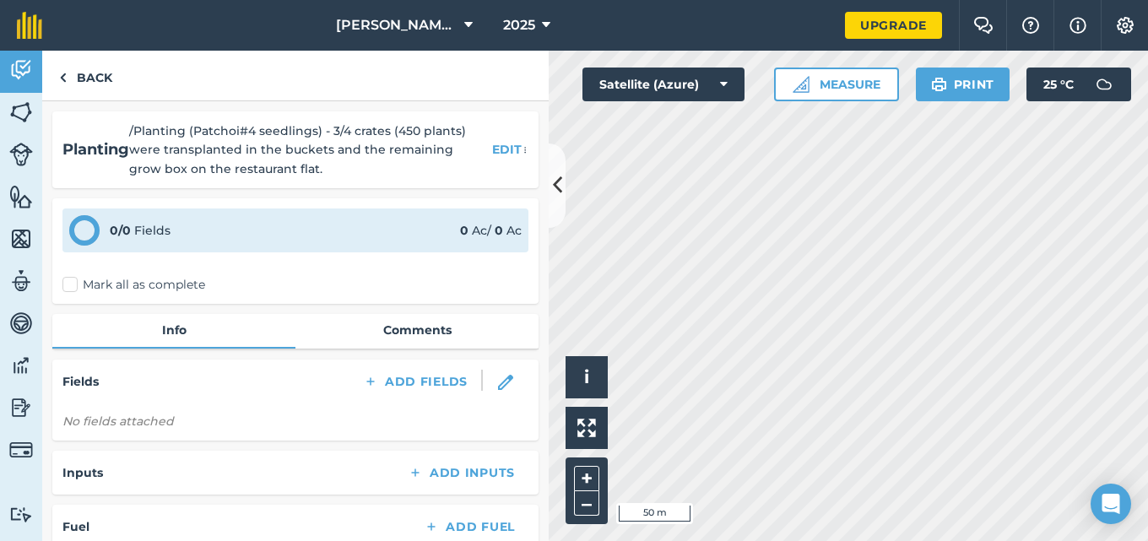
click at [68, 286] on label "Mark all as complete" at bounding box center [133, 285] width 143 height 18
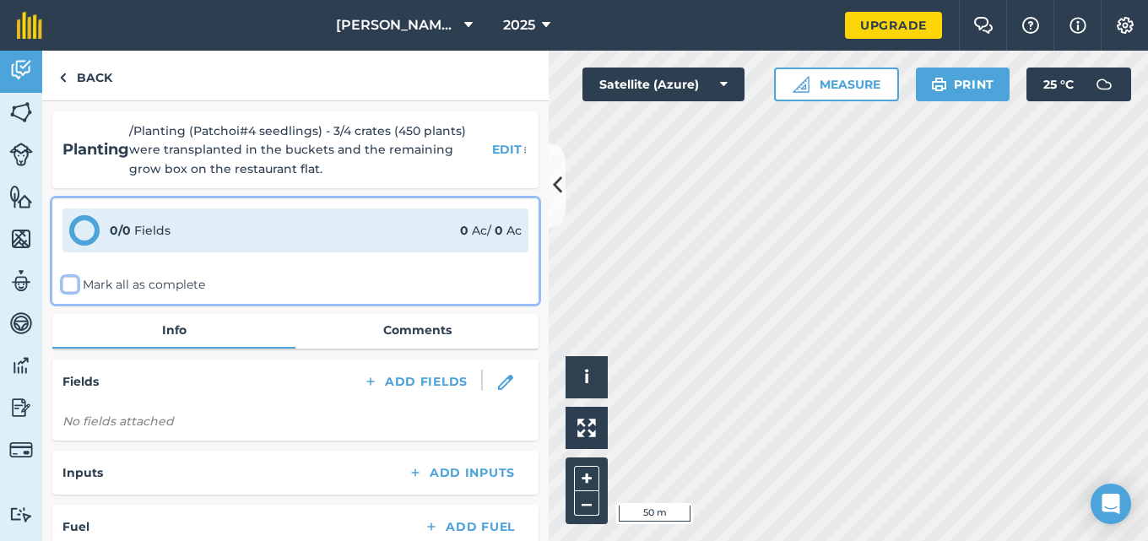
click at [68, 286] on input "Mark all as complete" at bounding box center [67, 281] width 11 height 11
checkbox input "false"
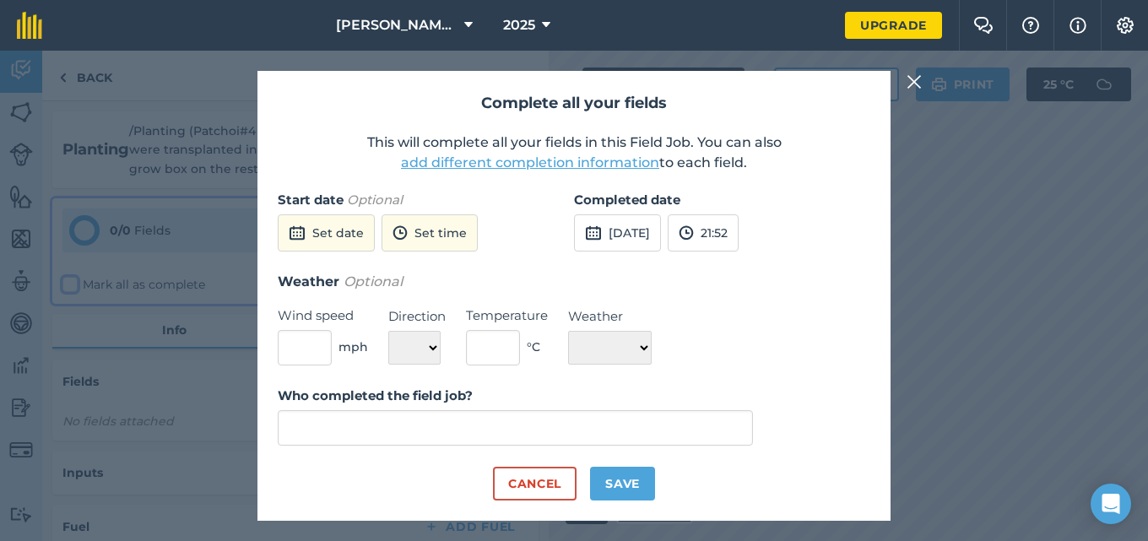
type input "[PERSON_NAME]"
click at [353, 242] on button "Set date" at bounding box center [326, 232] width 97 height 37
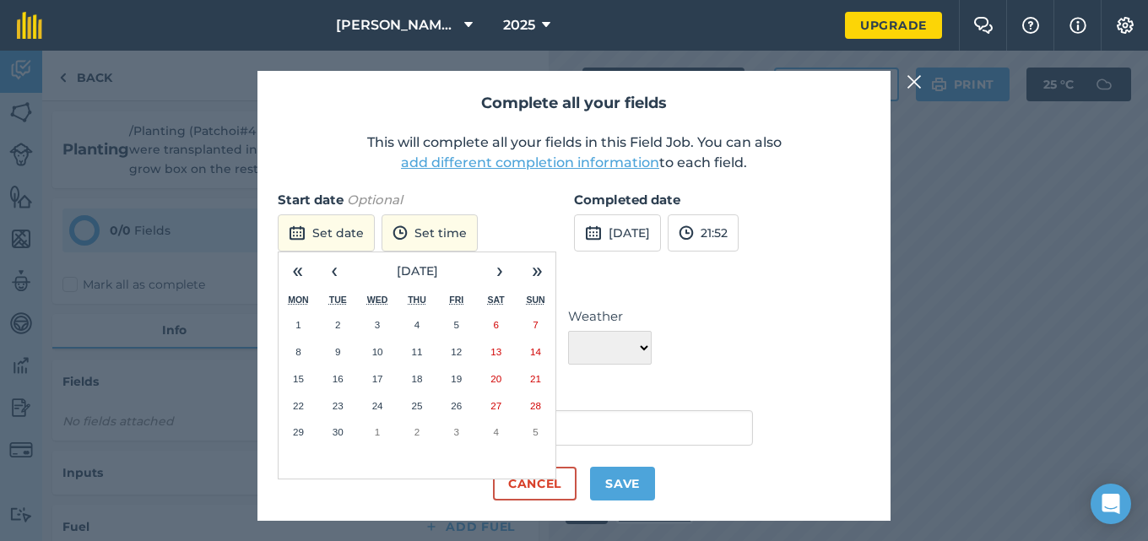
click at [536, 355] on abbr "14" at bounding box center [535, 351] width 11 height 11
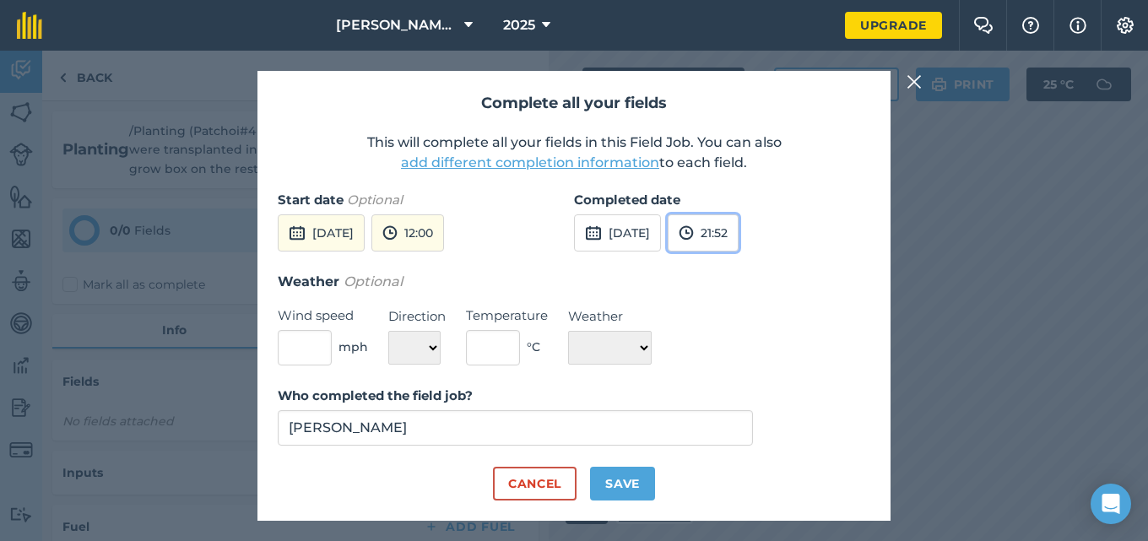
click at [739, 241] on button "21:52" at bounding box center [703, 232] width 71 height 37
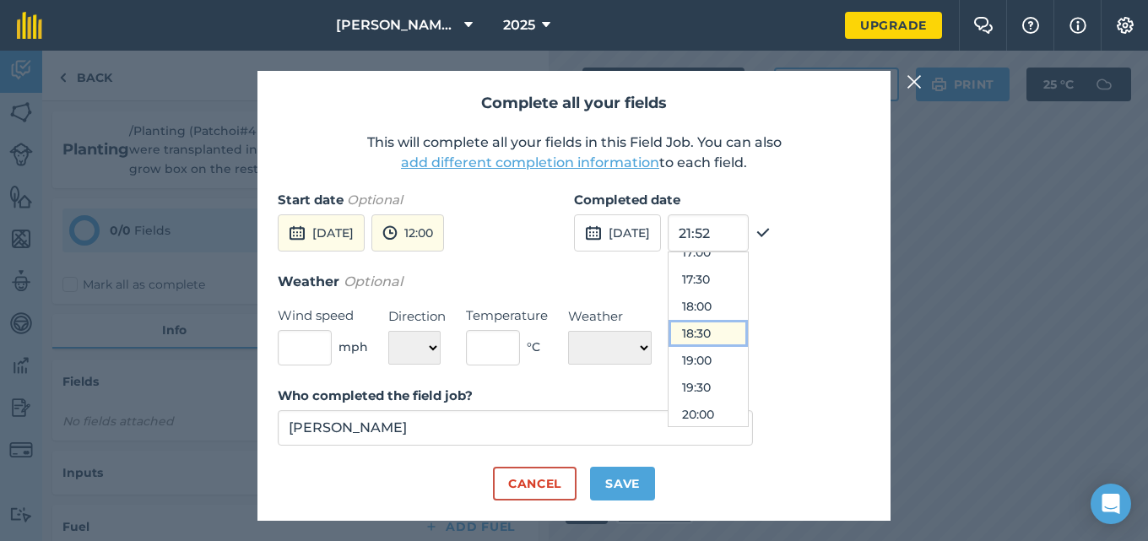
click at [743, 337] on button "18:30" at bounding box center [708, 333] width 79 height 27
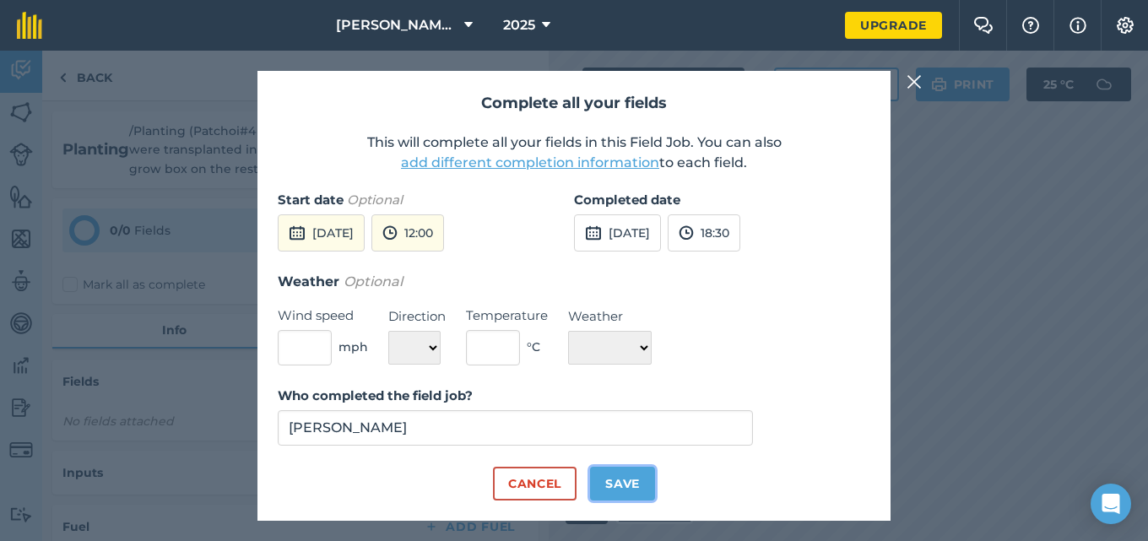
click at [625, 490] on button "Save" at bounding box center [622, 484] width 65 height 34
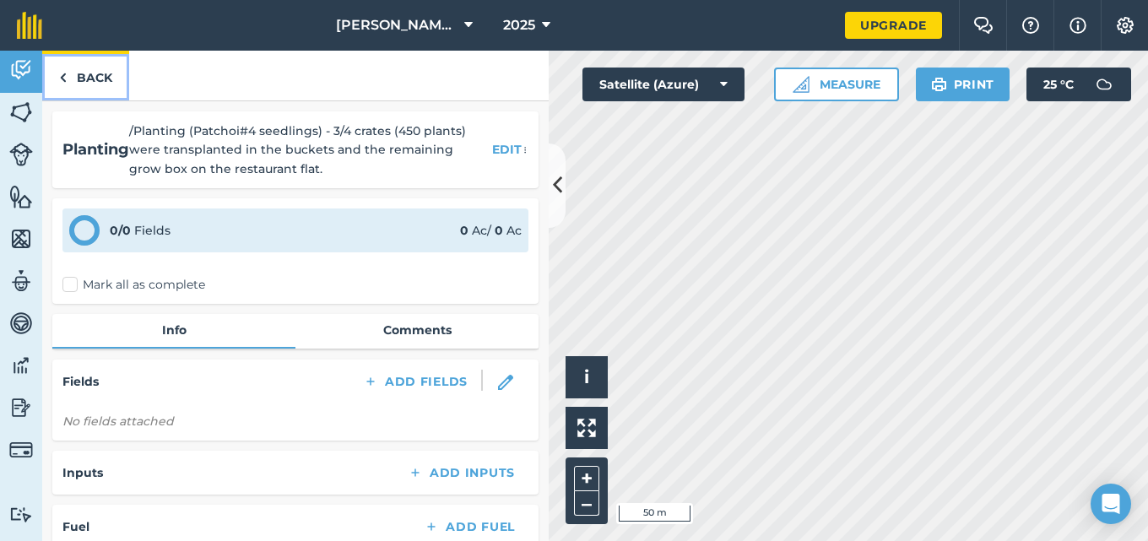
click at [84, 84] on link "Back" at bounding box center [85, 76] width 87 height 50
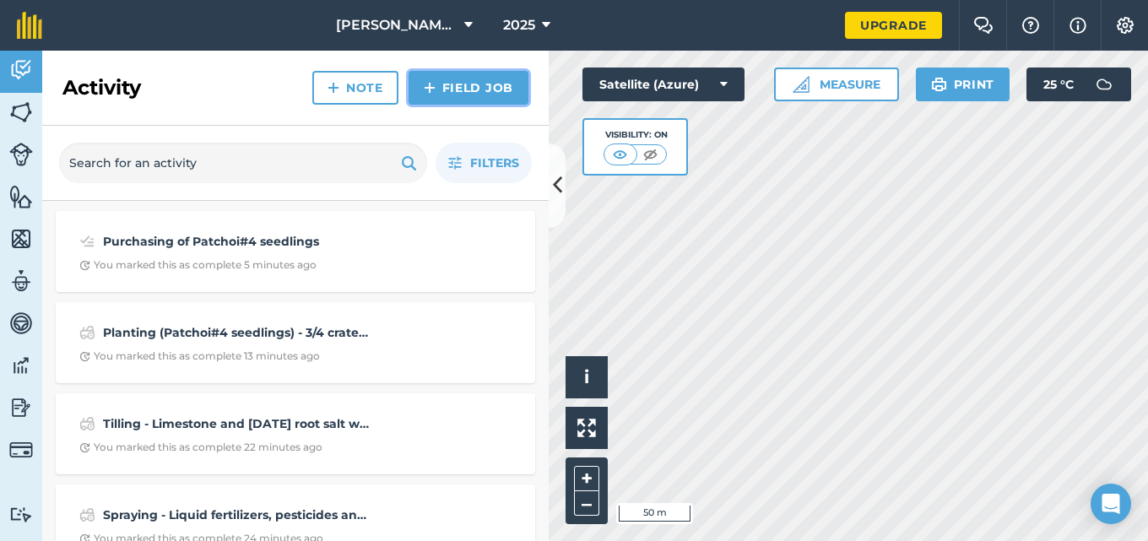
click at [460, 93] on link "Field Job" at bounding box center [469, 88] width 120 height 34
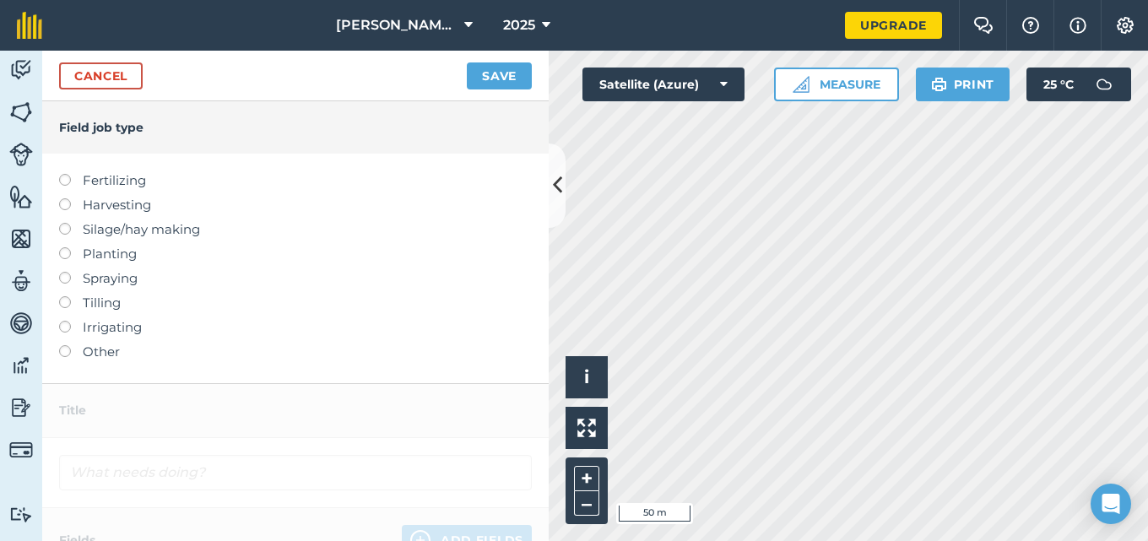
click at [68, 272] on label at bounding box center [71, 272] width 24 height 0
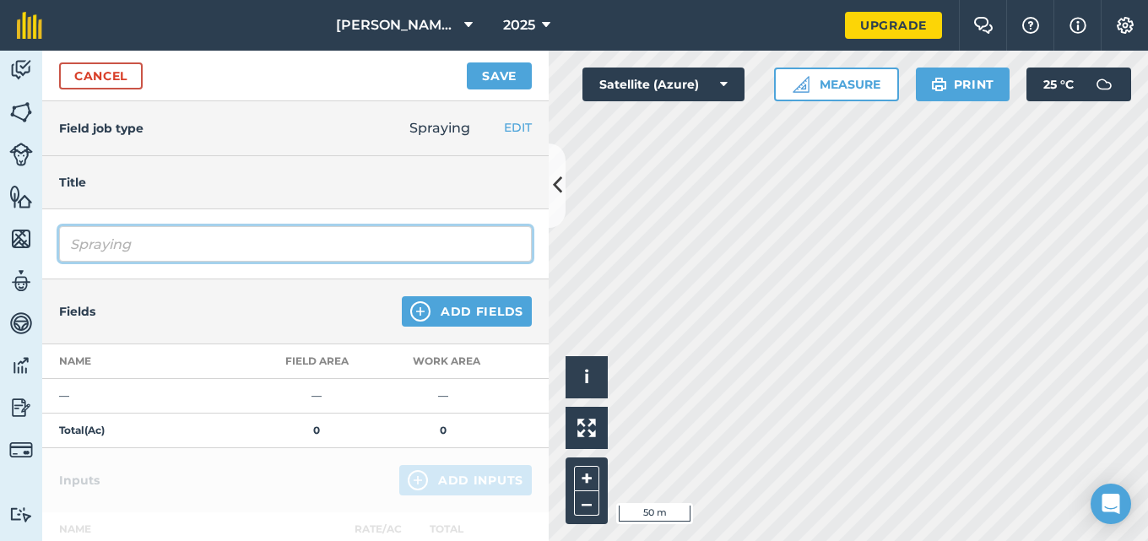
click at [176, 238] on input "Spraying" at bounding box center [295, 243] width 473 height 35
type input "Spraying (Patchoi#4) - Liquid fertilizers mixed with insecticide and sticker we…"
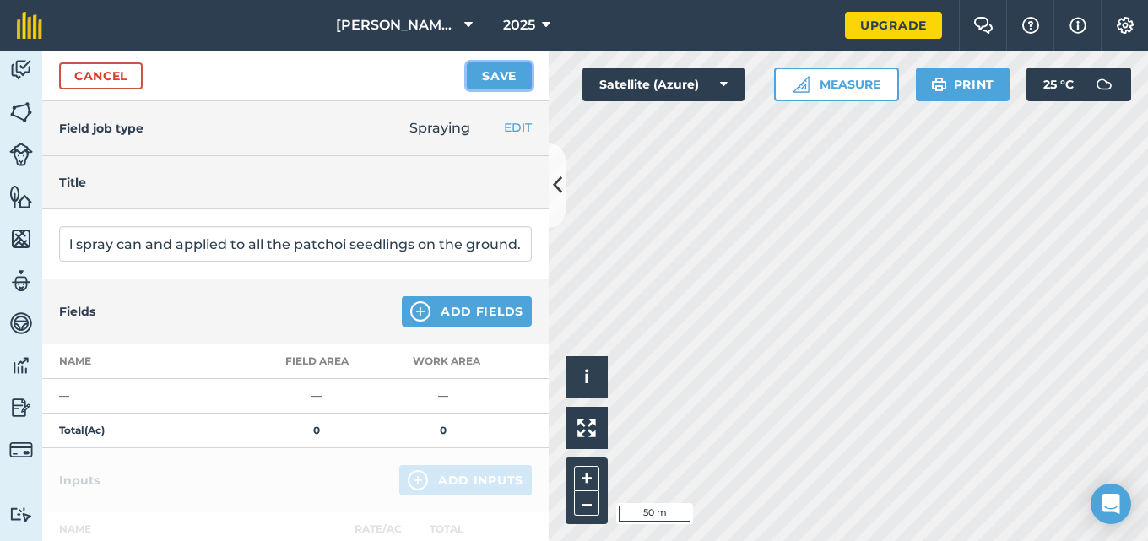
click at [486, 80] on button "Save" at bounding box center [499, 75] width 65 height 27
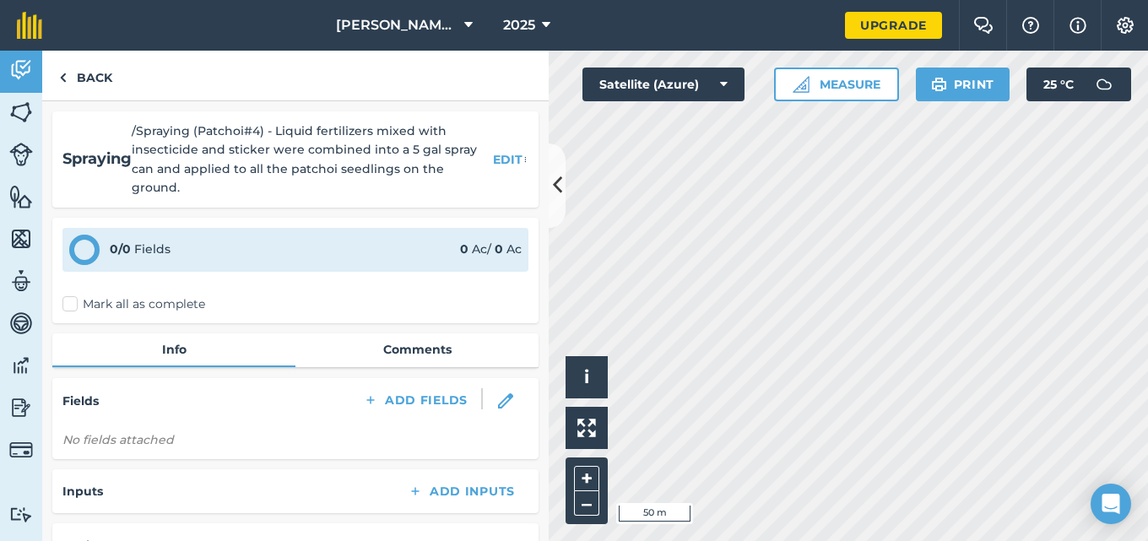
click at [73, 301] on label "Mark all as complete" at bounding box center [133, 305] width 143 height 18
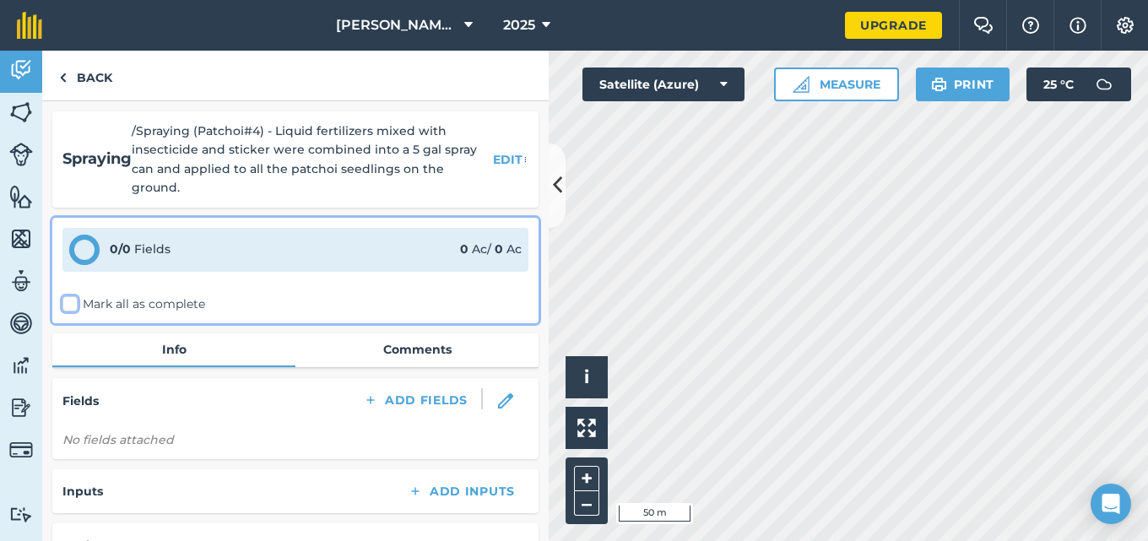
click at [73, 301] on input "Mark all as complete" at bounding box center [67, 301] width 11 height 11
checkbox input "false"
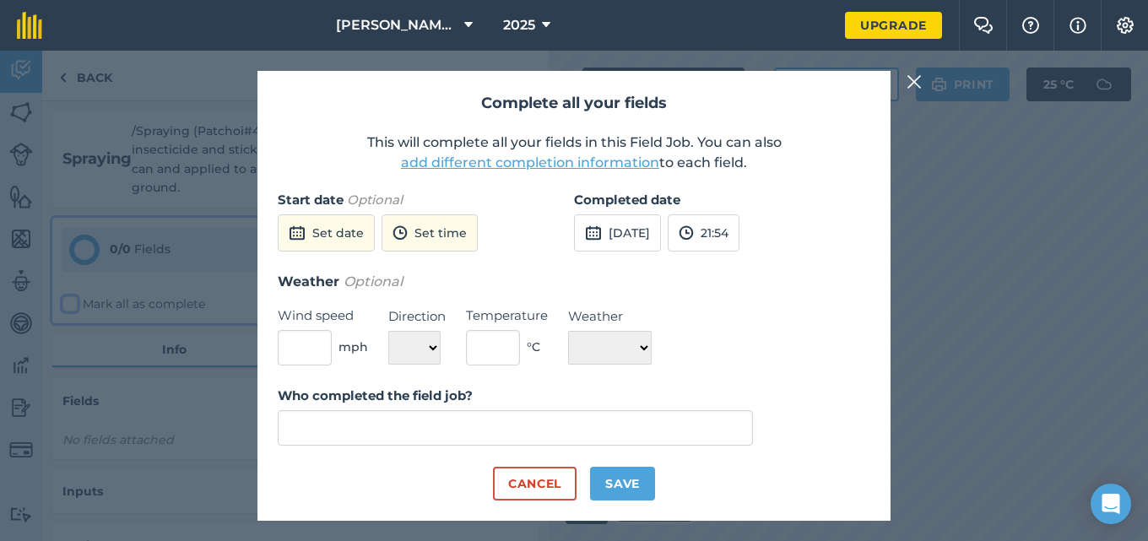
type input "[PERSON_NAME]"
click at [740, 244] on button "21:54" at bounding box center [704, 232] width 72 height 37
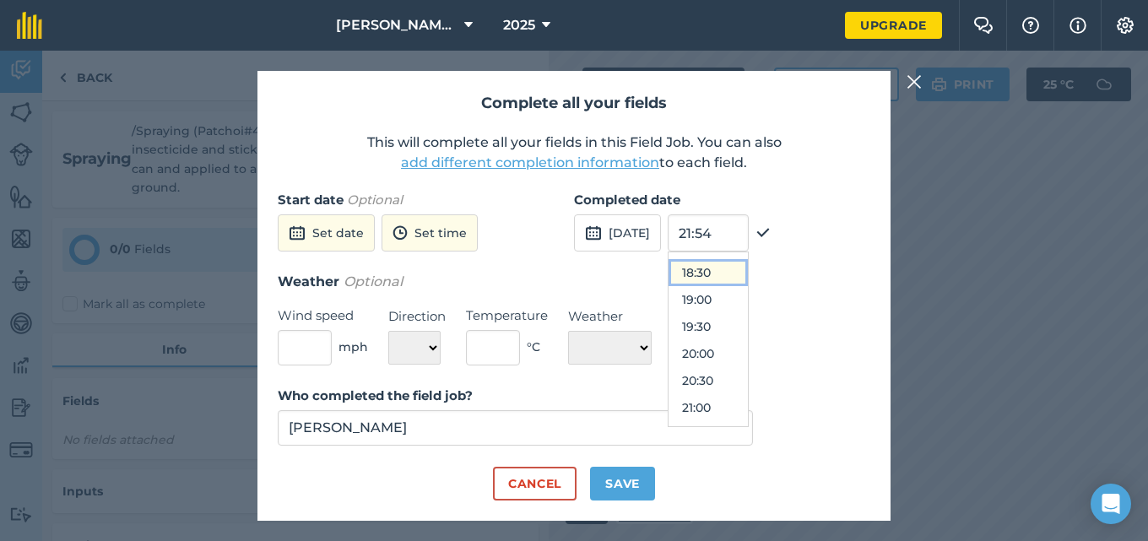
click at [748, 276] on button "18:30" at bounding box center [708, 272] width 79 height 27
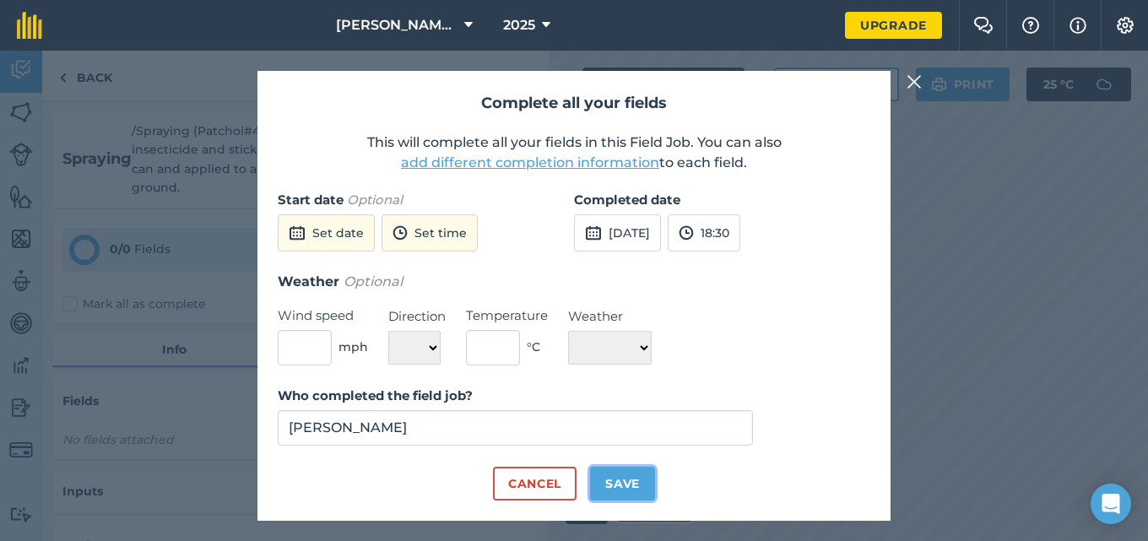
click at [632, 473] on button "Save" at bounding box center [622, 484] width 65 height 34
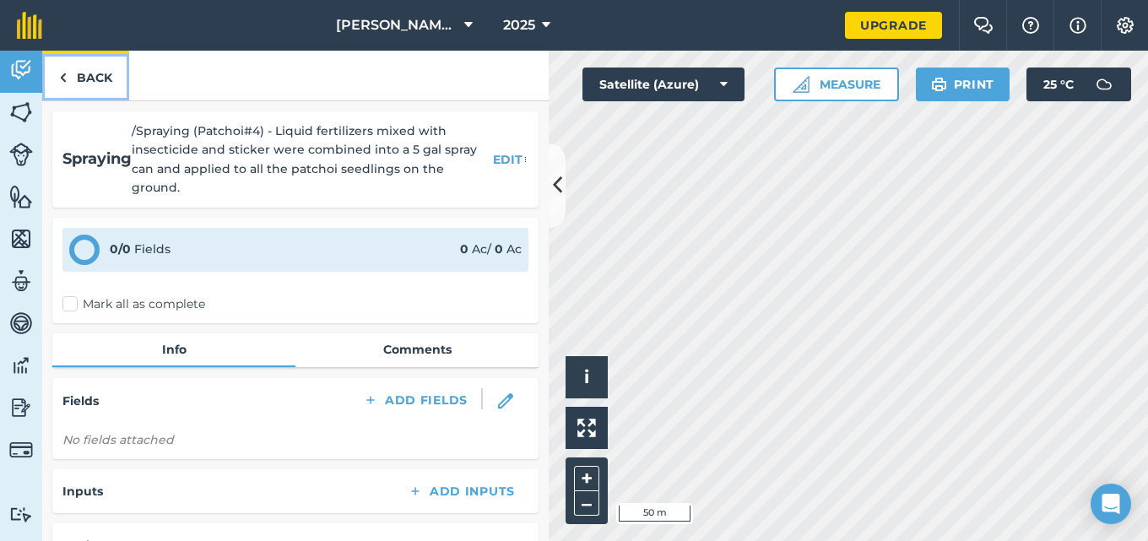
click at [85, 79] on link "Back" at bounding box center [85, 76] width 87 height 50
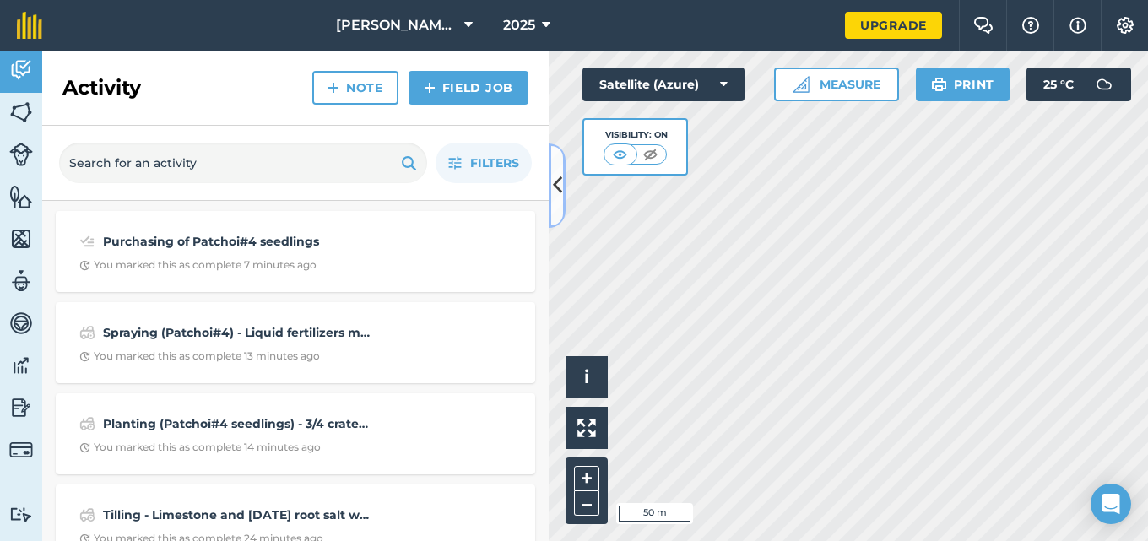
click at [563, 200] on button at bounding box center [557, 186] width 17 height 84
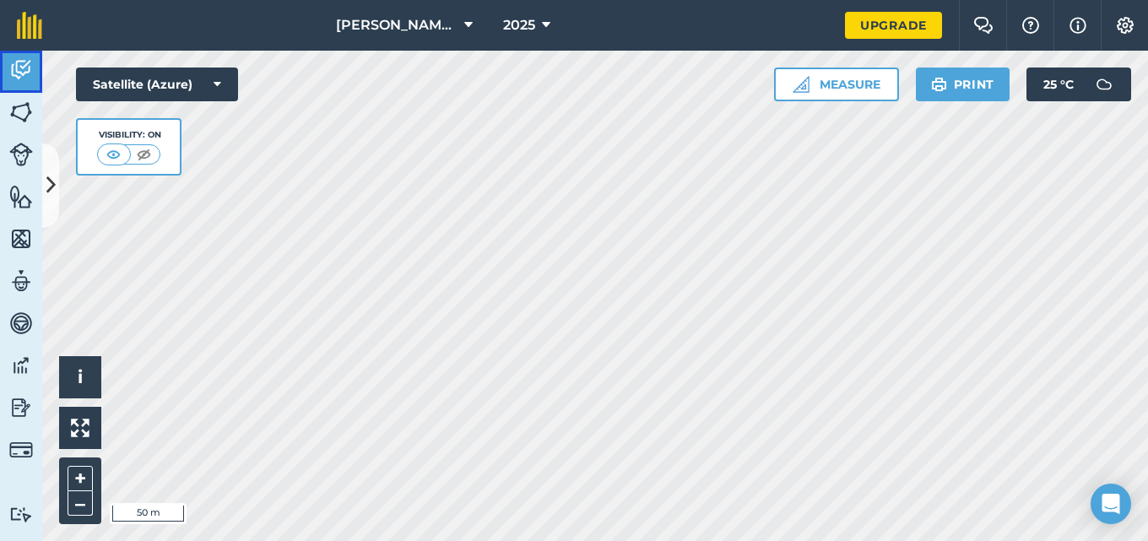
click at [20, 72] on img at bounding box center [21, 69] width 24 height 25
click at [24, 29] on img at bounding box center [29, 25] width 25 height 27
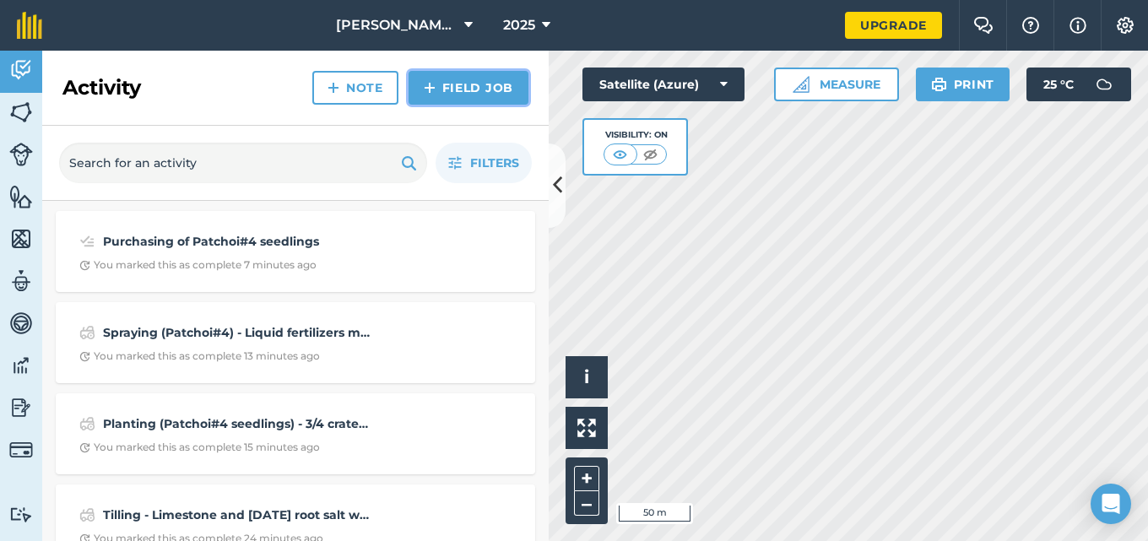
click at [498, 86] on link "Field Job" at bounding box center [469, 88] width 120 height 34
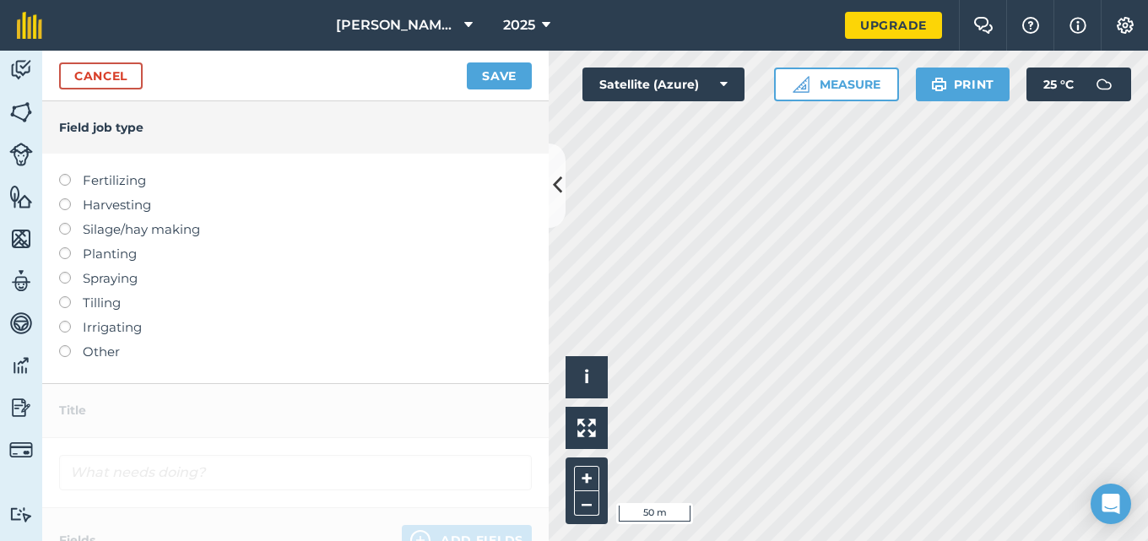
click at [68, 272] on label at bounding box center [71, 272] width 24 height 0
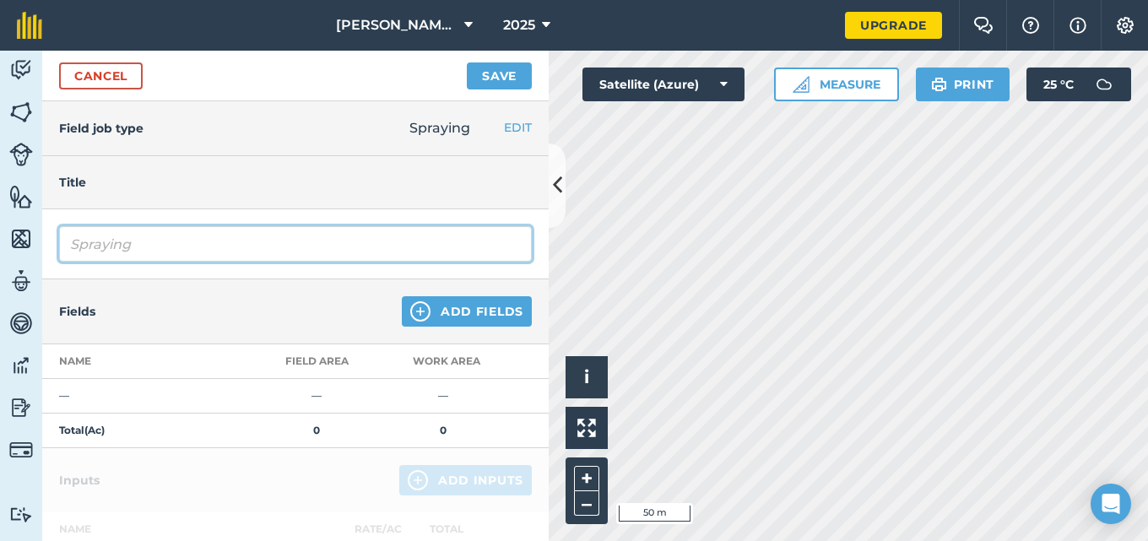
click at [166, 243] on input "Spraying" at bounding box center [295, 243] width 473 height 35
type input "Spraying (Patchoi #3) - Liquid fertilizer mixed with insecticide and sticker we…"
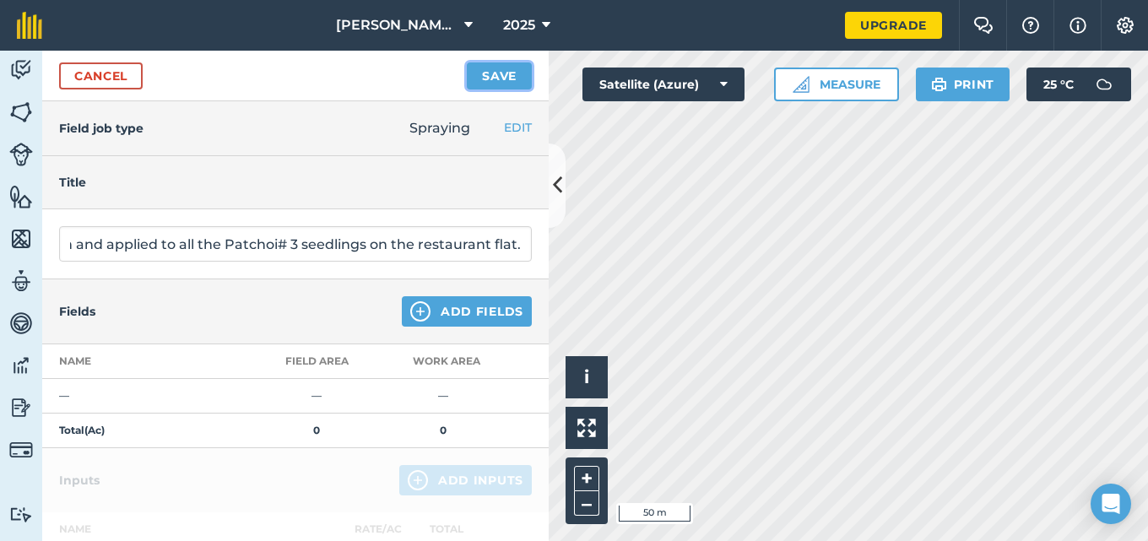
click at [491, 79] on button "Save" at bounding box center [499, 75] width 65 height 27
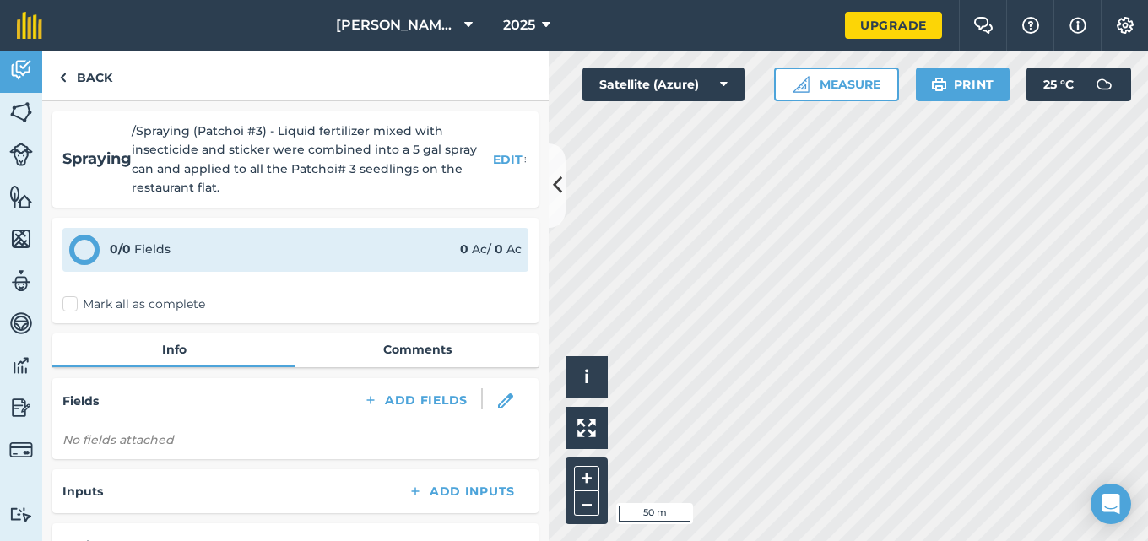
click at [76, 301] on label "Mark all as complete" at bounding box center [133, 305] width 143 height 18
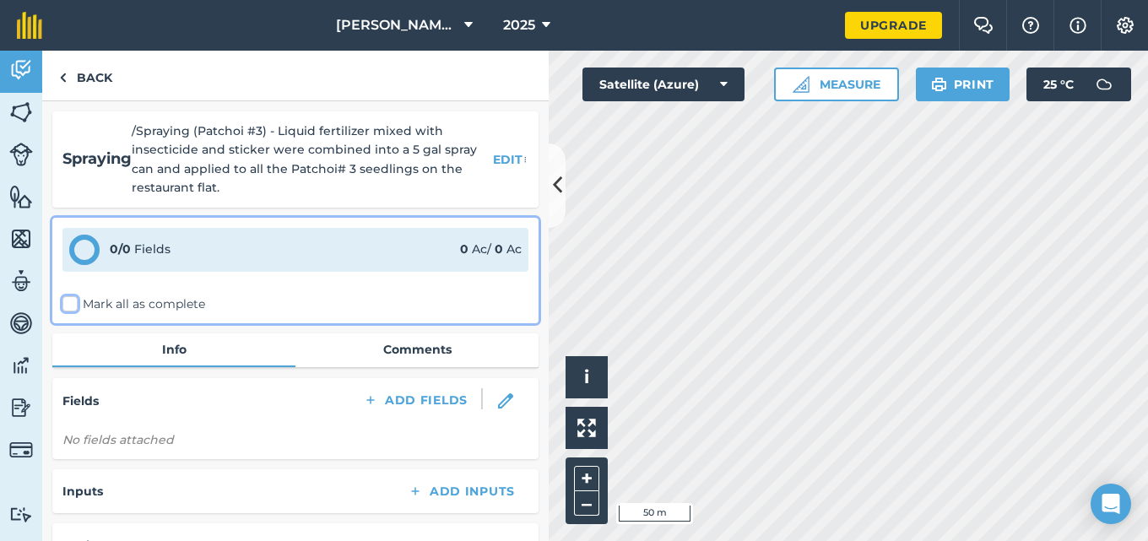
click at [73, 301] on input "Mark all as complete" at bounding box center [67, 301] width 11 height 11
checkbox input "false"
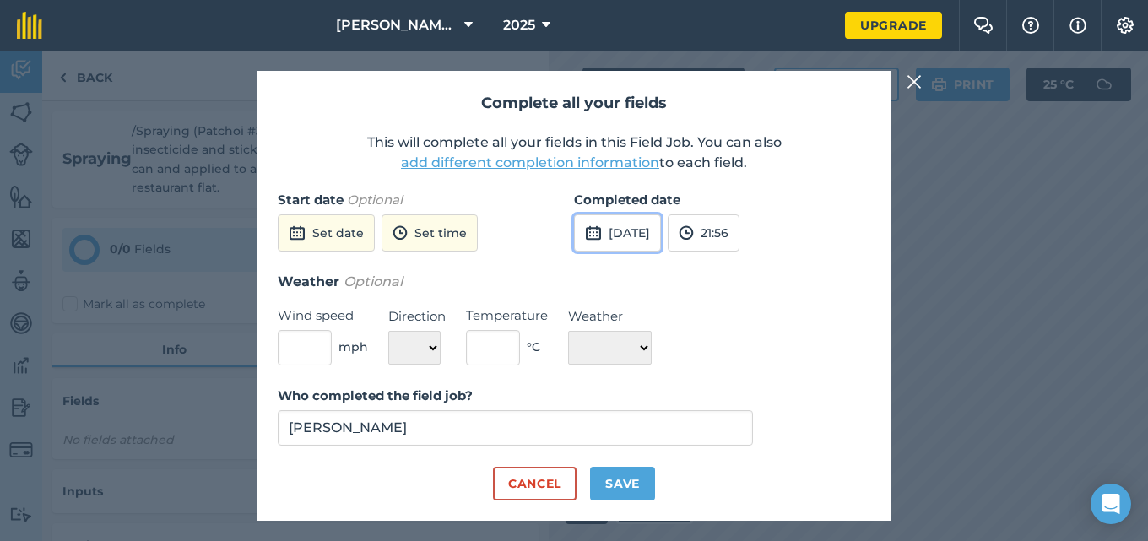
click at [661, 236] on button "[DATE]" at bounding box center [617, 232] width 87 height 37
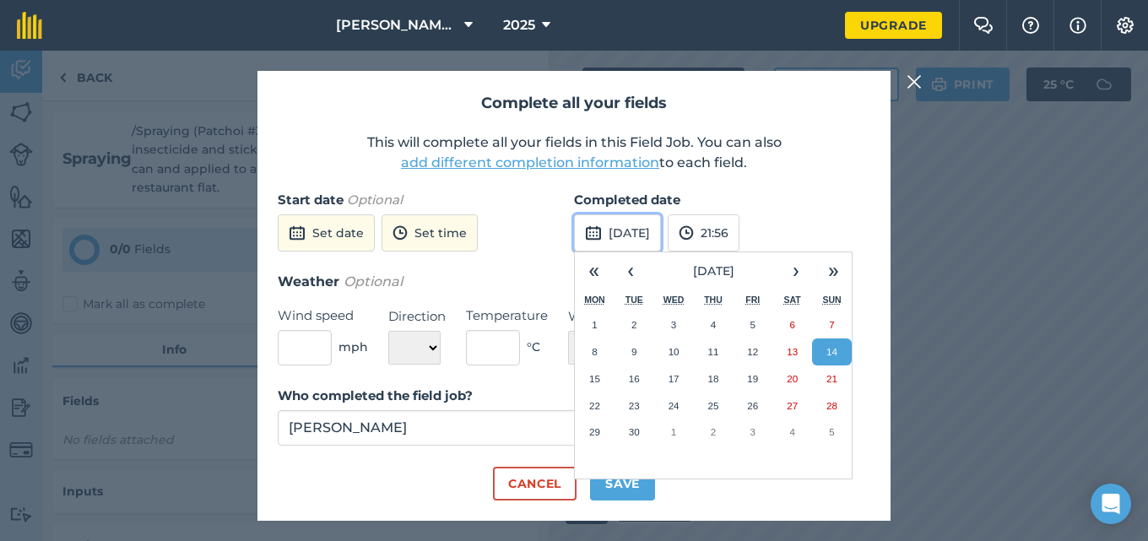
click at [661, 236] on button "[DATE]" at bounding box center [617, 232] width 87 height 37
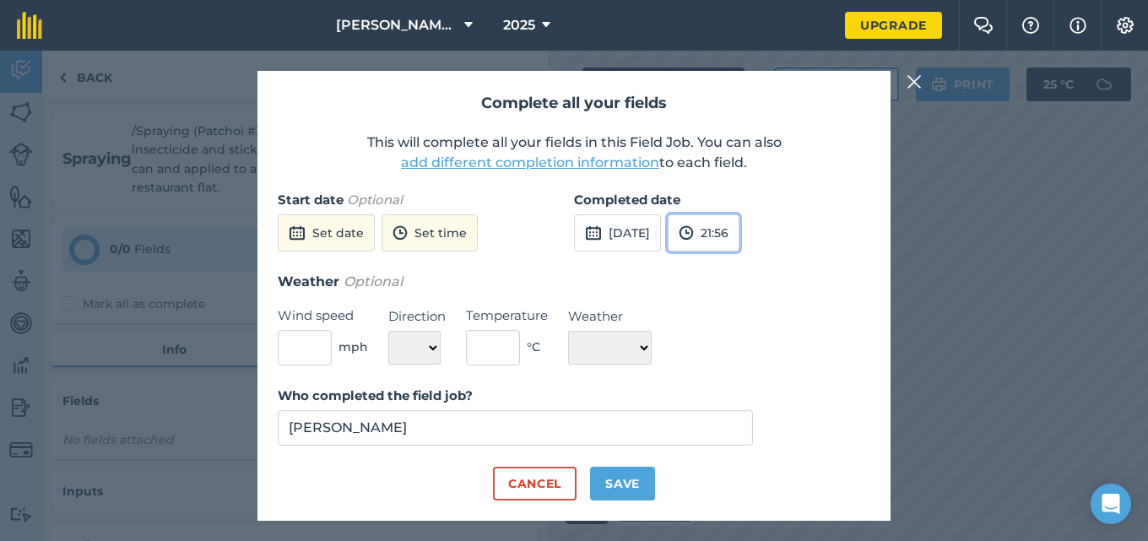
click at [740, 229] on button "21:56" at bounding box center [704, 232] width 72 height 37
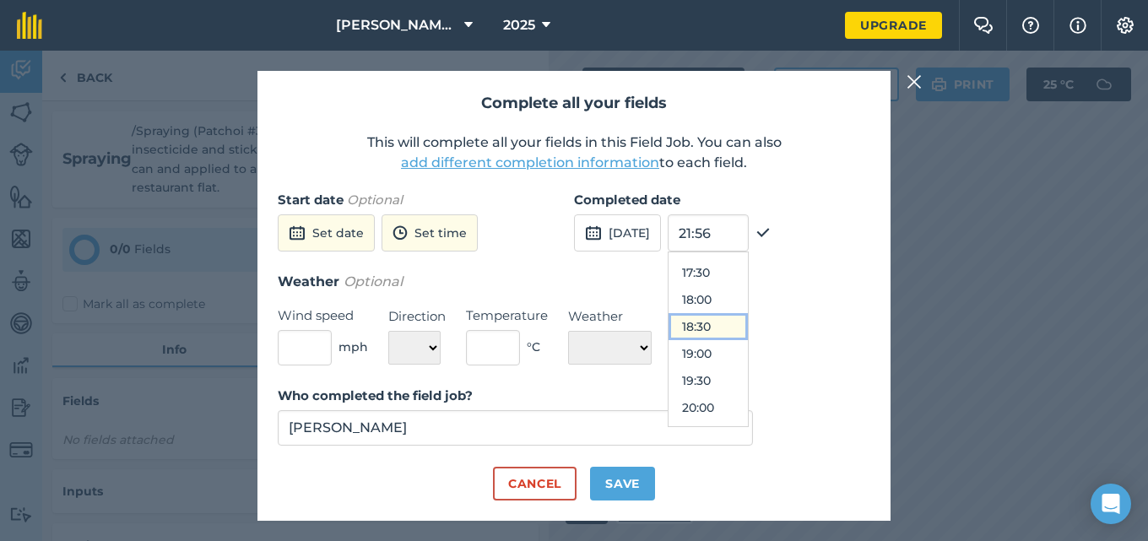
click at [740, 330] on button "18:30" at bounding box center [708, 326] width 79 height 27
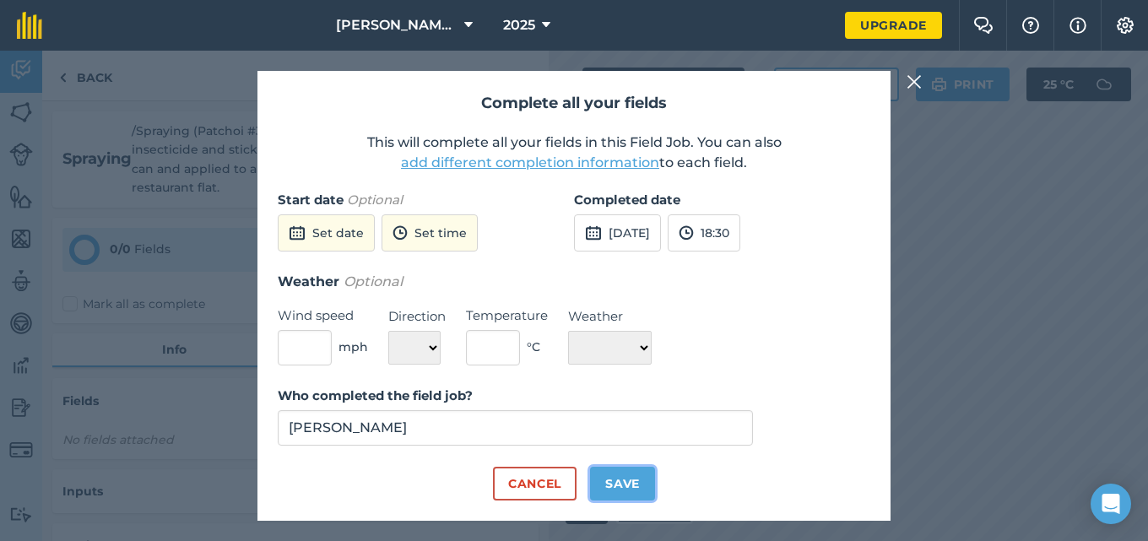
click at [628, 476] on button "Save" at bounding box center [622, 484] width 65 height 34
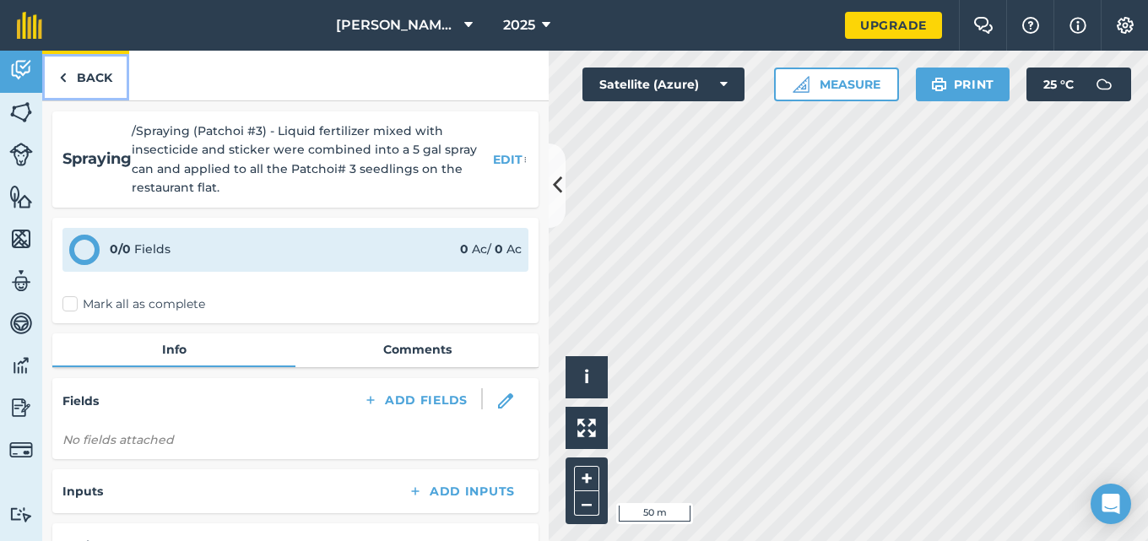
click at [93, 81] on link "Back" at bounding box center [85, 76] width 87 height 50
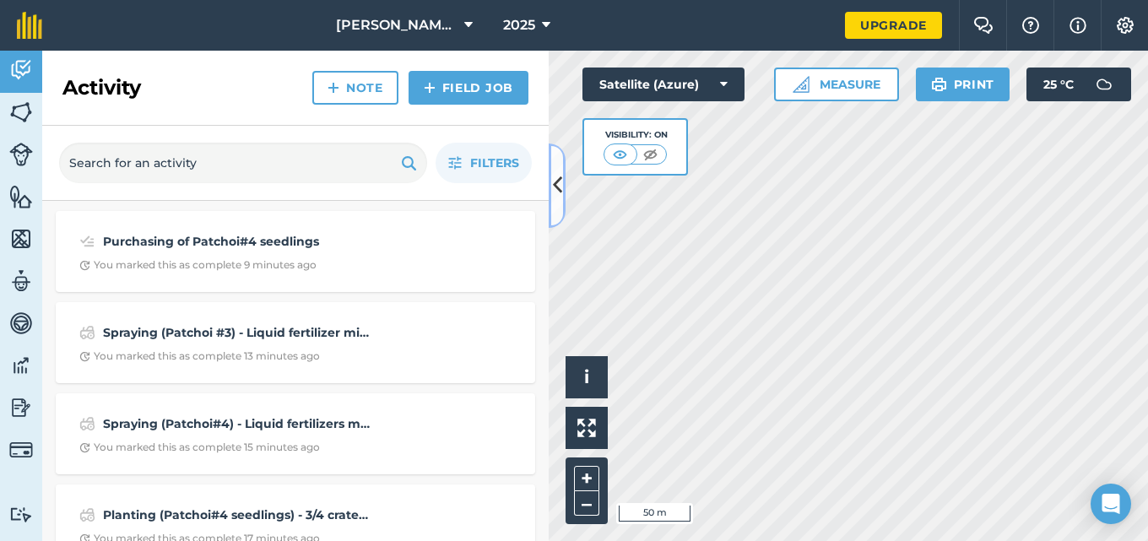
click at [554, 197] on icon at bounding box center [557, 186] width 9 height 30
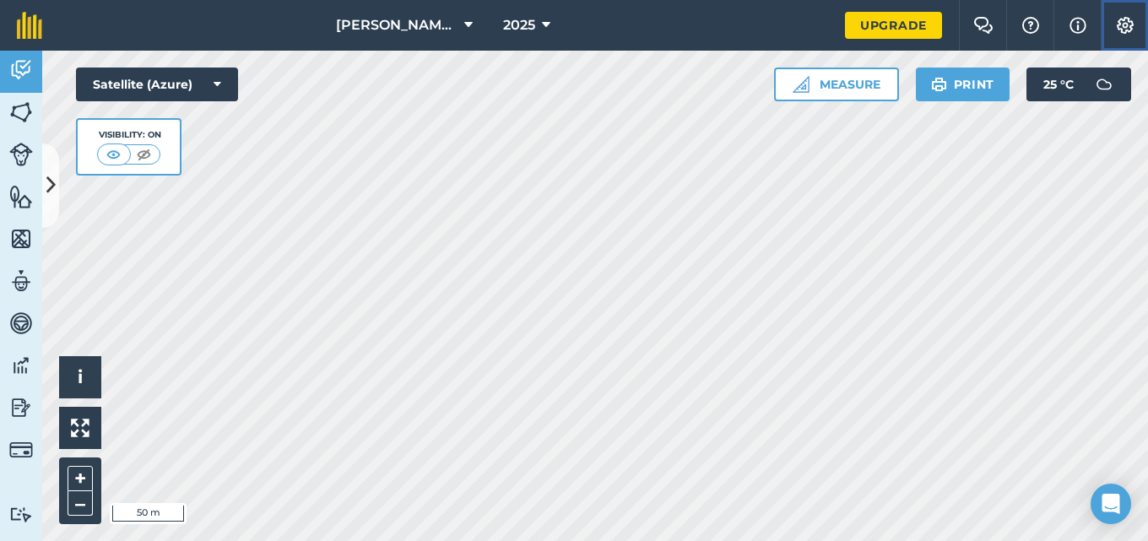
click at [1127, 27] on img at bounding box center [1126, 25] width 20 height 17
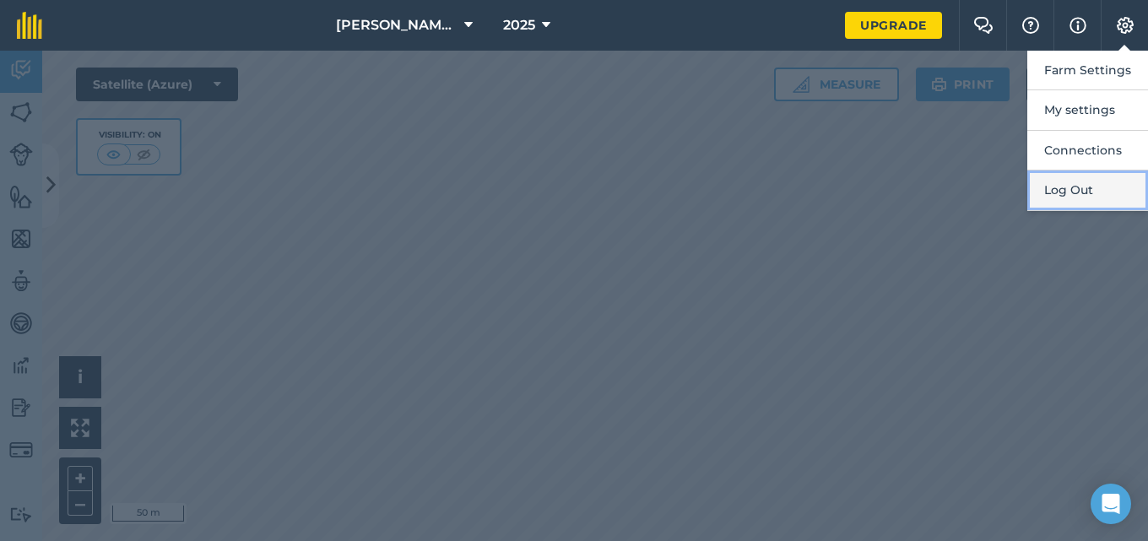
click at [1071, 191] on button "Log Out" at bounding box center [1088, 191] width 121 height 40
